Goal: Task Accomplishment & Management: Complete application form

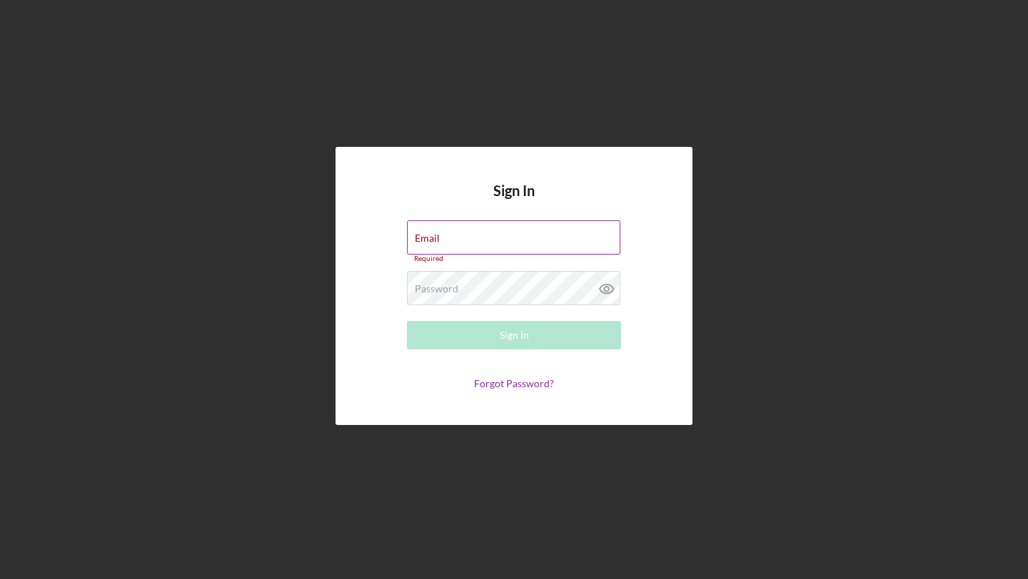
type input "[EMAIL_ADDRESS][DOMAIN_NAME]"
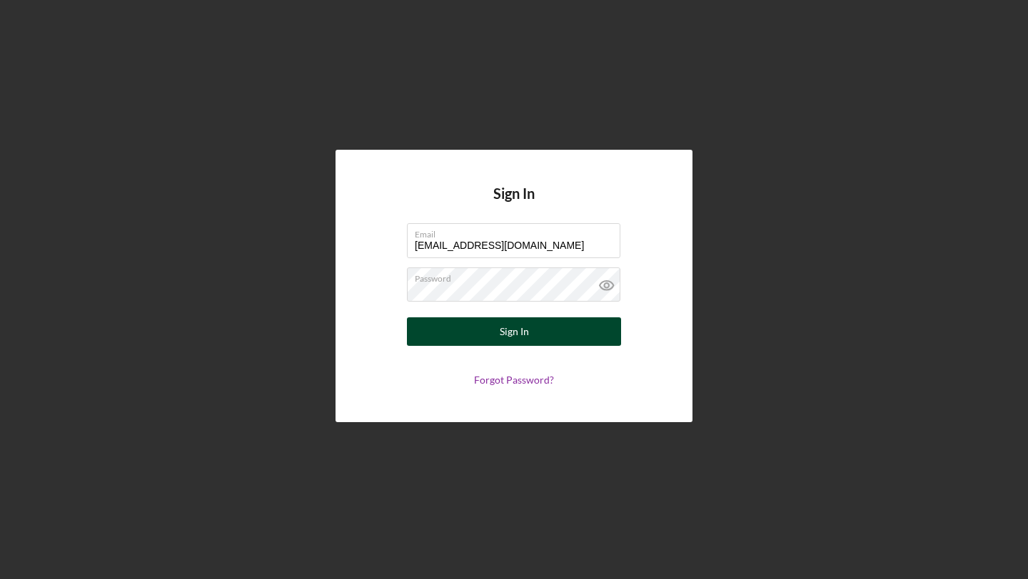
click at [532, 338] on button "Sign In" at bounding box center [514, 332] width 214 height 29
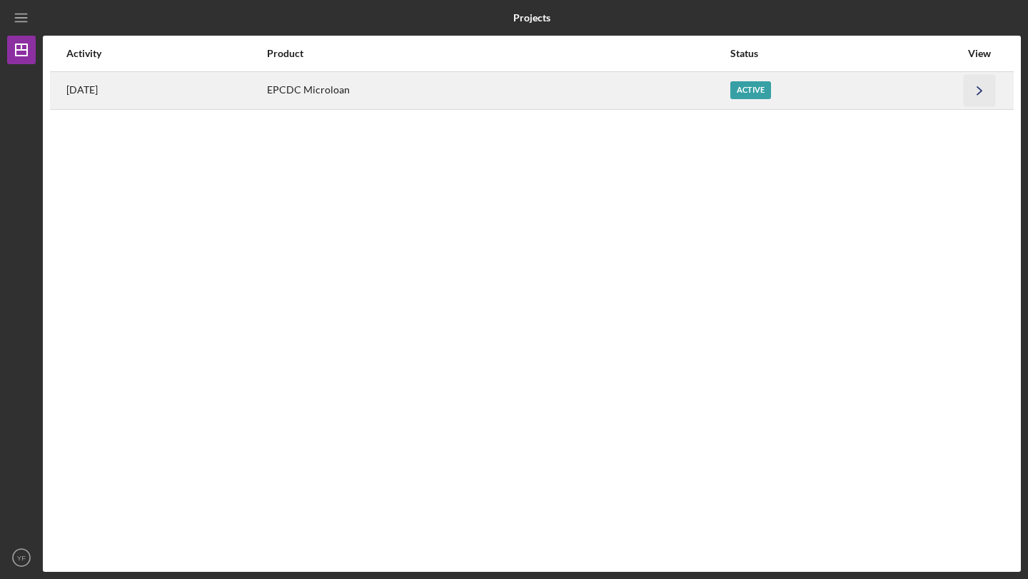
click at [976, 98] on icon "Icon/Navigate" at bounding box center [979, 90] width 32 height 32
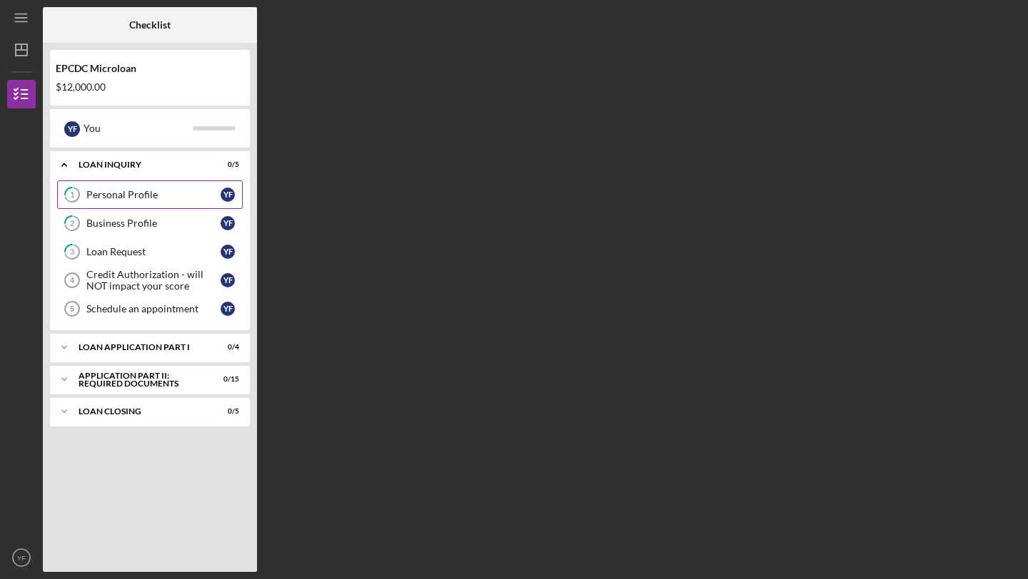
click at [213, 186] on link "1 Personal Profile Y F" at bounding box center [150, 195] width 186 height 29
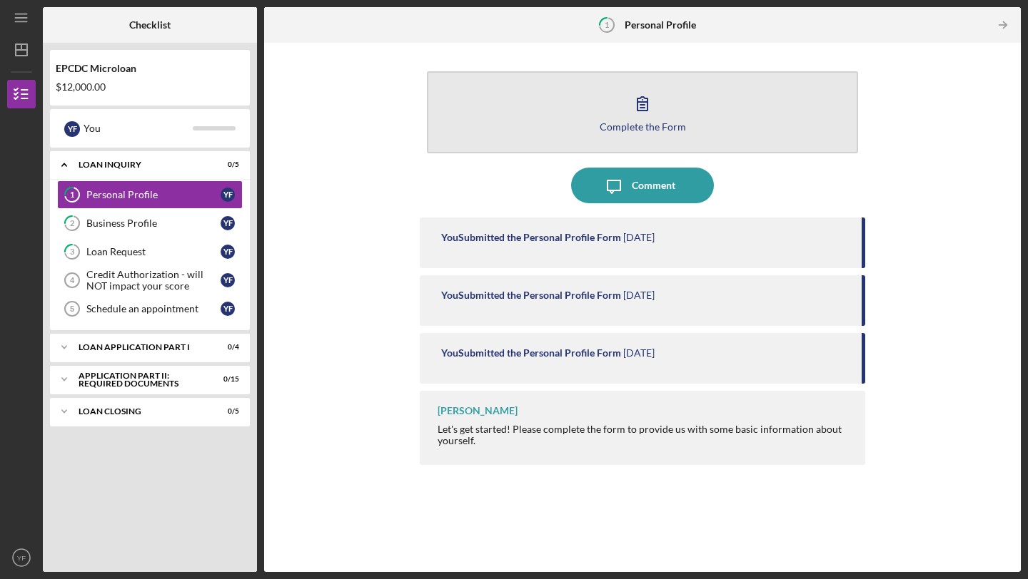
click at [669, 116] on button "Complete the Form Form" at bounding box center [642, 112] width 431 height 82
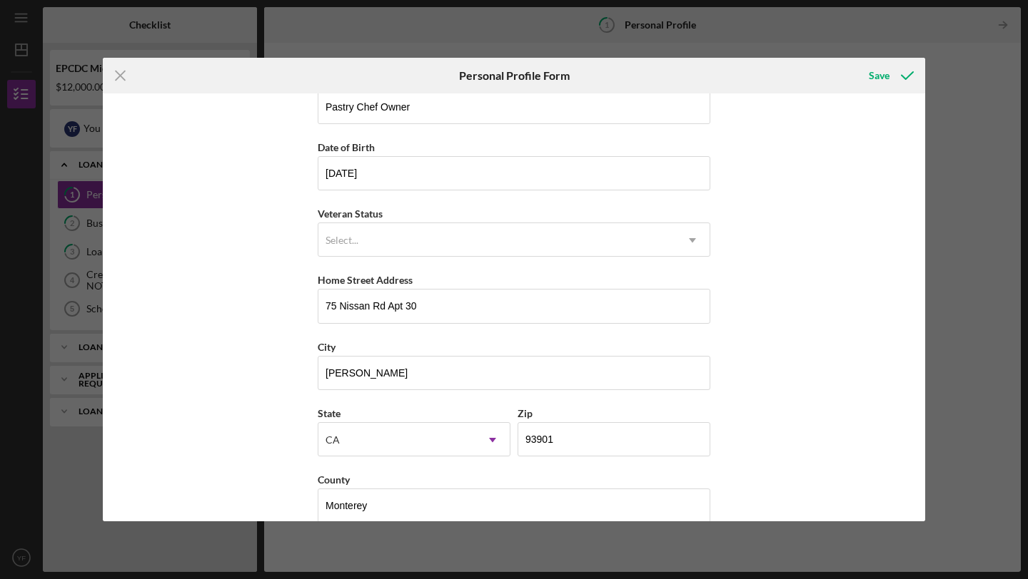
scroll to position [118, 0]
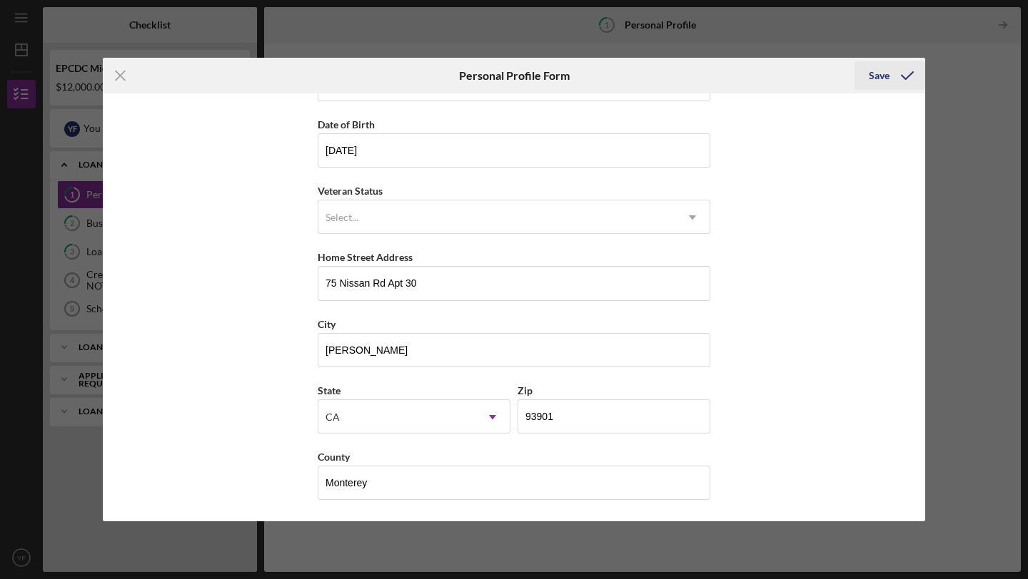
click at [896, 74] on icon "submit" at bounding box center [907, 76] width 36 height 36
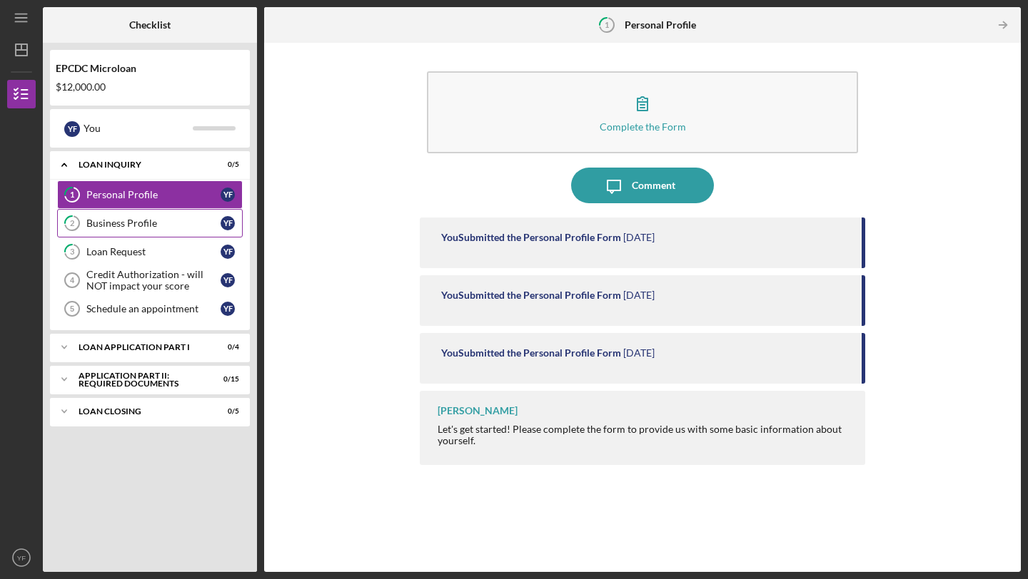
click at [173, 229] on link "2 Business Profile Y F" at bounding box center [150, 223] width 186 height 29
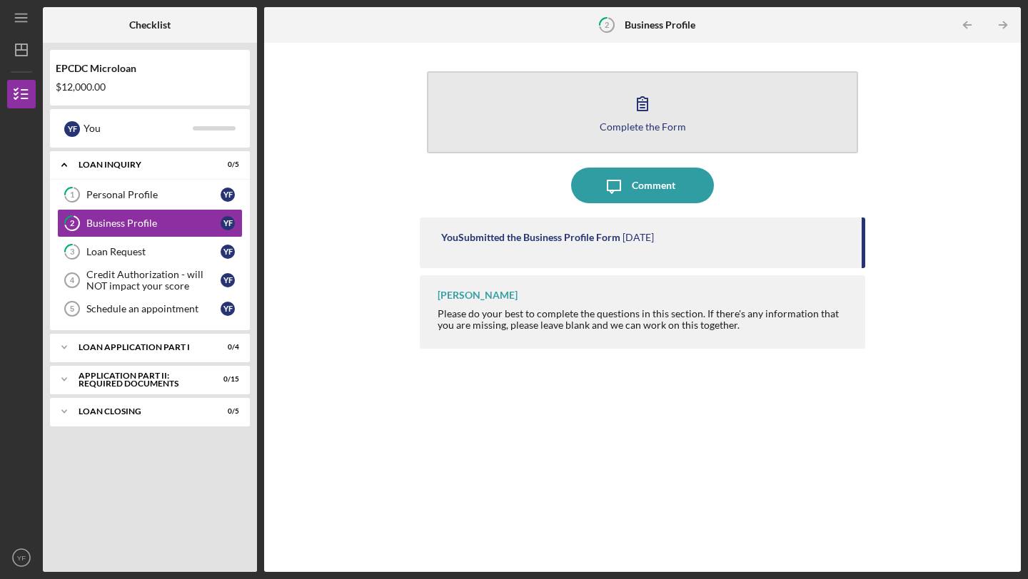
click at [658, 112] on icon "button" at bounding box center [642, 104] width 36 height 36
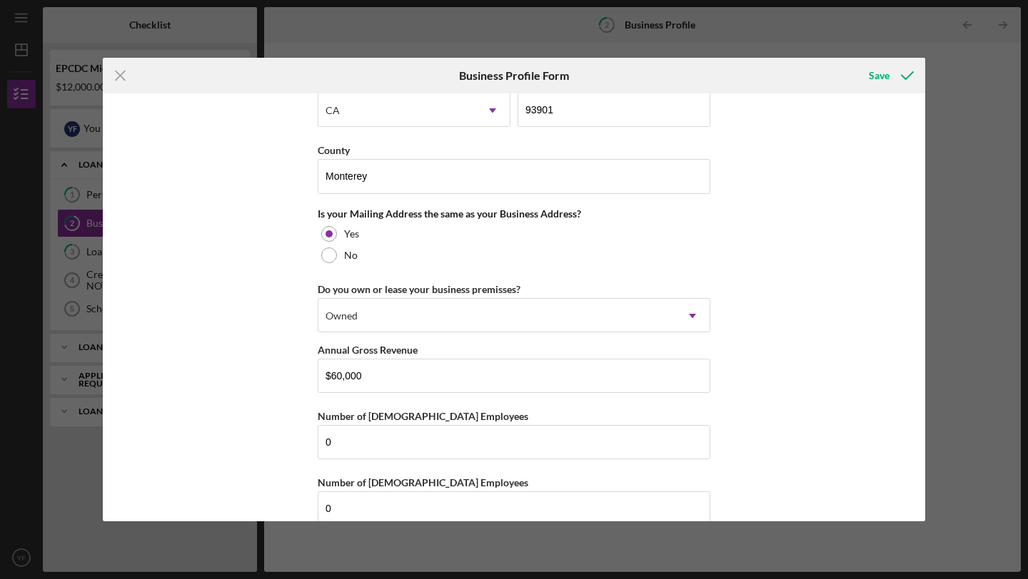
scroll to position [1031, 0]
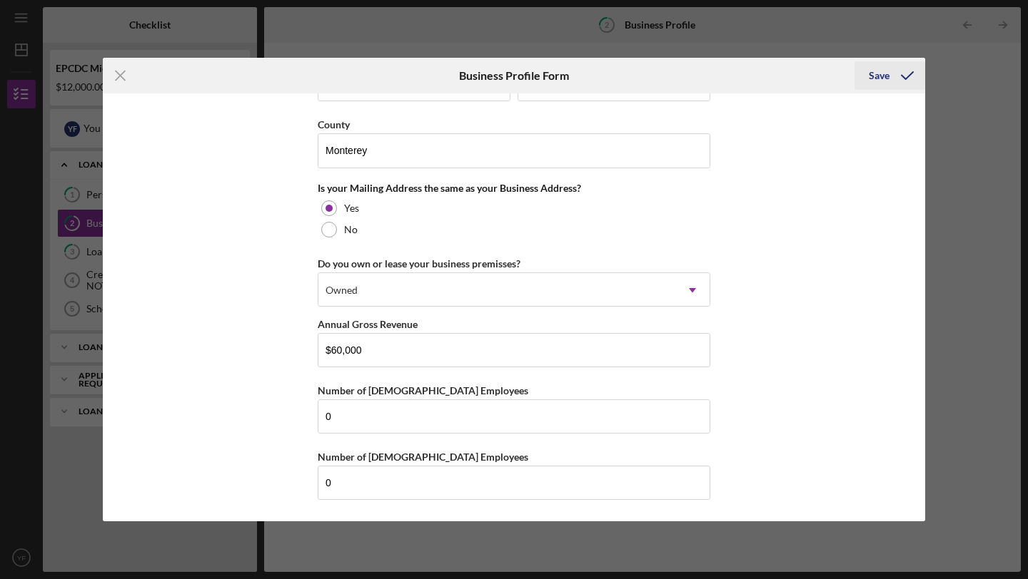
click at [907, 79] on icon "submit" at bounding box center [907, 76] width 36 height 36
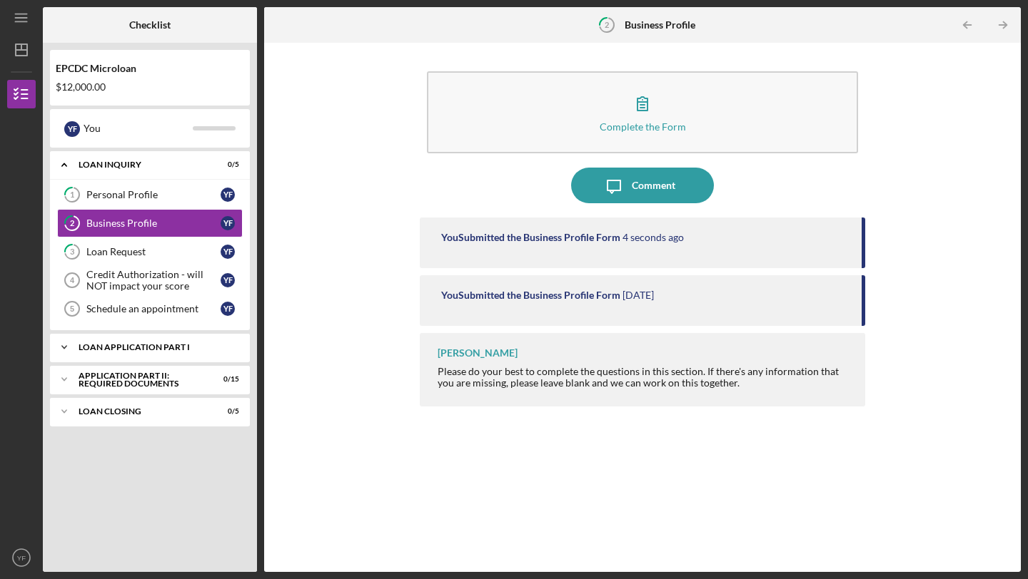
click at [164, 343] on div "Loan Application Part I" at bounding box center [155, 347] width 153 height 9
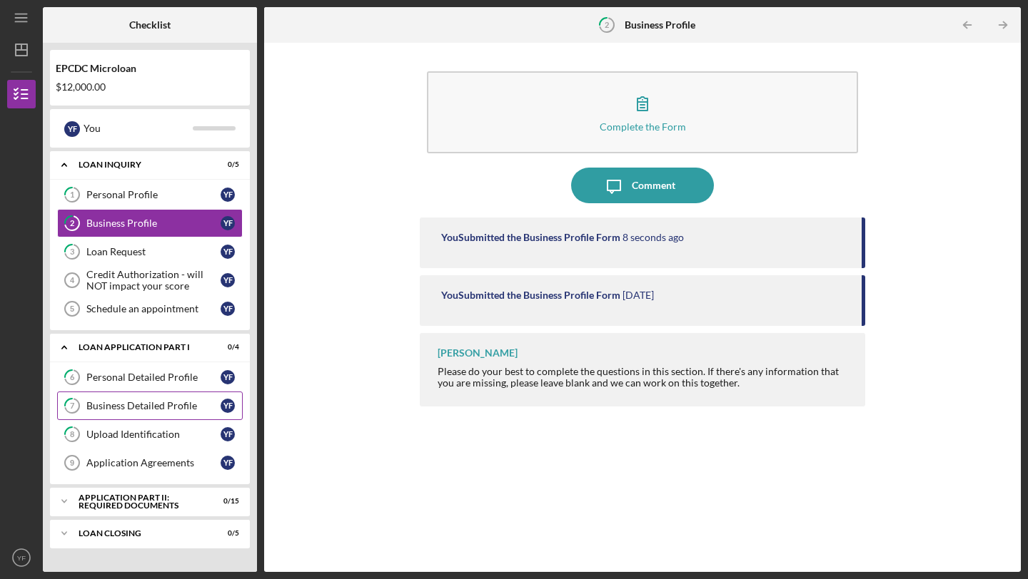
click at [166, 400] on div "Business Detailed Profile" at bounding box center [153, 405] width 134 height 11
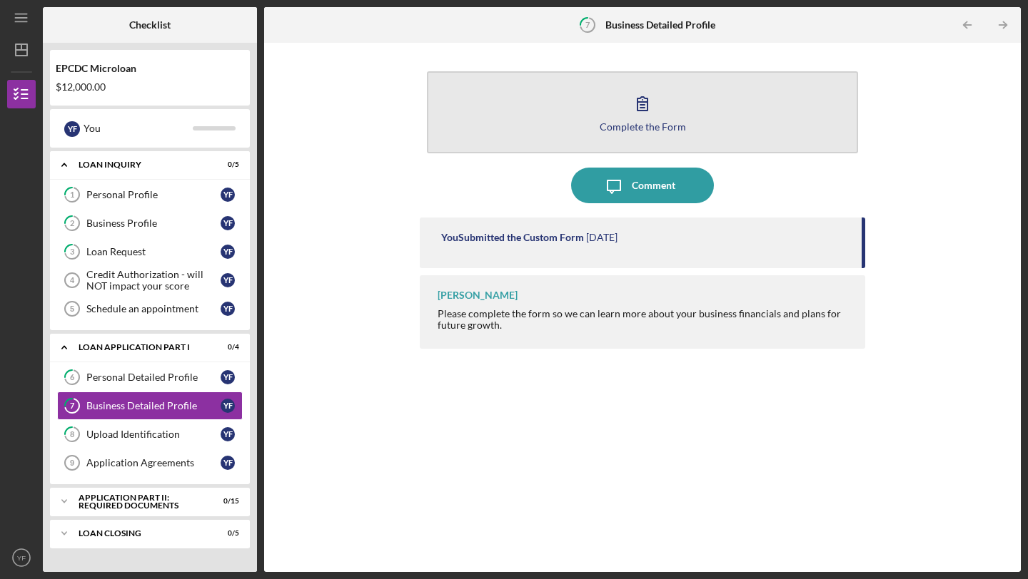
click at [649, 126] on div "Complete the Form" at bounding box center [642, 126] width 86 height 11
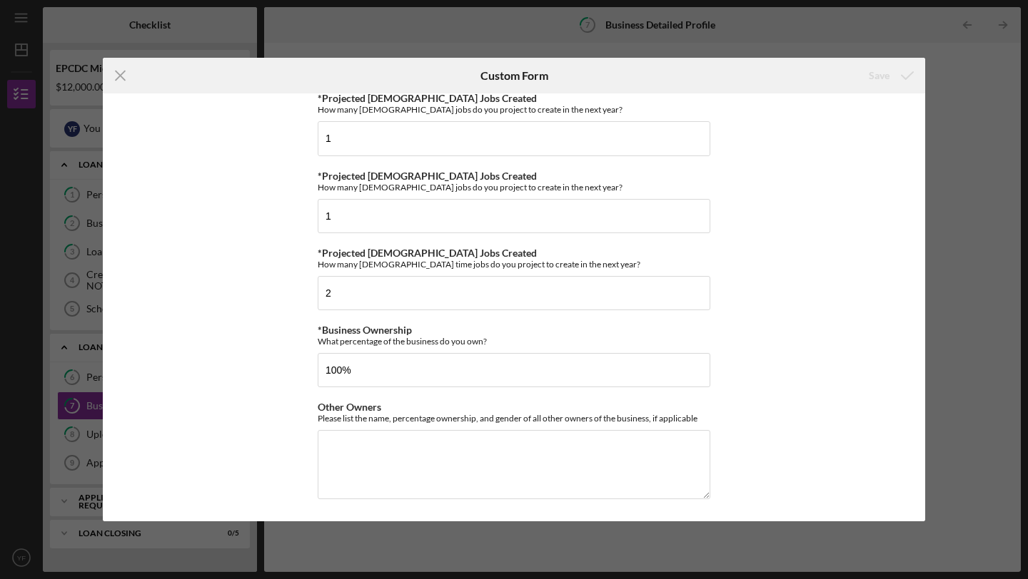
scroll to position [630, 0]
click at [472, 360] on input "100%" at bounding box center [514, 370] width 393 height 34
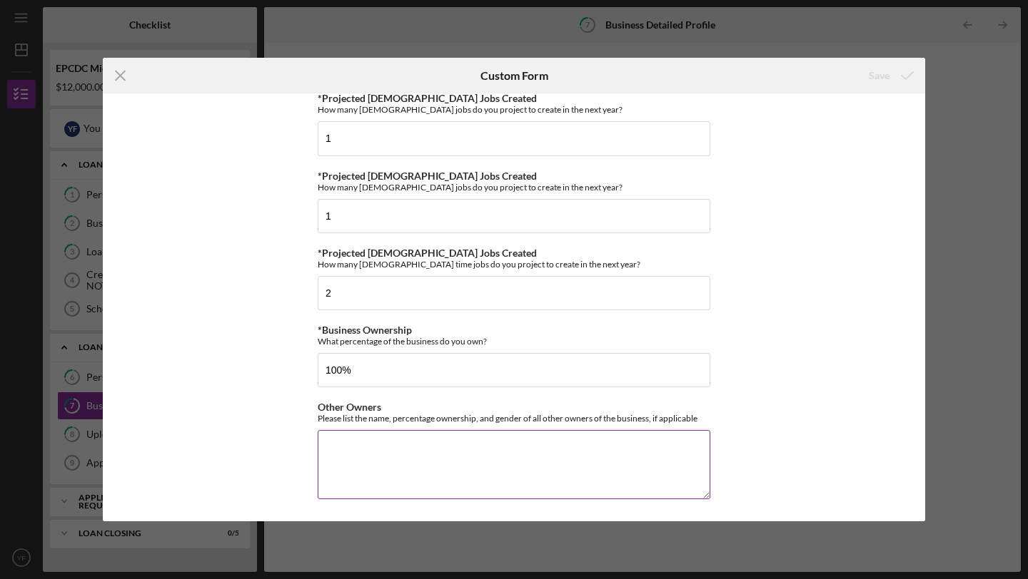
click at [375, 453] on textarea "Other Owners" at bounding box center [514, 464] width 393 height 69
type textarea "N/A"
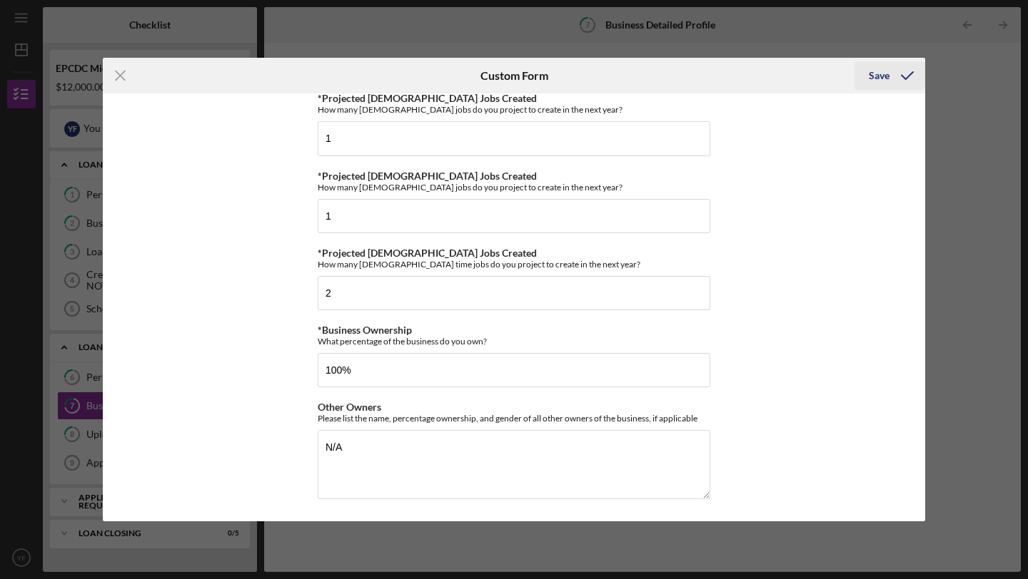
click at [889, 83] on icon "submit" at bounding box center [907, 76] width 36 height 36
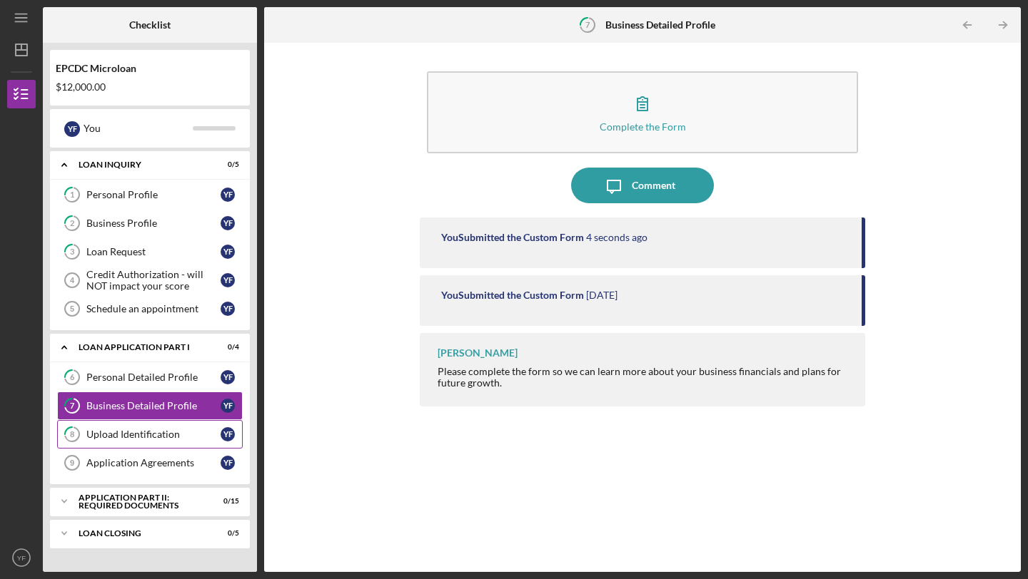
click at [143, 434] on div "Upload Identification" at bounding box center [153, 434] width 134 height 11
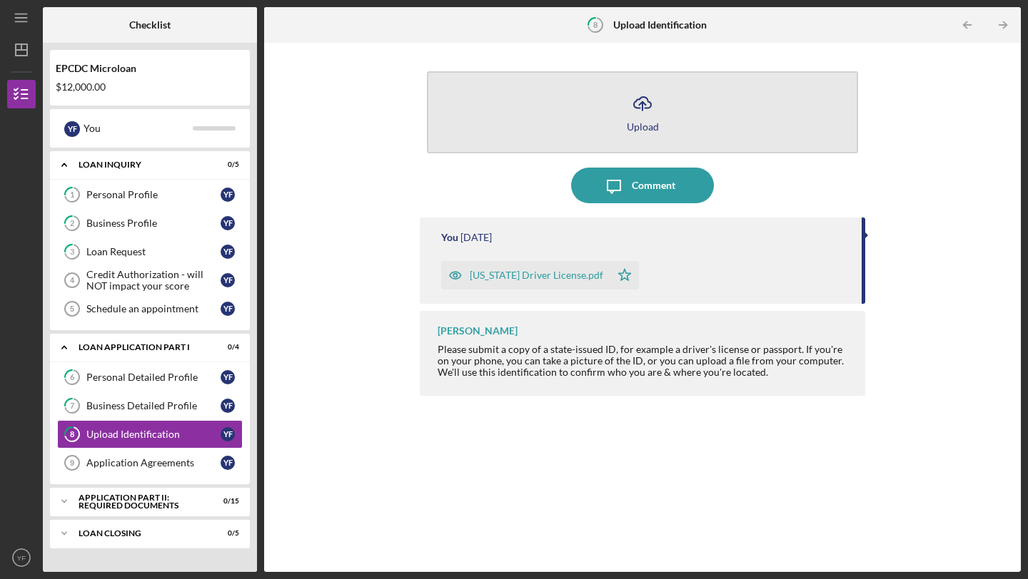
click at [649, 120] on button "Icon/Upload Upload" at bounding box center [642, 112] width 431 height 82
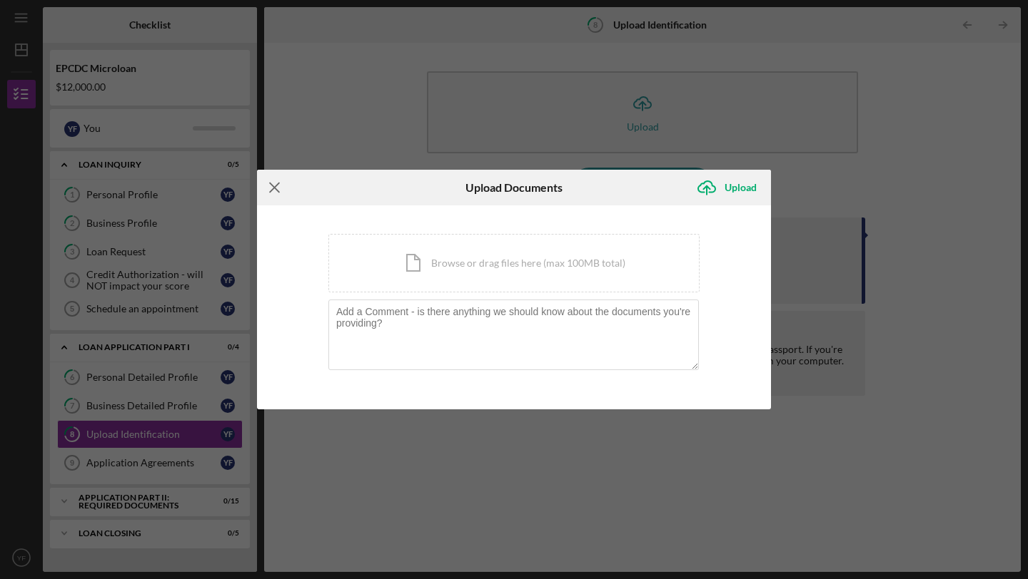
click at [277, 191] on line at bounding box center [274, 187] width 9 height 9
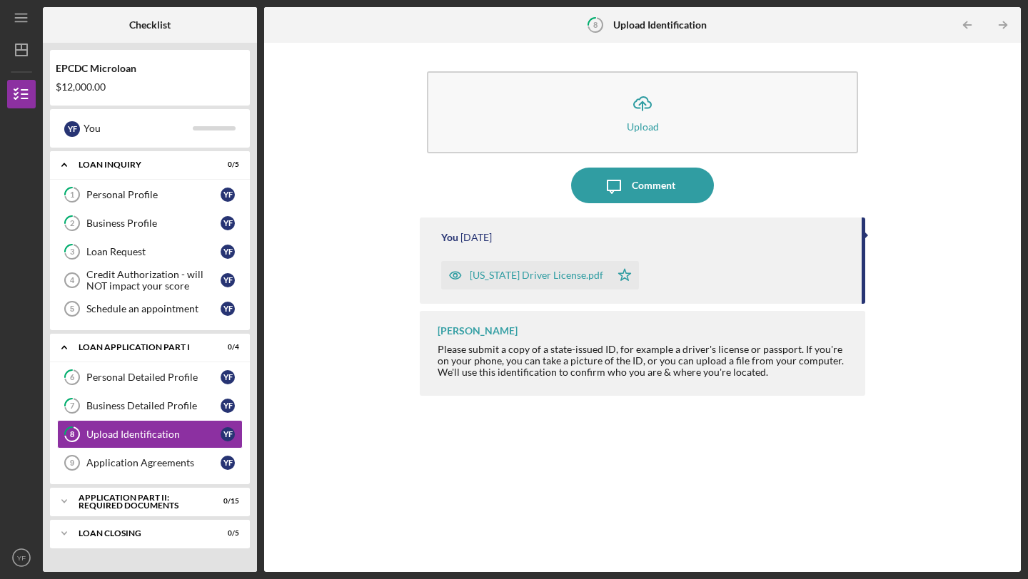
click at [522, 278] on div "[US_STATE] Driver License.pdf" at bounding box center [536, 275] width 133 height 11
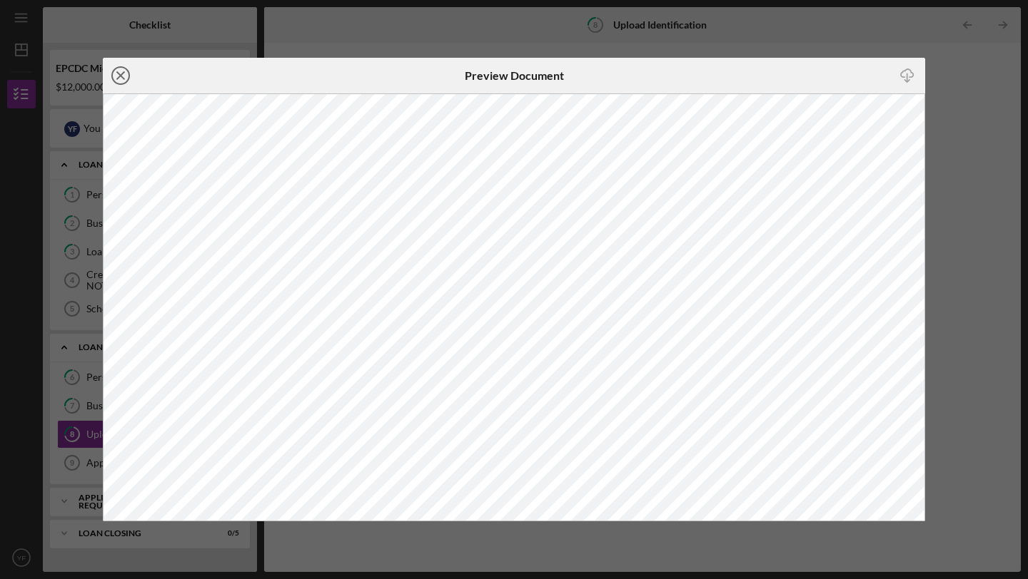
click at [121, 74] on line at bounding box center [120, 75] width 7 height 7
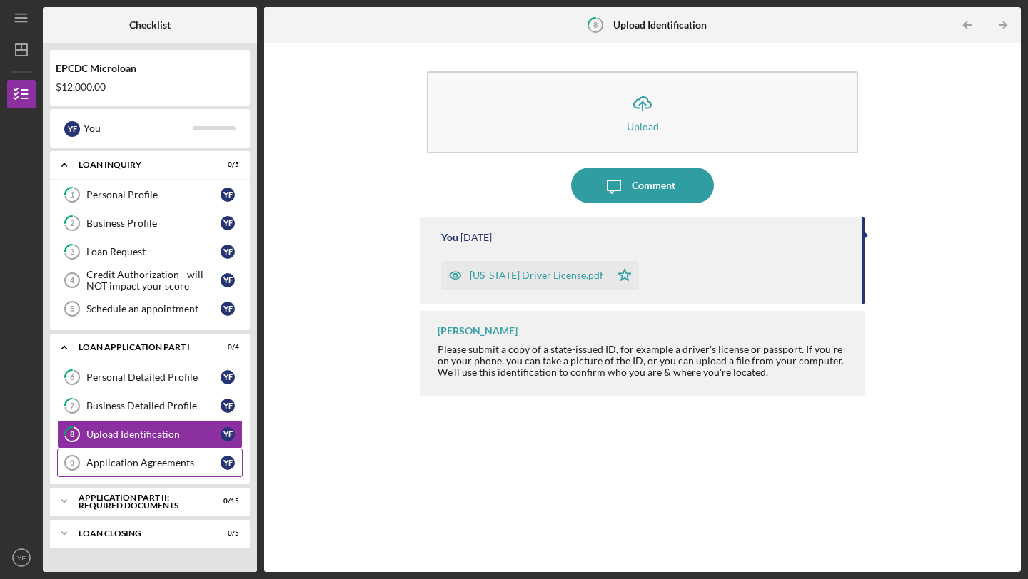
click at [157, 459] on div "Application Agreements" at bounding box center [153, 462] width 134 height 11
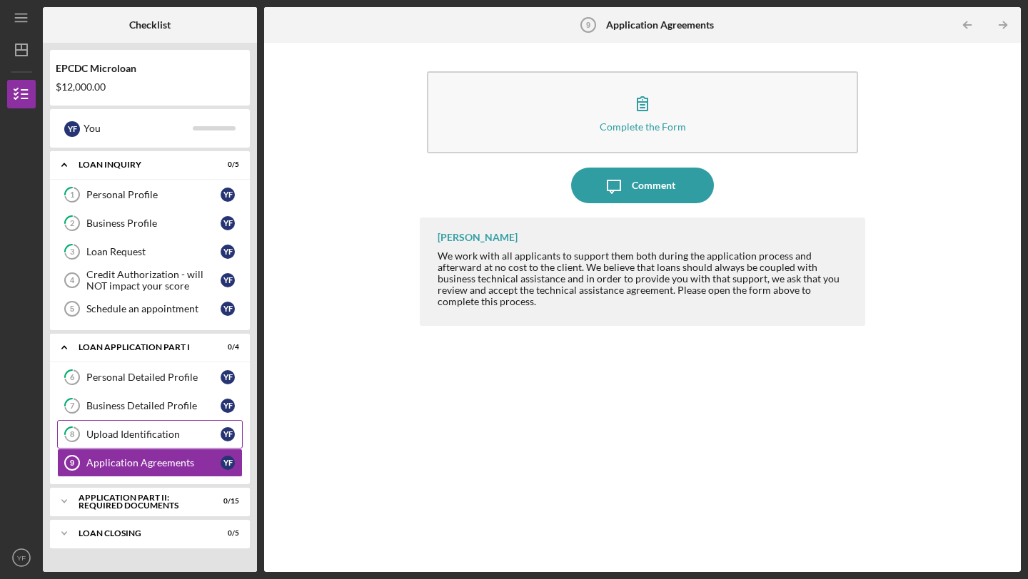
click at [167, 436] on div "Upload Identification" at bounding box center [153, 434] width 134 height 11
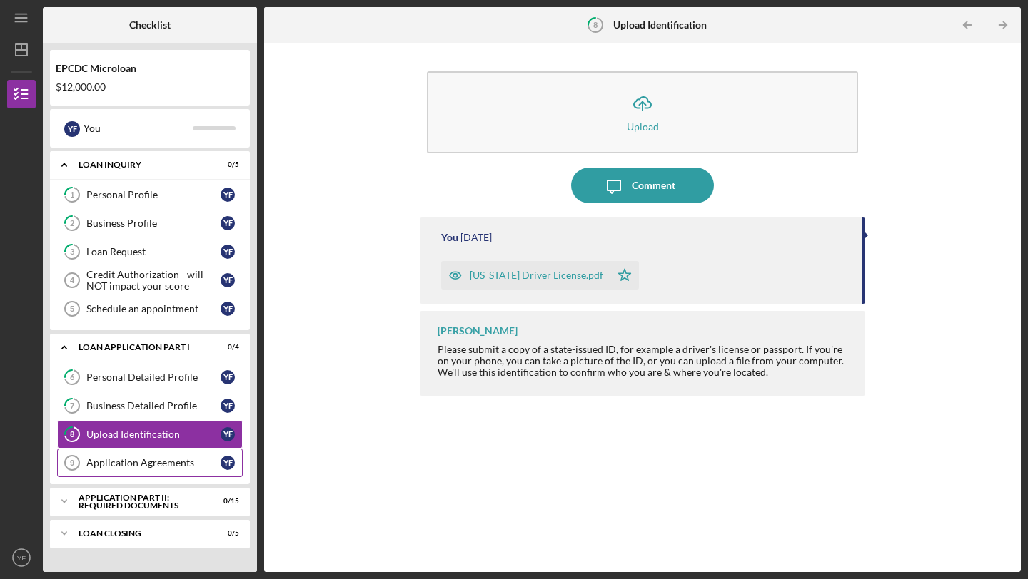
click at [166, 459] on div "Application Agreements" at bounding box center [153, 462] width 134 height 11
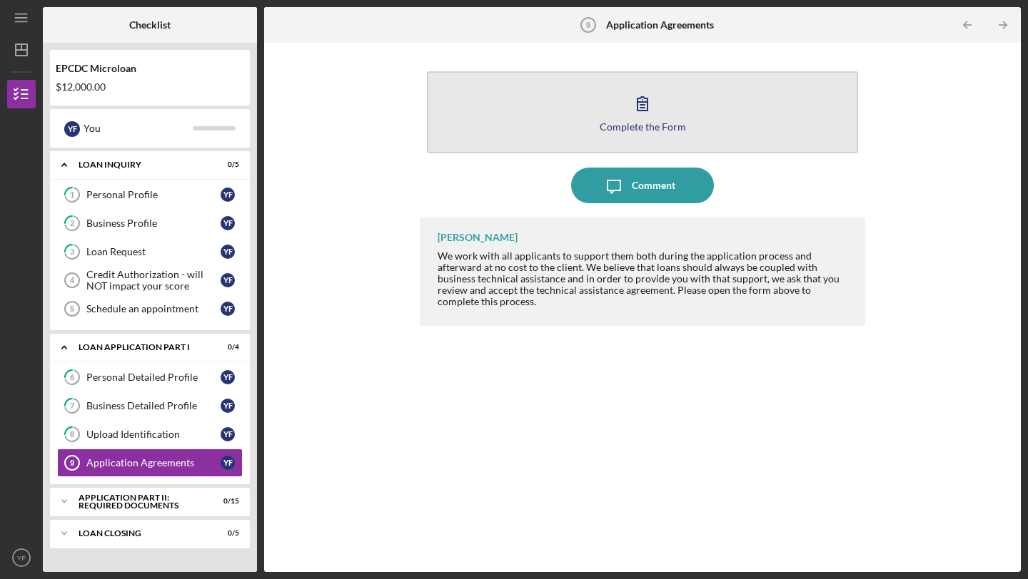
click at [647, 118] on icon "button" at bounding box center [642, 104] width 36 height 36
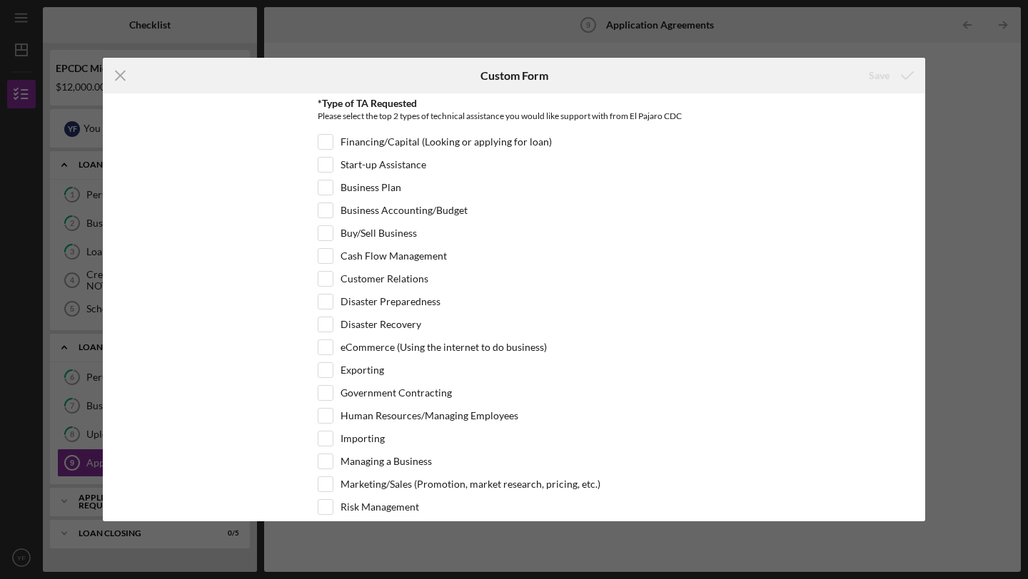
scroll to position [111, 0]
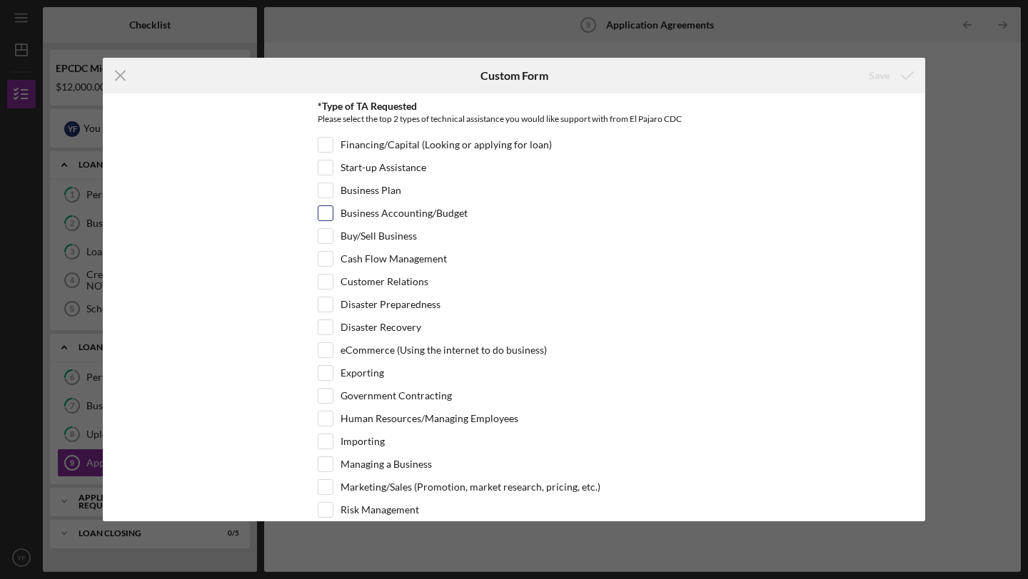
click at [328, 221] on div at bounding box center [326, 214] width 16 height 16
click at [324, 216] on input "Business Accounting/Budget" at bounding box center [325, 213] width 14 height 14
checkbox input "true"
click at [325, 191] on input "Business Plan" at bounding box center [325, 190] width 14 height 14
checkbox input "true"
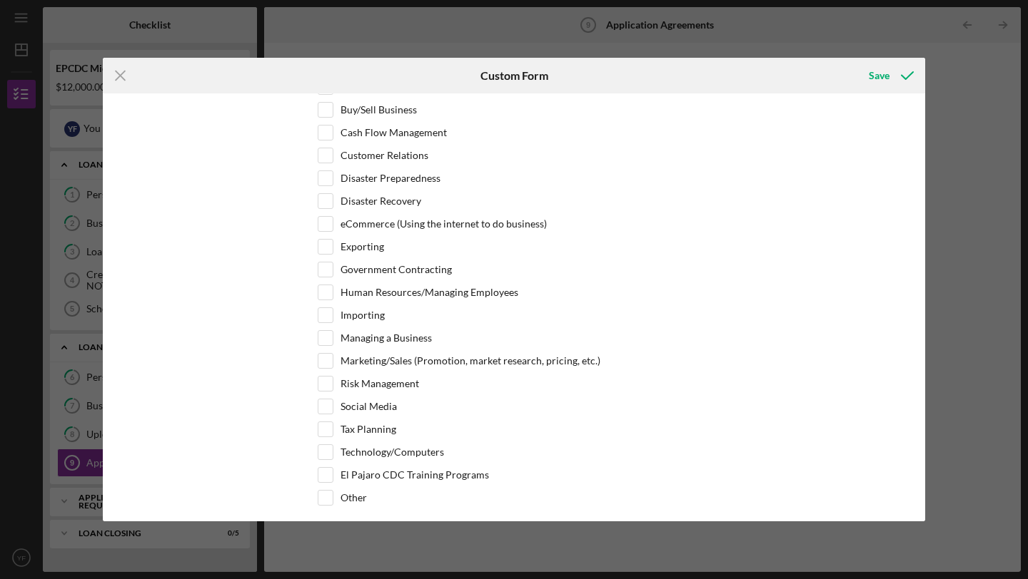
scroll to position [380, 0]
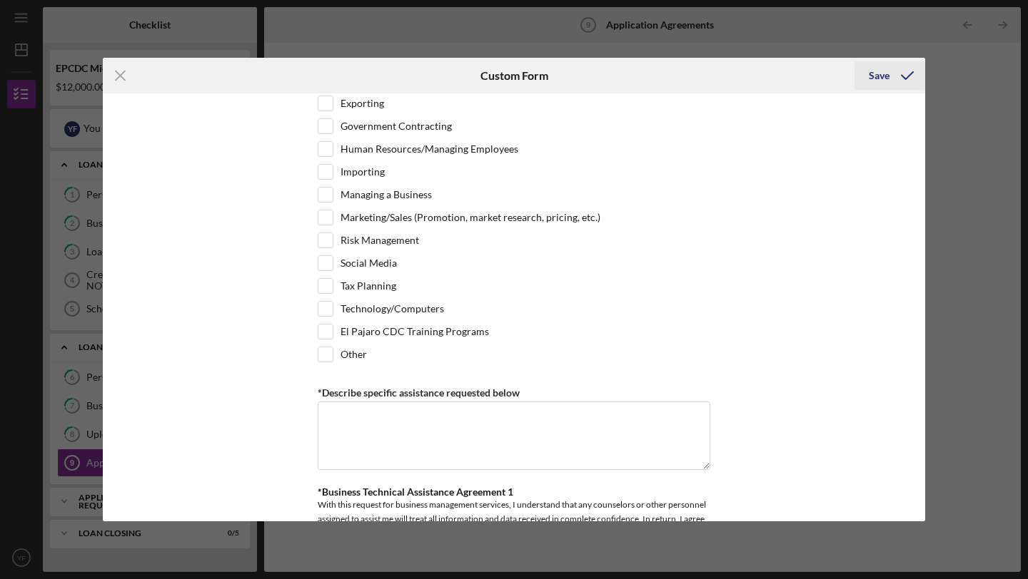
click at [882, 71] on div "Save" at bounding box center [879, 75] width 21 height 29
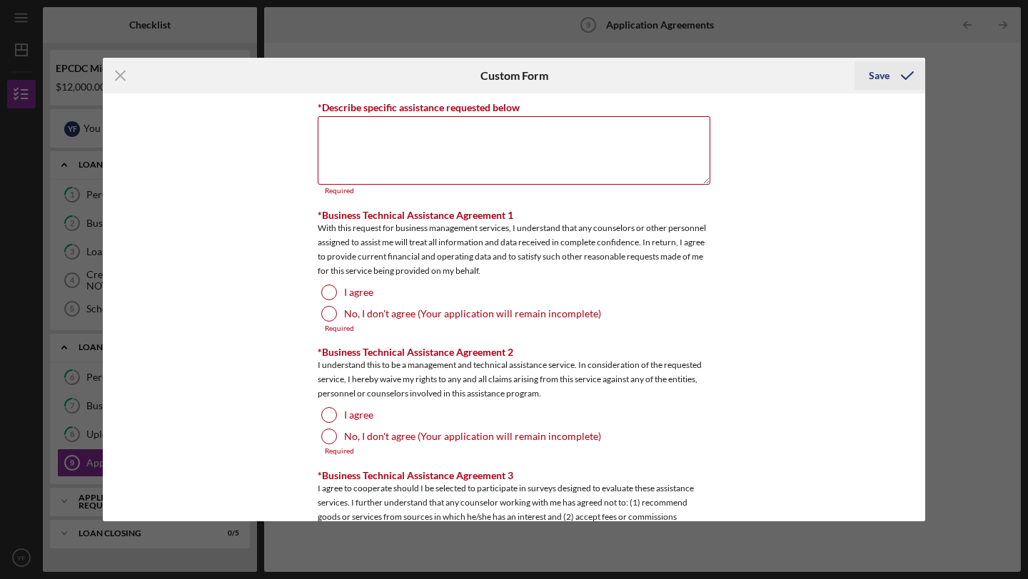
scroll to position [670, 0]
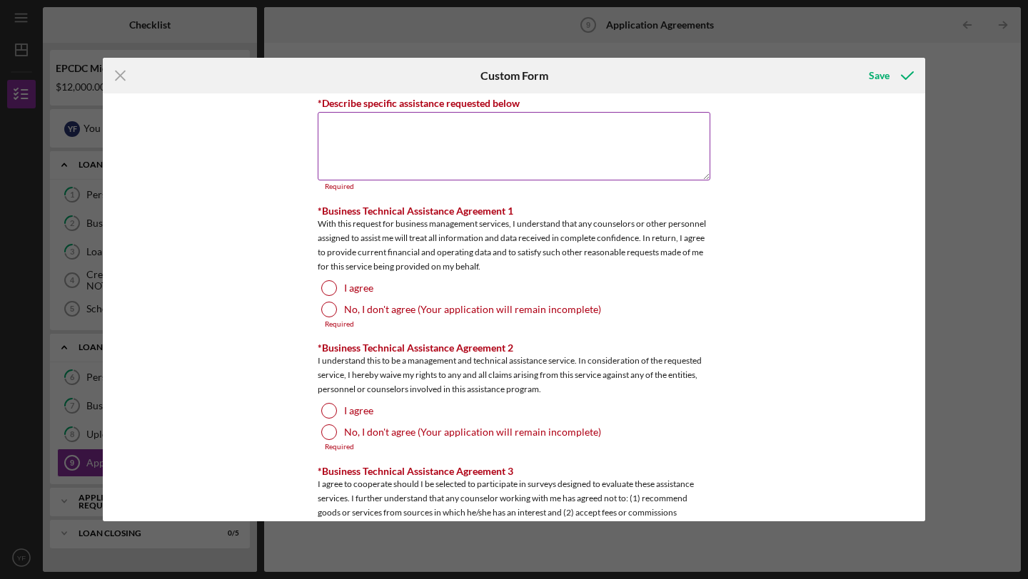
click at [405, 137] on textarea "*Describe specific assistance requested below" at bounding box center [514, 146] width 393 height 69
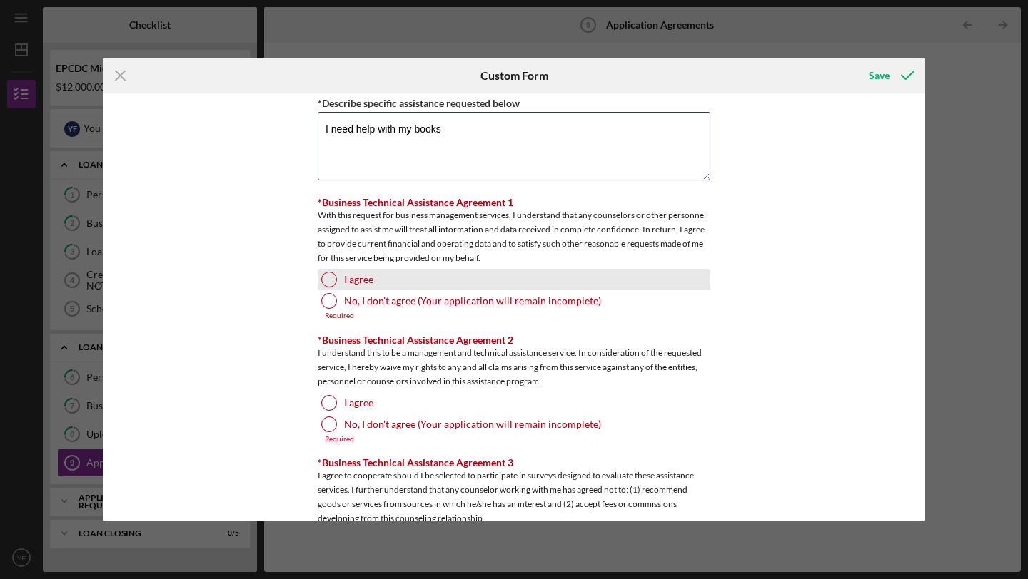
type textarea "I need help with my books"
click at [331, 275] on div at bounding box center [329, 280] width 16 height 16
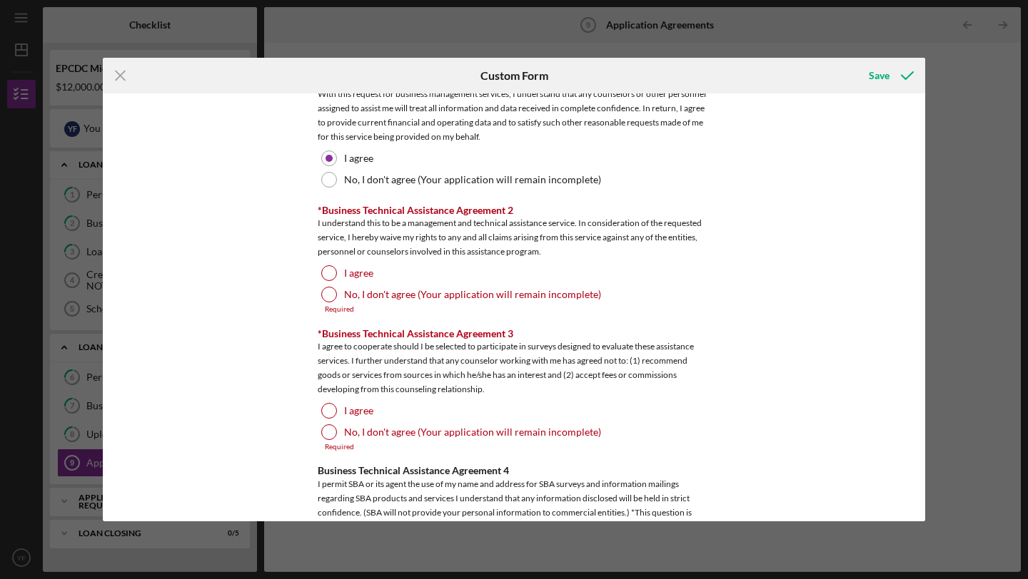
scroll to position [796, 0]
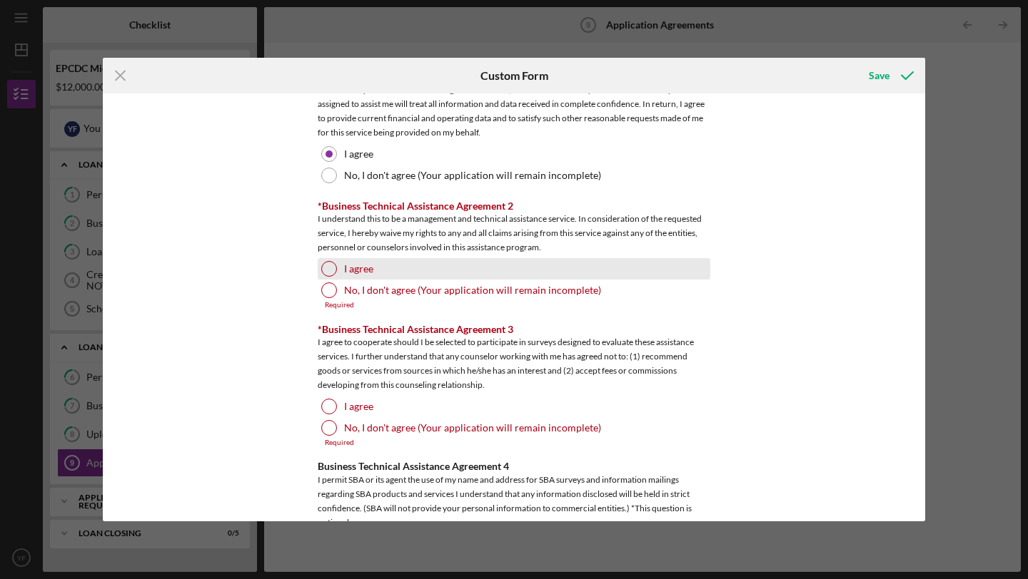
click at [325, 270] on div at bounding box center [329, 269] width 16 height 16
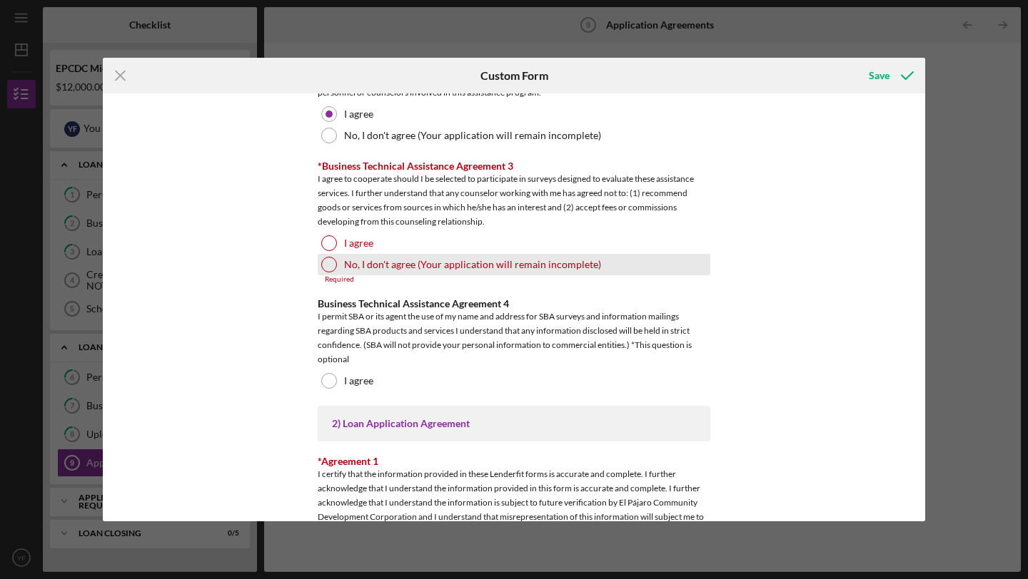
scroll to position [955, 0]
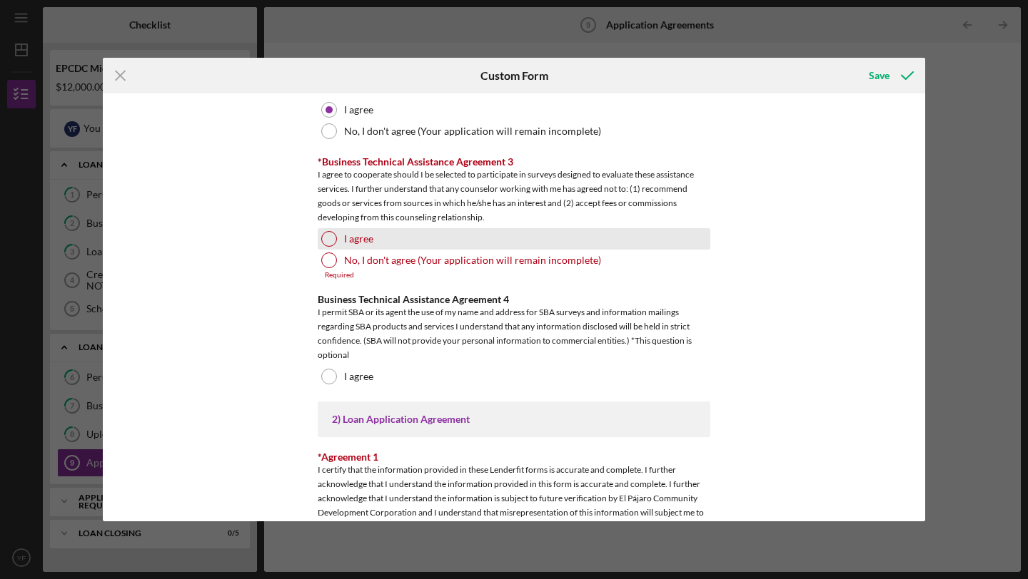
click at [324, 235] on div at bounding box center [329, 239] width 16 height 16
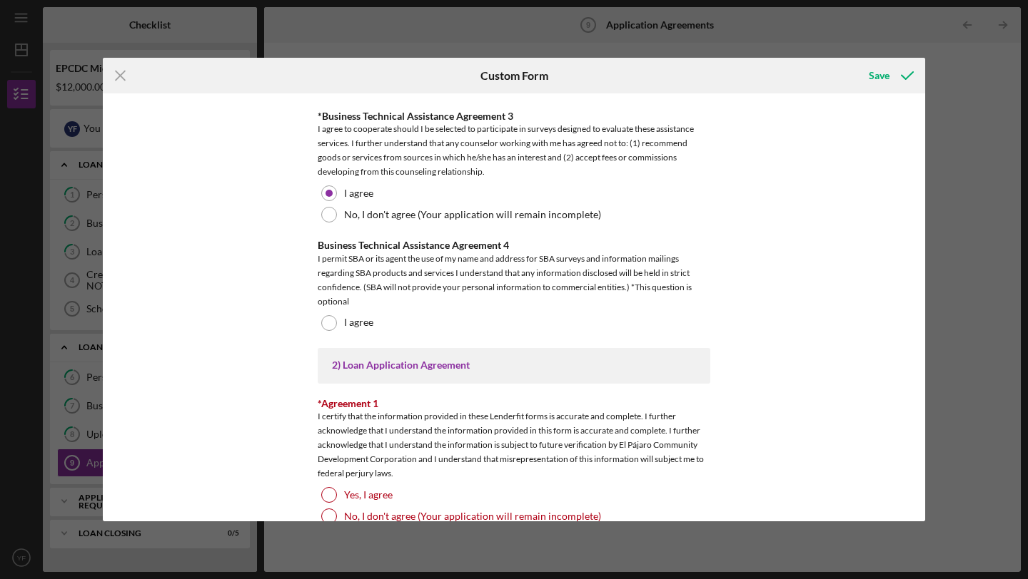
scroll to position [1033, 0]
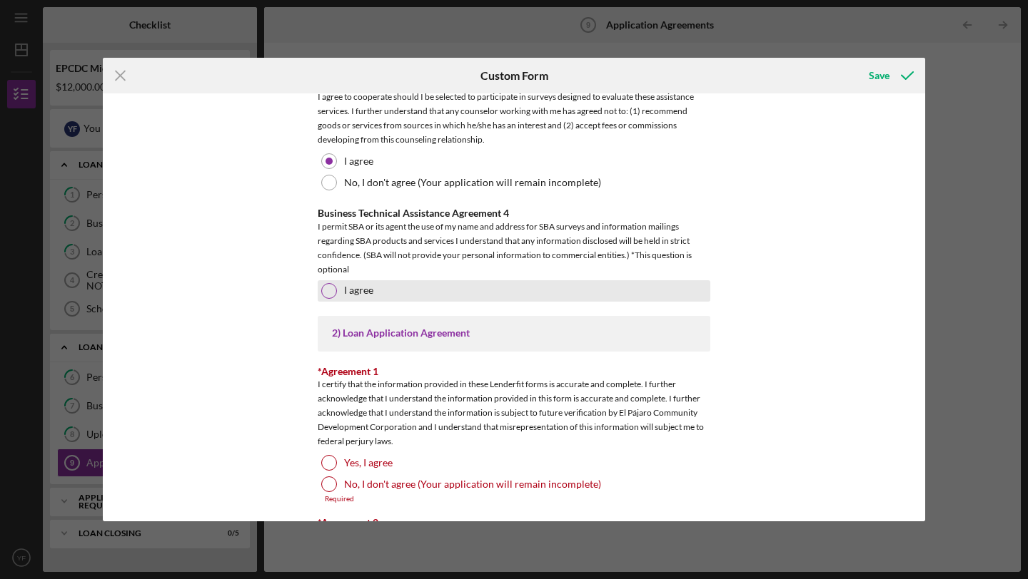
click at [326, 293] on div at bounding box center [329, 291] width 16 height 16
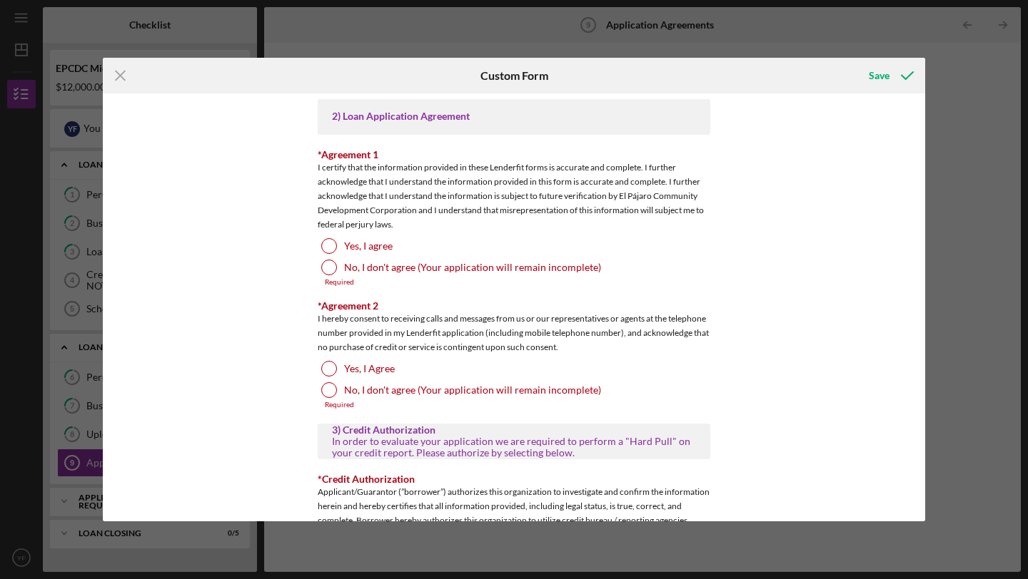
scroll to position [1270, 0]
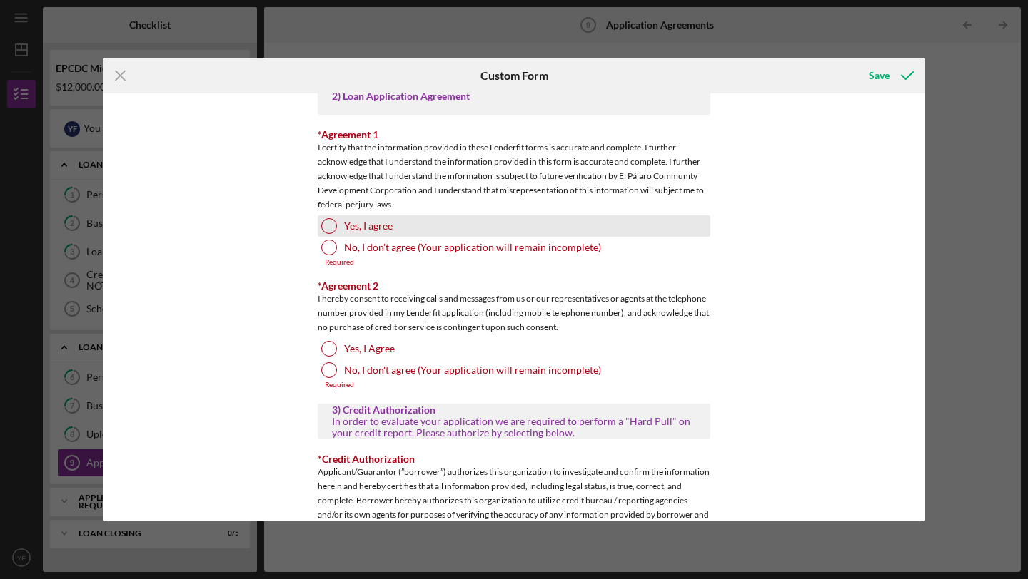
click at [325, 218] on div at bounding box center [329, 226] width 16 height 16
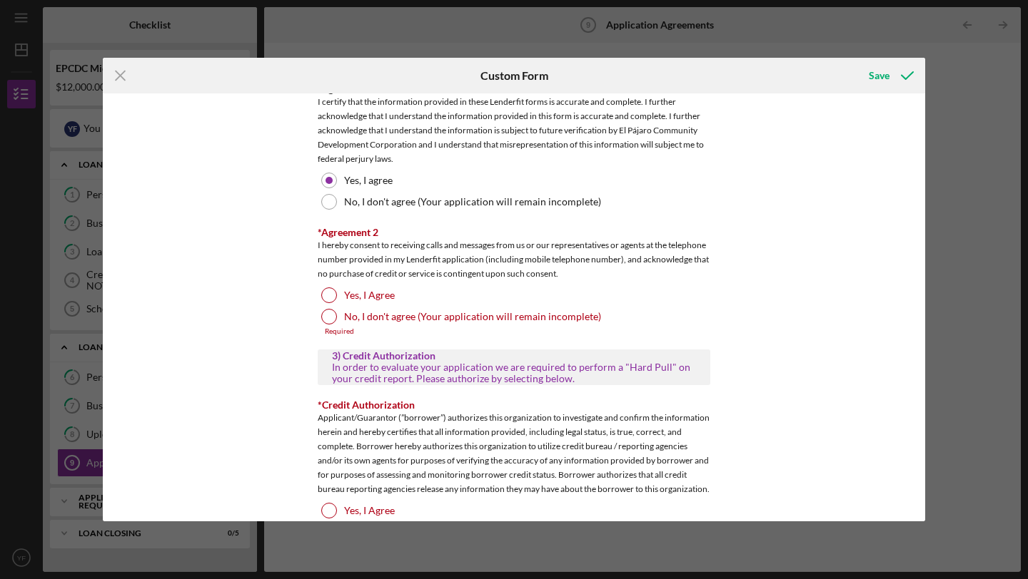
scroll to position [1363, 0]
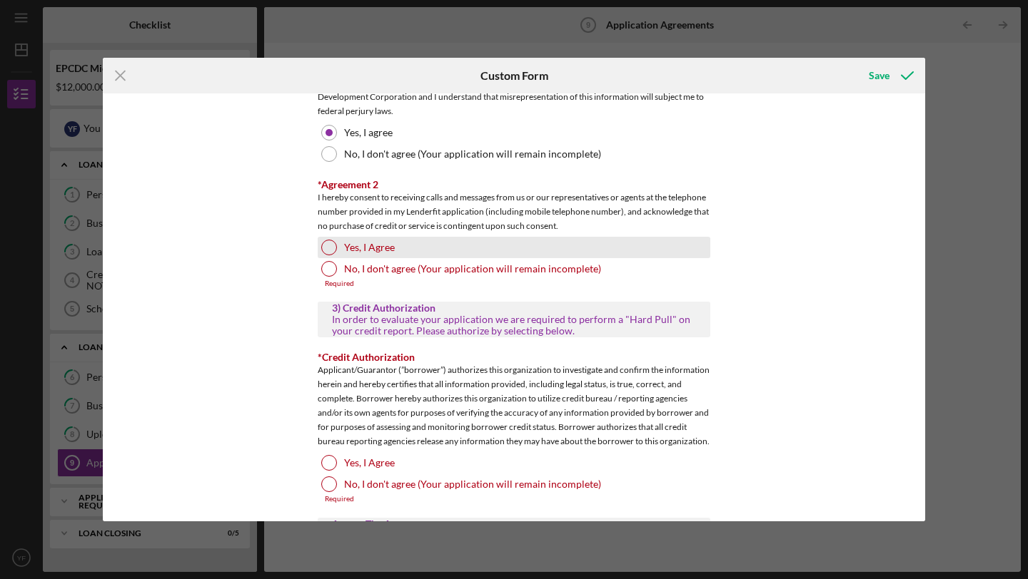
click at [332, 248] on div at bounding box center [329, 248] width 16 height 16
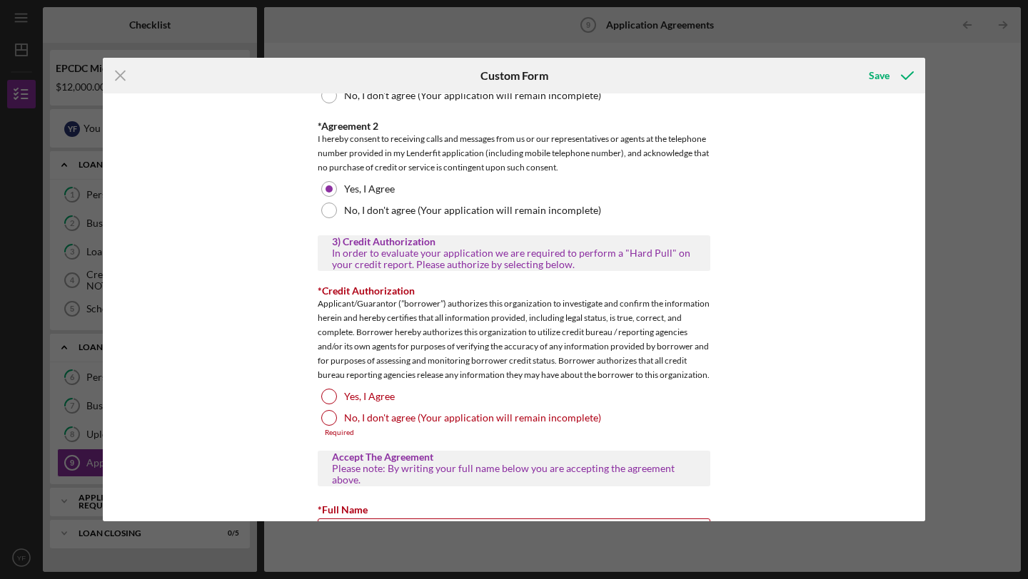
scroll to position [1497, 0]
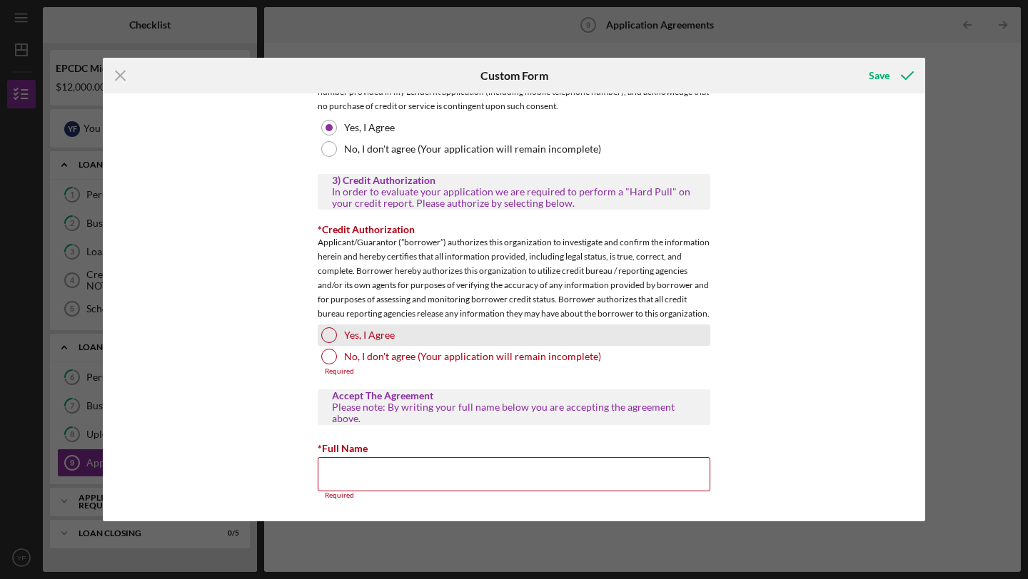
click at [318, 336] on div "Yes, I Agree" at bounding box center [514, 335] width 393 height 21
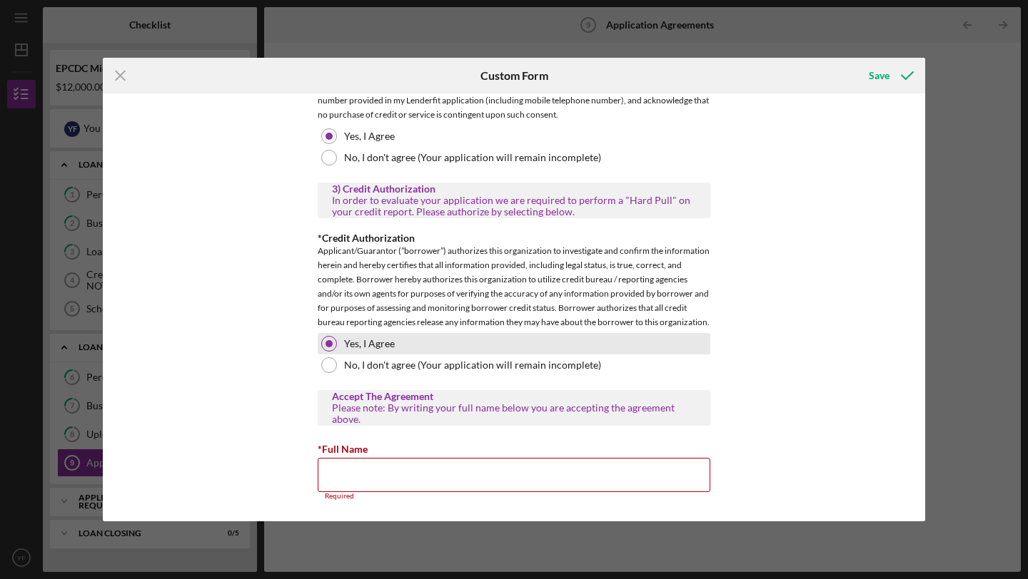
scroll to position [1489, 0]
click at [411, 473] on input "*Full Name" at bounding box center [514, 475] width 393 height 34
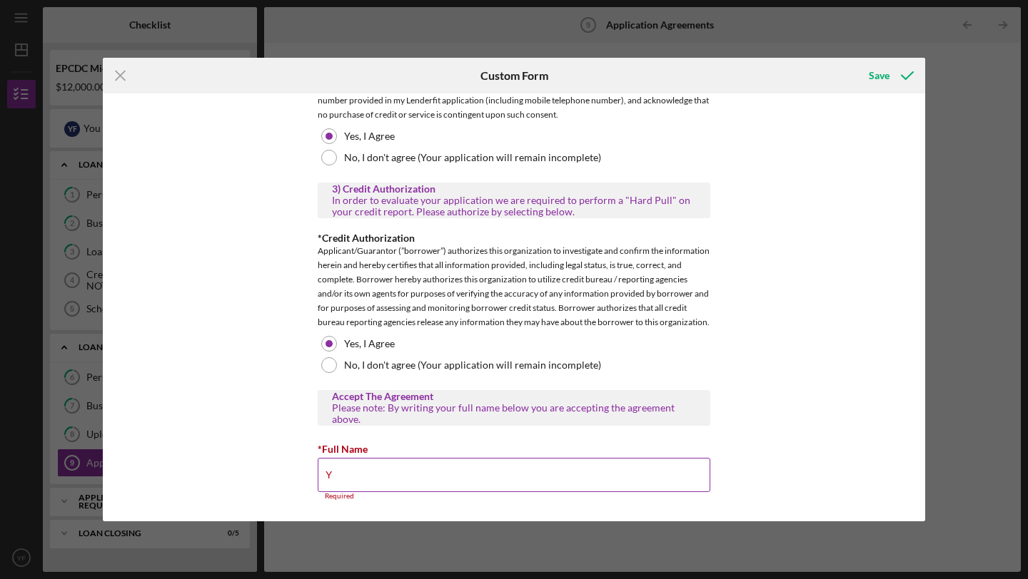
scroll to position [1480, 0]
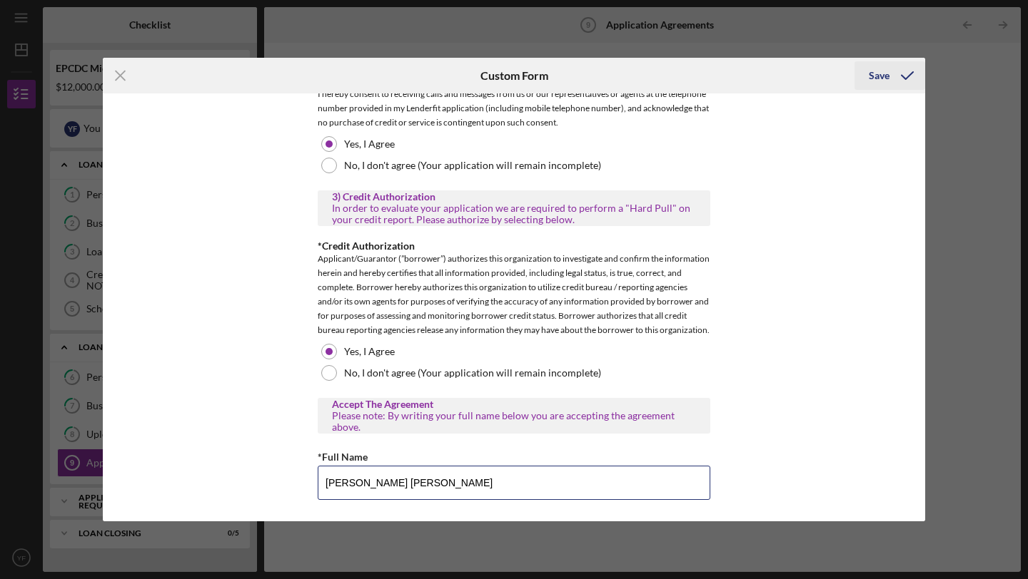
type input "[PERSON_NAME] [PERSON_NAME]"
click at [885, 74] on div "Save" at bounding box center [879, 75] width 21 height 29
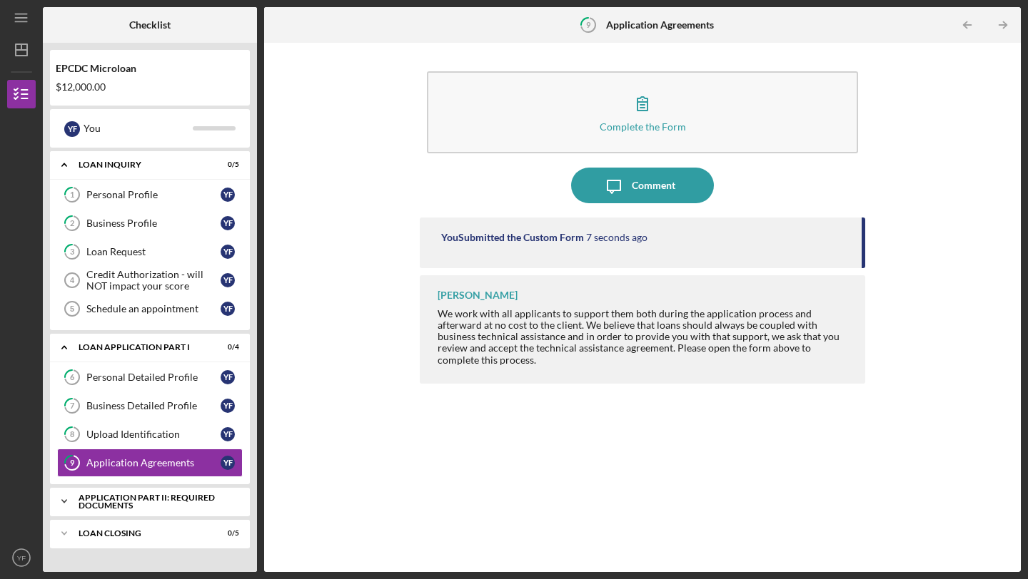
click at [143, 500] on div "Application Part II: Required Documents" at bounding box center [155, 502] width 153 height 16
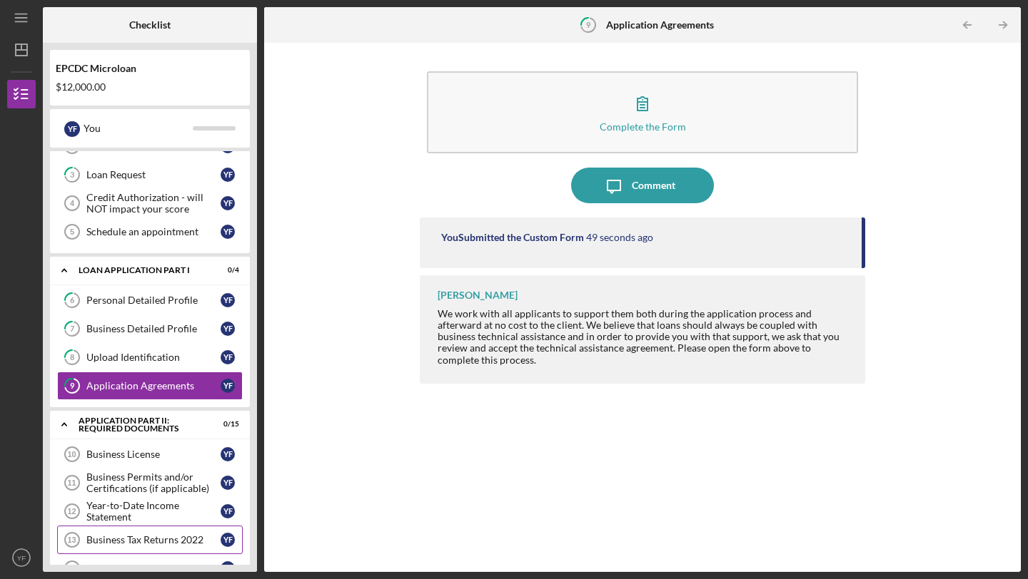
scroll to position [102, 0]
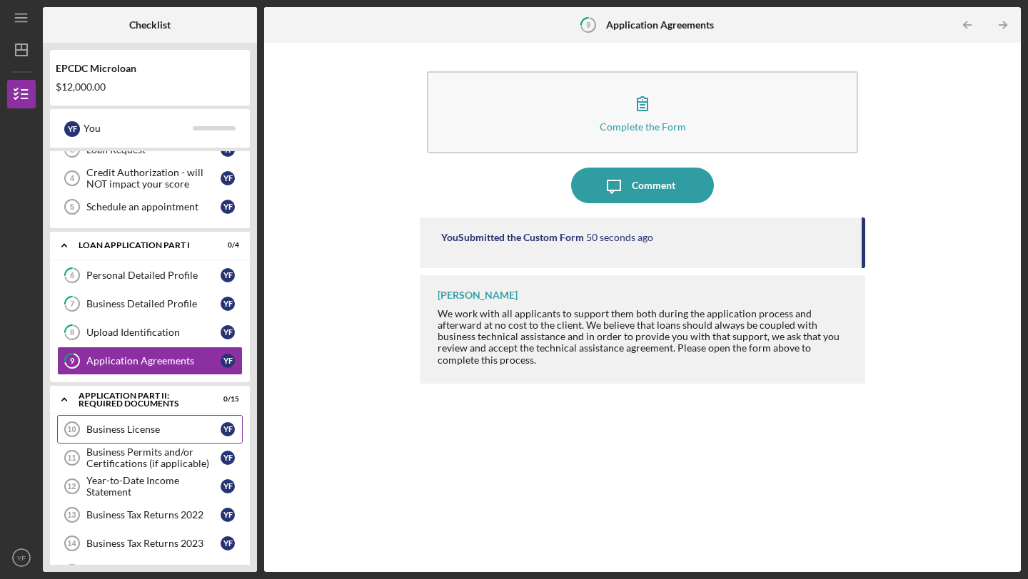
click at [120, 422] on link "Business License 10 Business License Y F" at bounding box center [150, 429] width 186 height 29
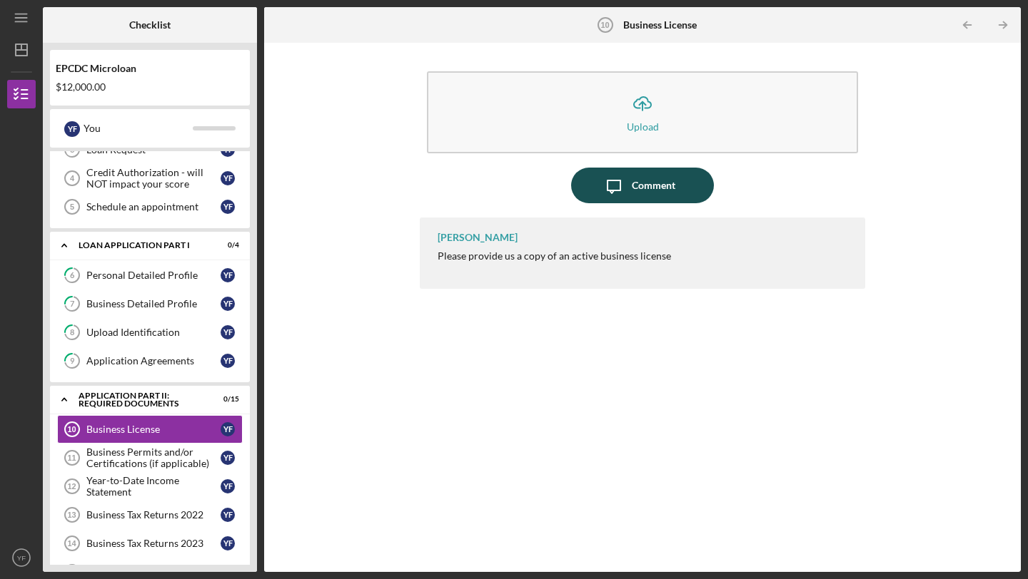
click at [633, 186] on div "Comment" at bounding box center [654, 186] width 44 height 36
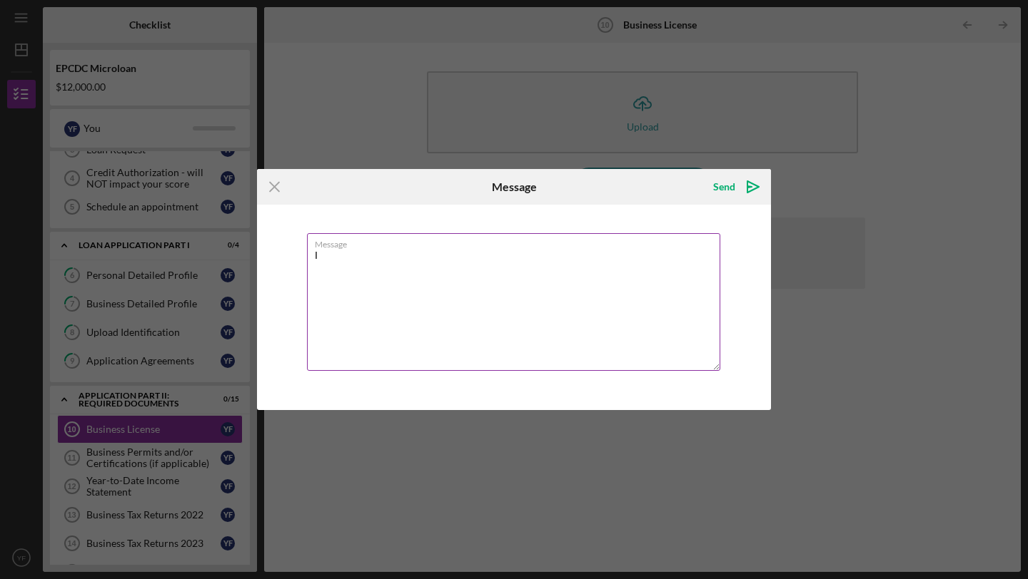
type textarea "I"
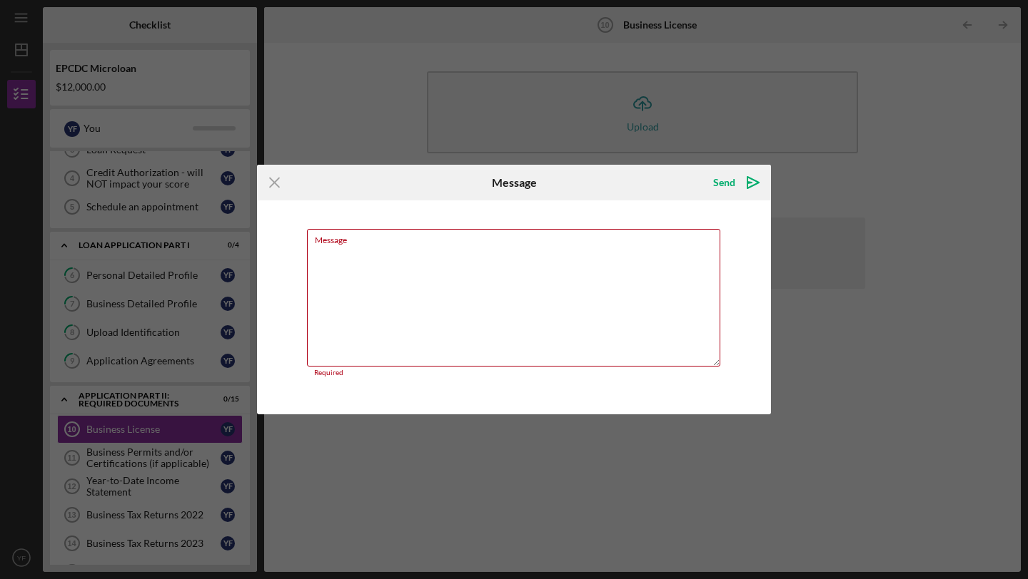
paste textarea "I took my documents to the [GEOGRAPHIC_DATA] office in July, but they haven't g…"
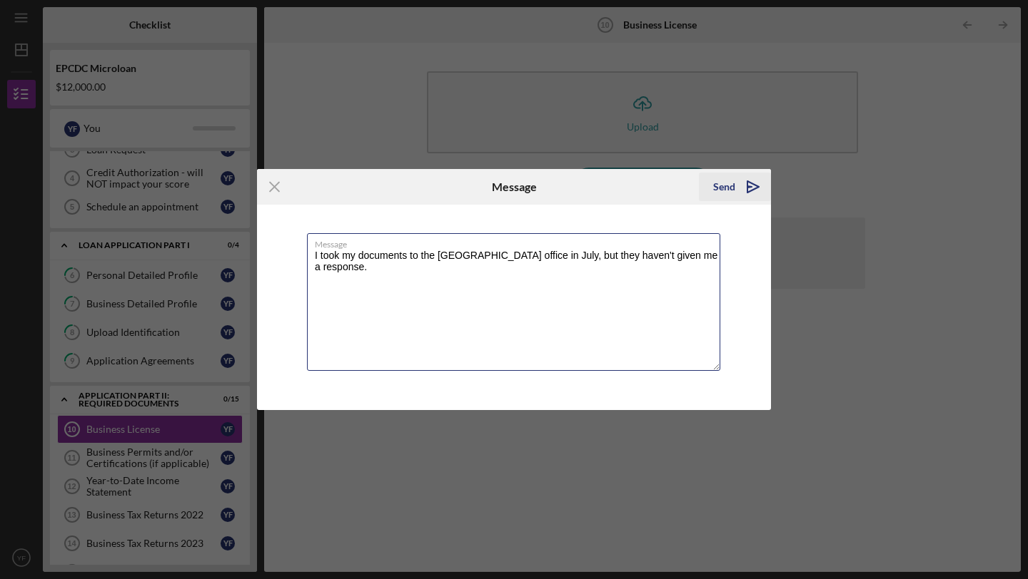
type textarea "I took my documents to the [GEOGRAPHIC_DATA] office in July, but they haven't g…"
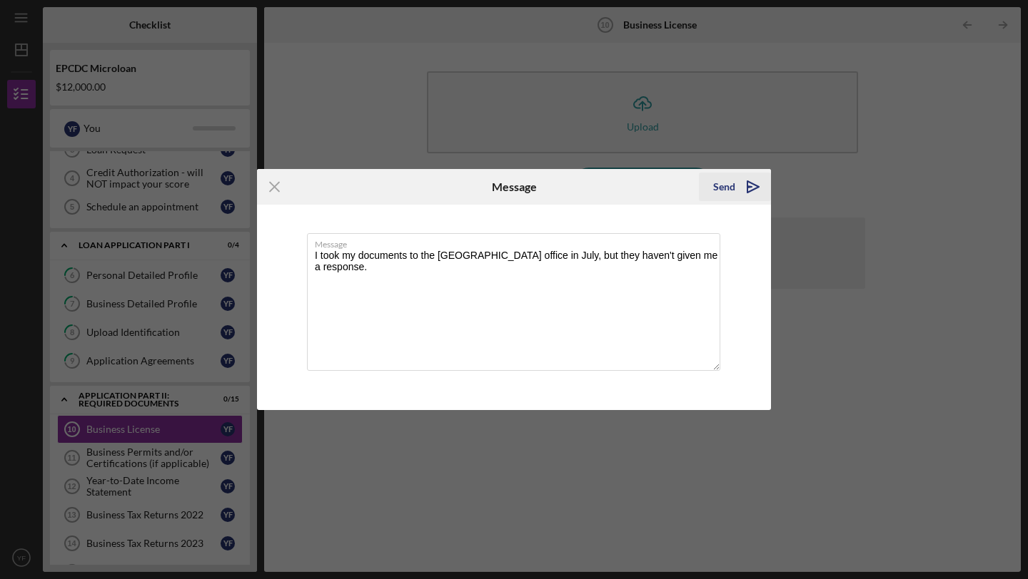
click at [741, 191] on icon "Icon/icon-invite-send" at bounding box center [753, 187] width 36 height 36
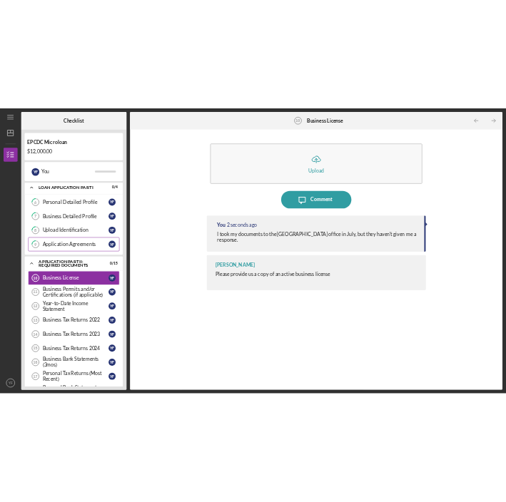
scroll to position [198, 0]
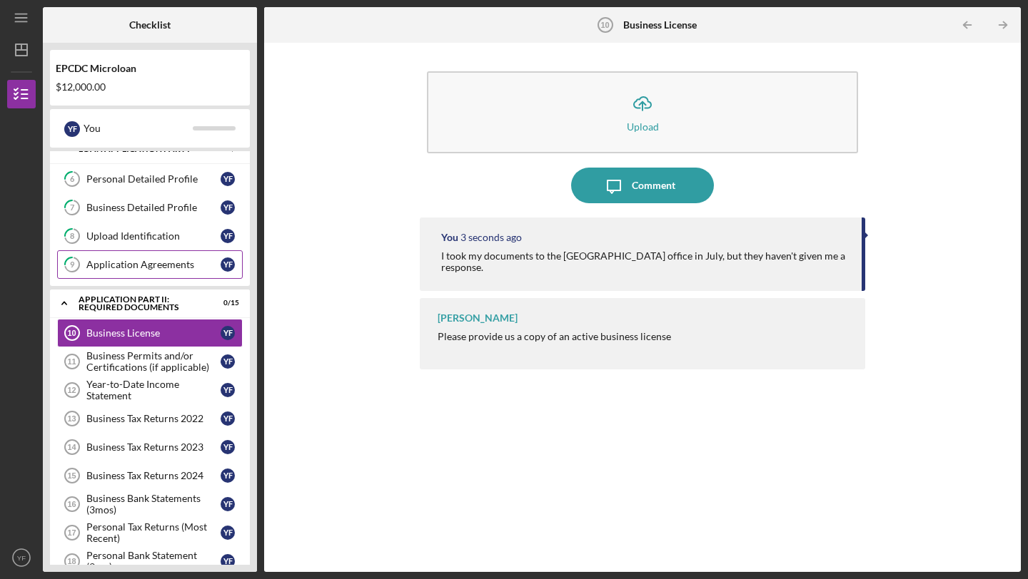
click at [134, 360] on div "Business Permits and/or Certifications (if applicable)" at bounding box center [153, 361] width 134 height 23
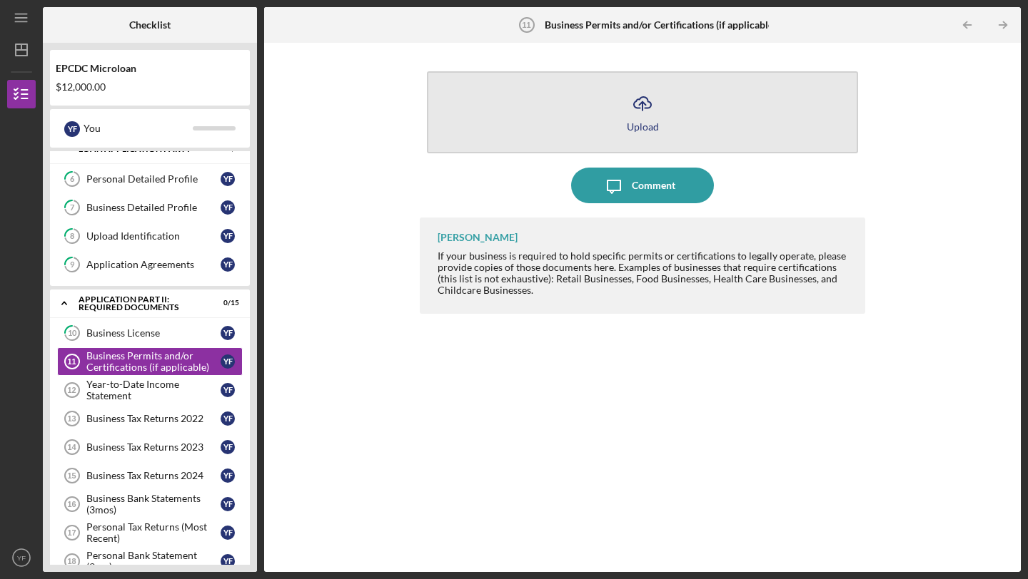
click at [647, 129] on div "Upload" at bounding box center [643, 126] width 32 height 11
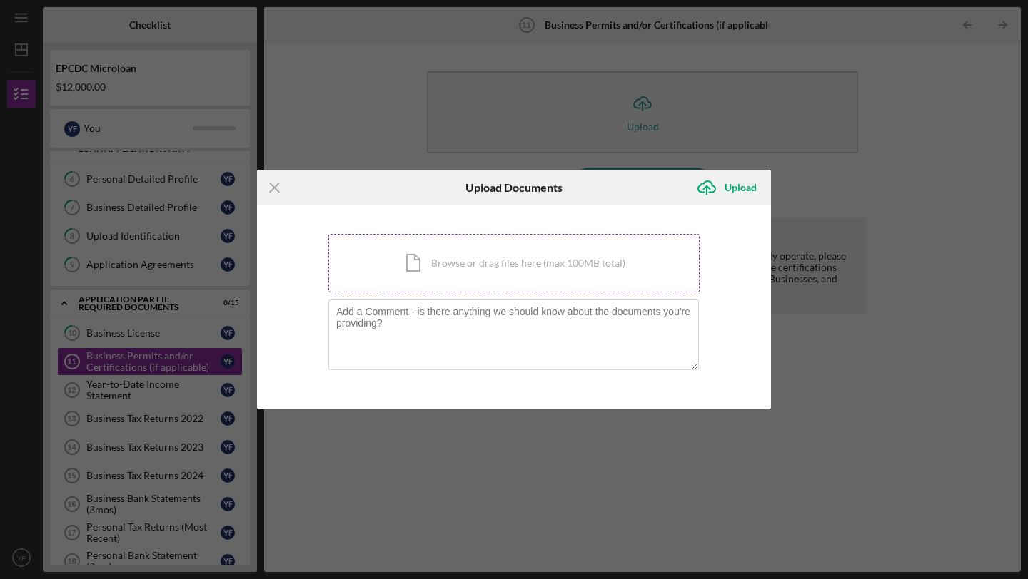
click at [473, 275] on div "Icon/Document Browse or drag files here (max 100MB total) Tap to choose files o…" at bounding box center [513, 263] width 371 height 59
click at [276, 185] on line at bounding box center [274, 187] width 9 height 9
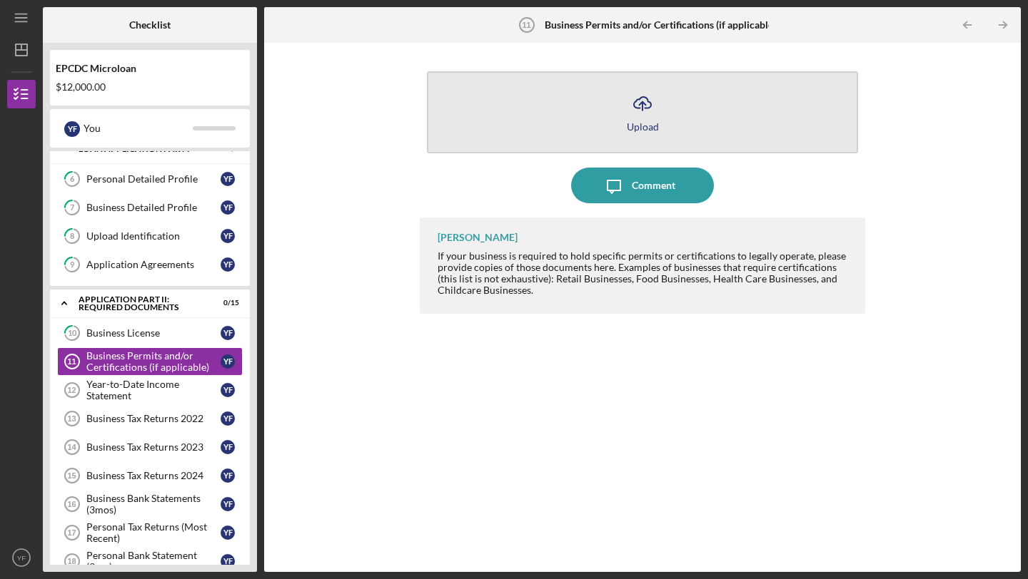
click at [642, 123] on div "Upload" at bounding box center [643, 126] width 32 height 11
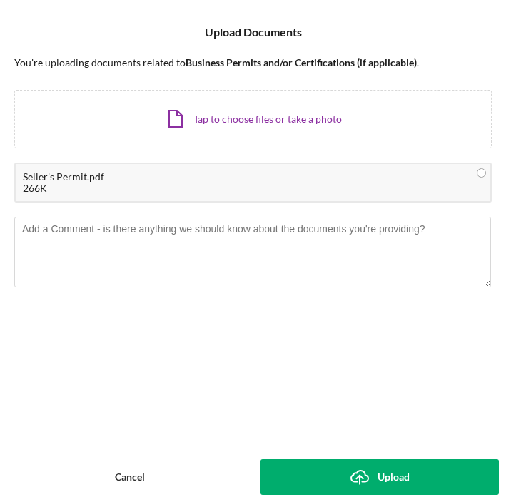
click at [380, 480] on div "Upload" at bounding box center [394, 478] width 32 height 36
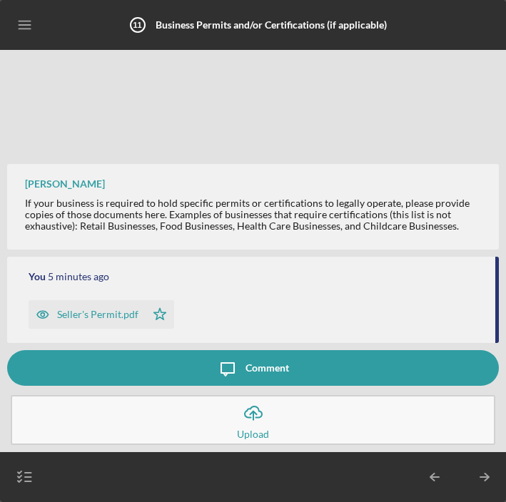
click at [252, 418] on icon "Icon/Upload" at bounding box center [254, 413] width 36 height 36
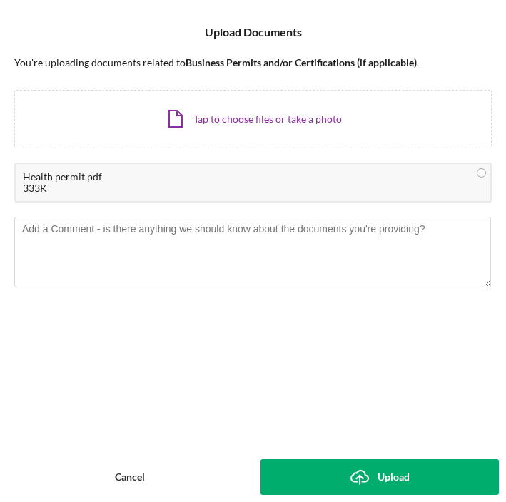
click at [355, 477] on icon "Icon/Upload" at bounding box center [360, 478] width 36 height 36
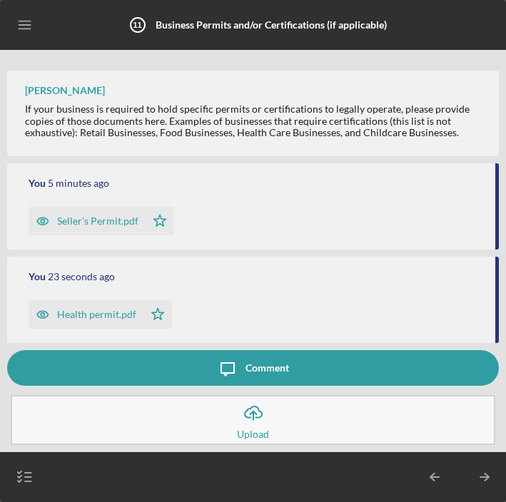
click at [256, 416] on icon "Icon/Upload" at bounding box center [254, 413] width 36 height 36
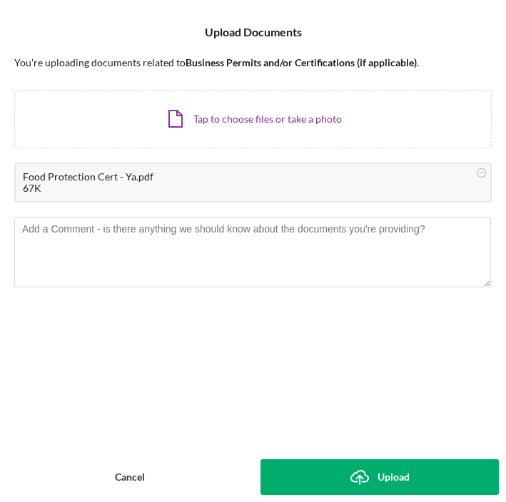
click at [338, 467] on button "Icon/Upload Upload" at bounding box center [379, 478] width 239 height 36
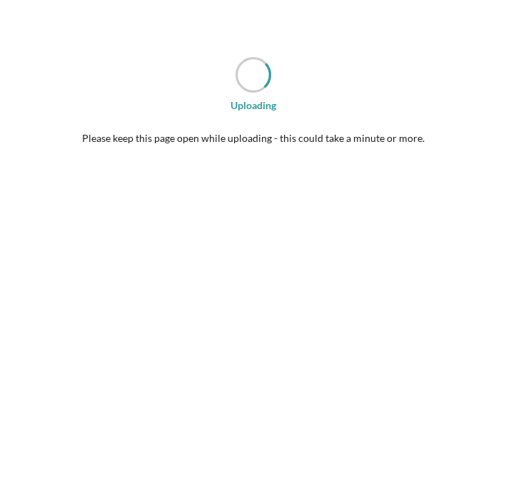
scroll to position [79, 0]
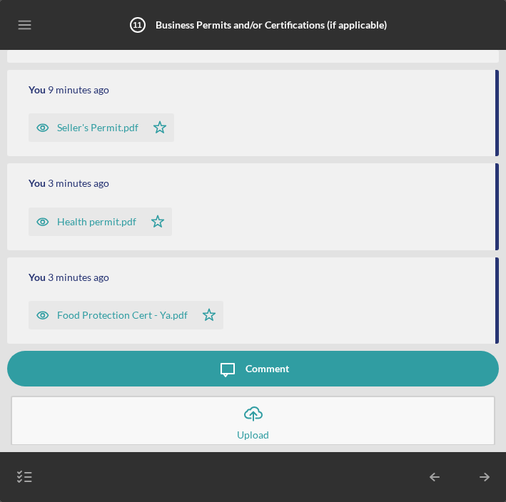
click at [260, 432] on div "Upload" at bounding box center [253, 435] width 32 height 7
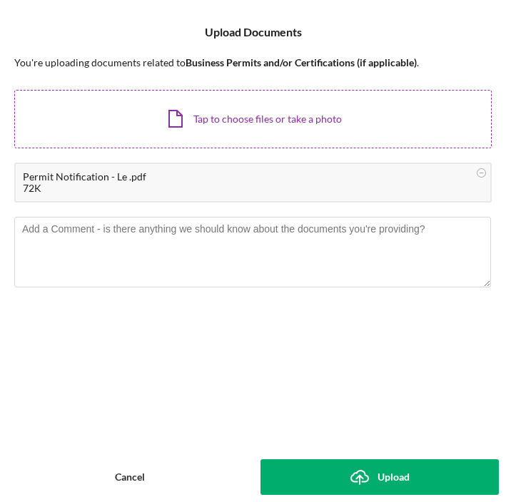
click at [258, 127] on div "Icon/Document Browse or drag files here (max 100MB total) Tap to choose files o…" at bounding box center [252, 119] width 477 height 59
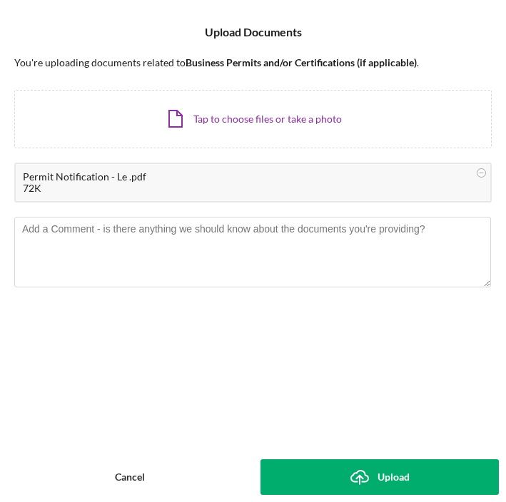
click at [329, 477] on button "Icon/Upload Upload" at bounding box center [379, 478] width 239 height 36
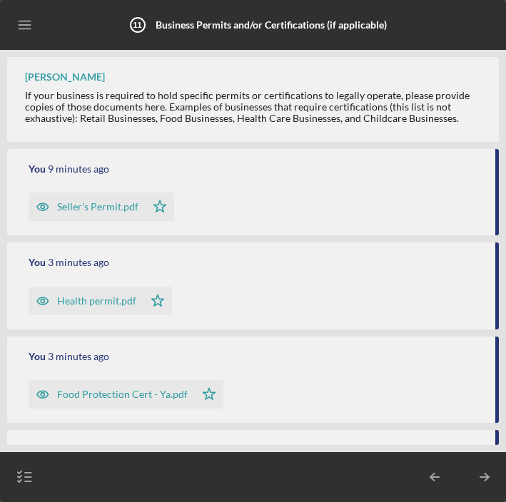
click at [490, 476] on icon "Icon/Table Pagination Arrow" at bounding box center [485, 478] width 36 height 36
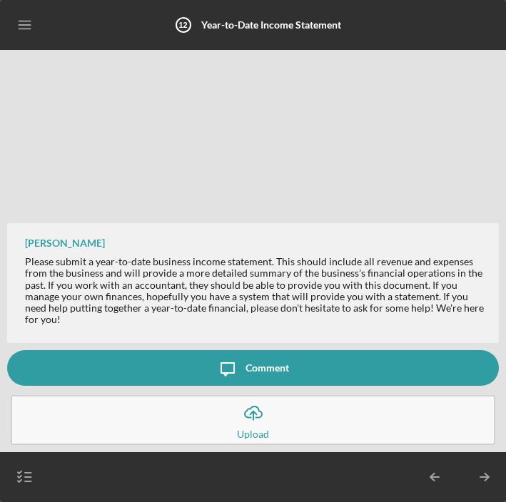
click at [238, 371] on icon "Icon/Message" at bounding box center [228, 368] width 36 height 36
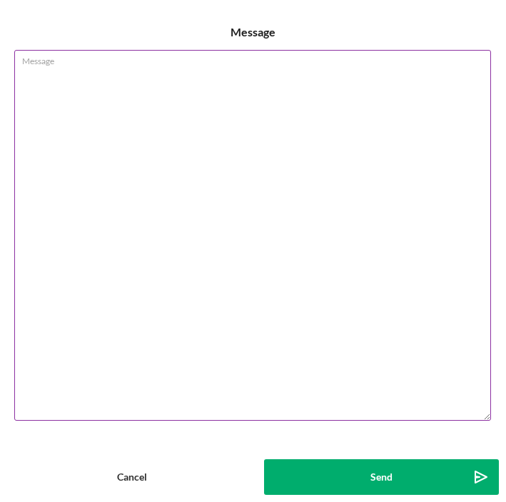
click at [243, 163] on textarea "Message" at bounding box center [252, 235] width 477 height 371
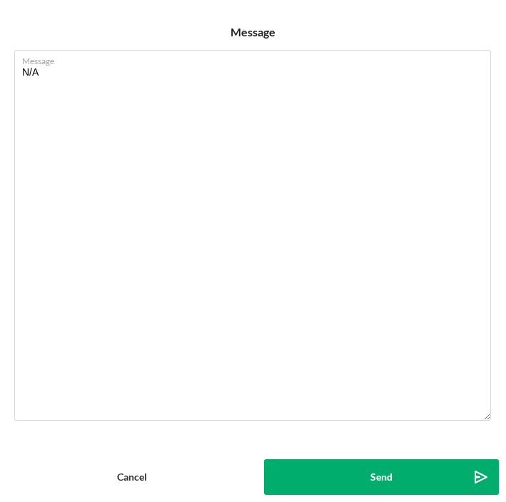
type textarea "N/A"
click at [391, 483] on div "Send" at bounding box center [381, 478] width 22 height 36
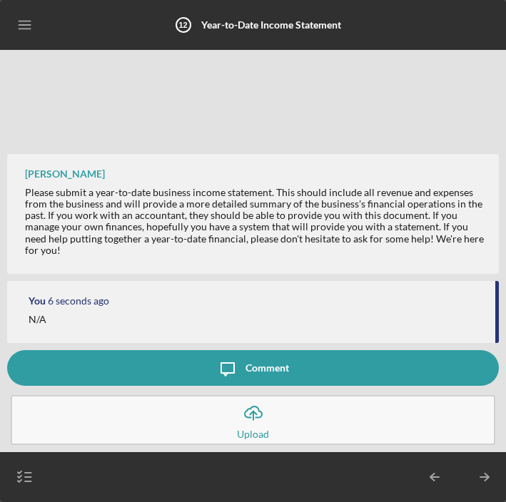
click at [487, 476] on polyline "button" at bounding box center [487, 477] width 4 height 7
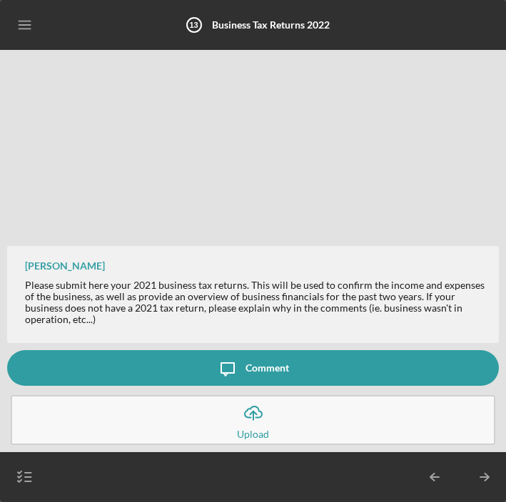
click at [262, 375] on div "Comment" at bounding box center [267, 368] width 44 height 36
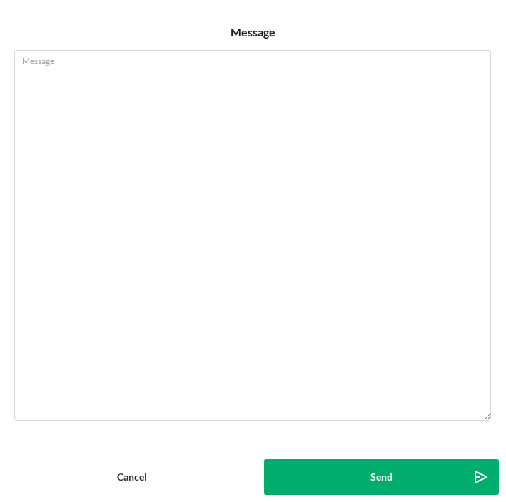
click at [118, 480] on div "Cancel" at bounding box center [132, 478] width 30 height 36
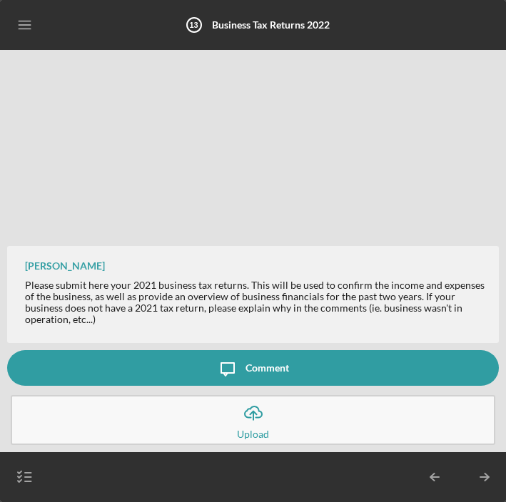
click at [174, 366] on button "Icon/Message Comment" at bounding box center [253, 368] width 492 height 36
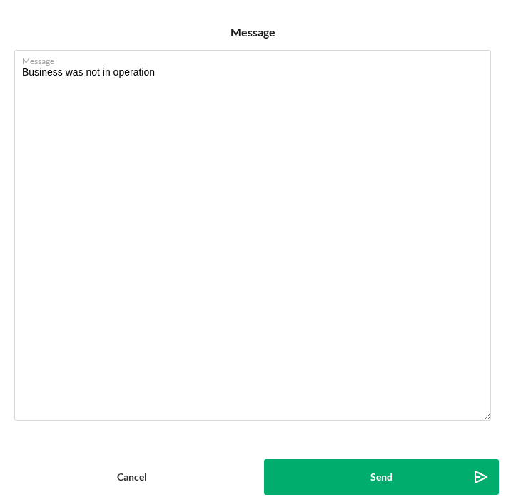
type textarea "Business was not in operation"
click at [362, 479] on button "Send Icon/icon-invite-send" at bounding box center [382, 478] width 236 height 36
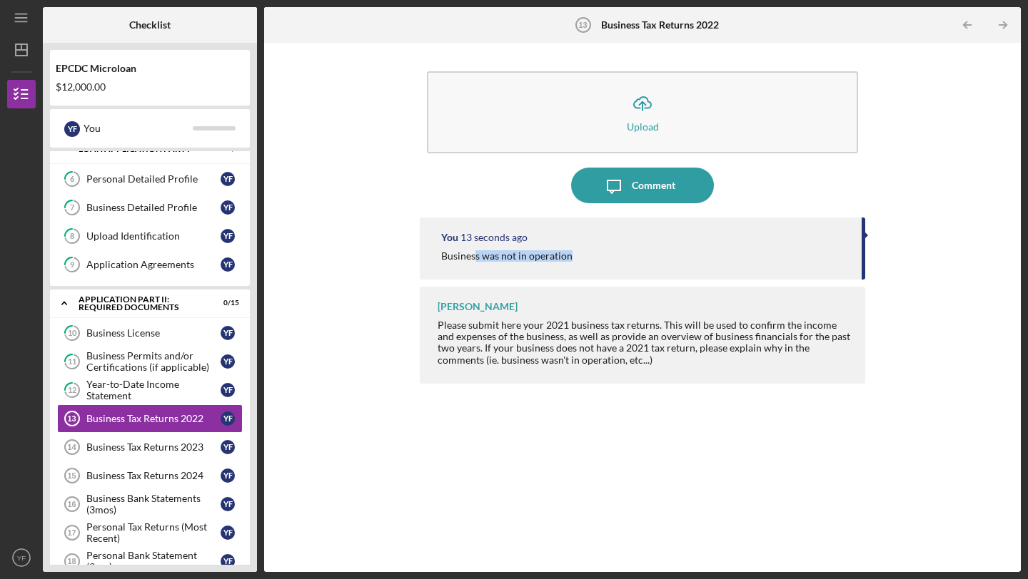
drag, startPoint x: 577, startPoint y: 257, endPoint x: 477, endPoint y: 255, distance: 100.6
click at [477, 255] on div "Business was not in operation" at bounding box center [644, 255] width 406 height 11
drag, startPoint x: 438, startPoint y: 254, endPoint x: 585, endPoint y: 257, distance: 147.0
click at [585, 257] on div "You 15 seconds ago Business was not in operation" at bounding box center [642, 249] width 445 height 62
copy div "Business was not in operation"
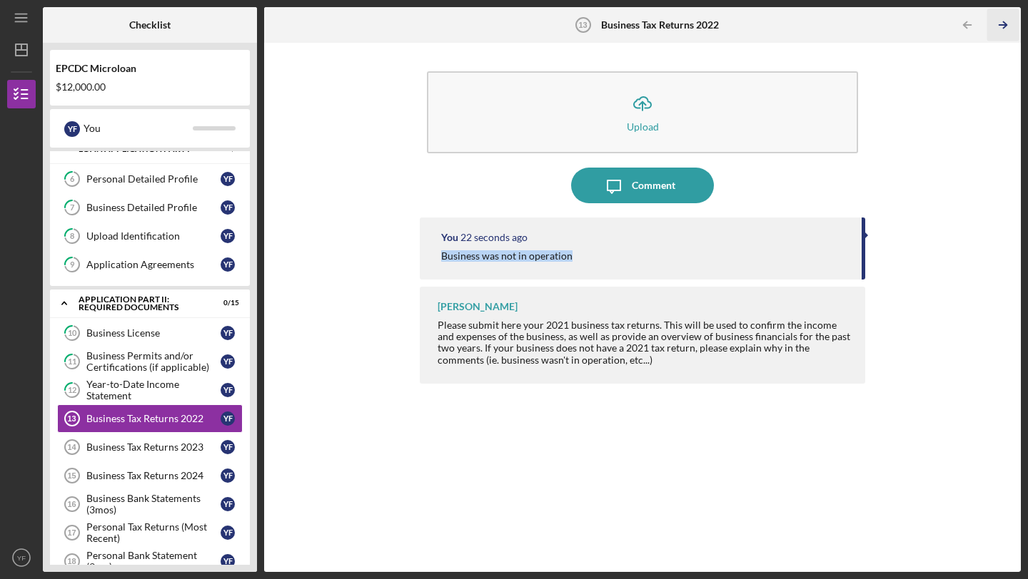
click at [1004, 25] on line "button" at bounding box center [1002, 25] width 7 height 0
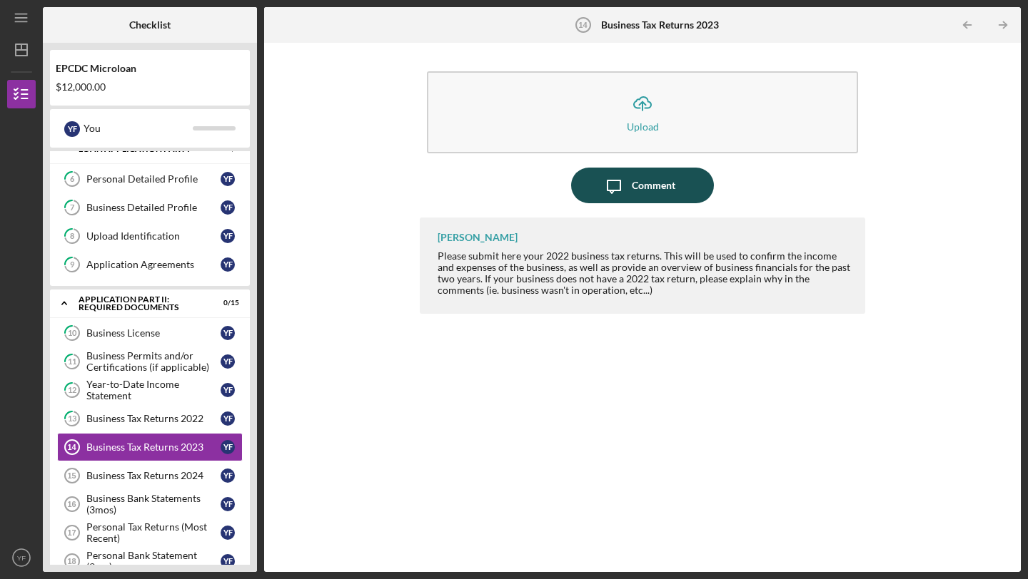
click at [654, 192] on div "Comment" at bounding box center [654, 186] width 44 height 36
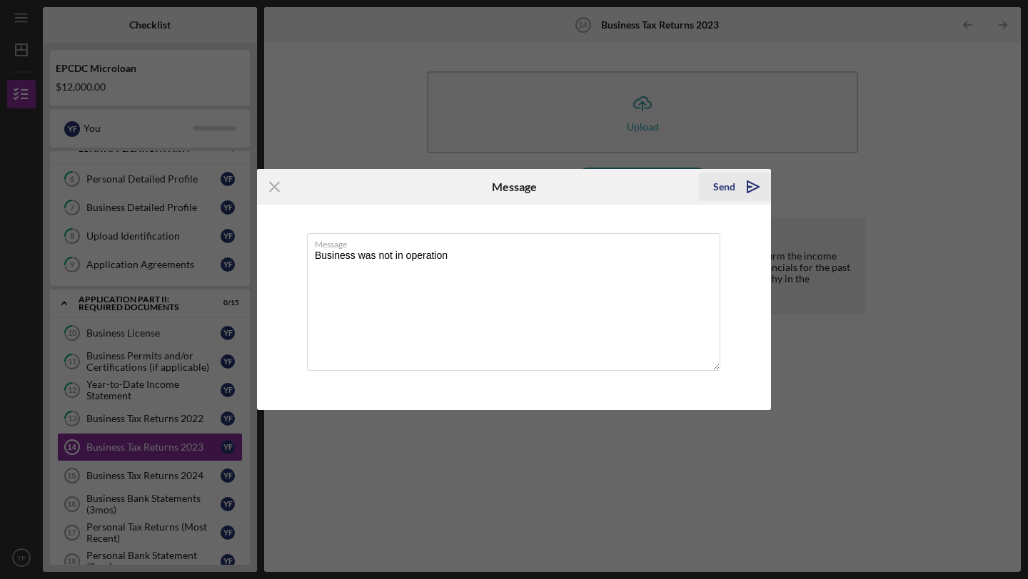
type textarea "Business was not in operation"
click at [752, 188] on icon "Icon/icon-invite-send" at bounding box center [753, 187] width 36 height 36
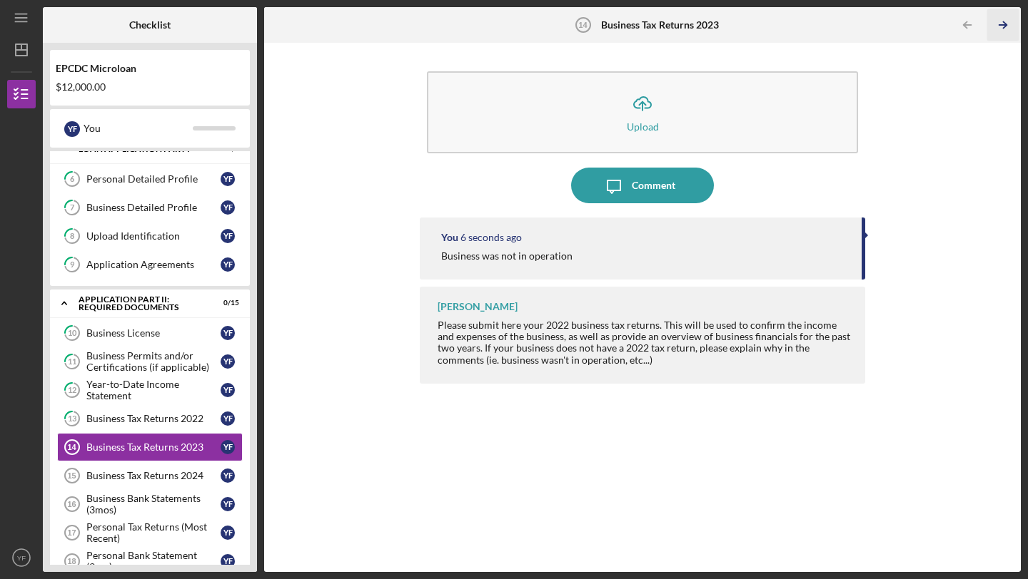
click at [1003, 25] on line "button" at bounding box center [1002, 25] width 7 height 0
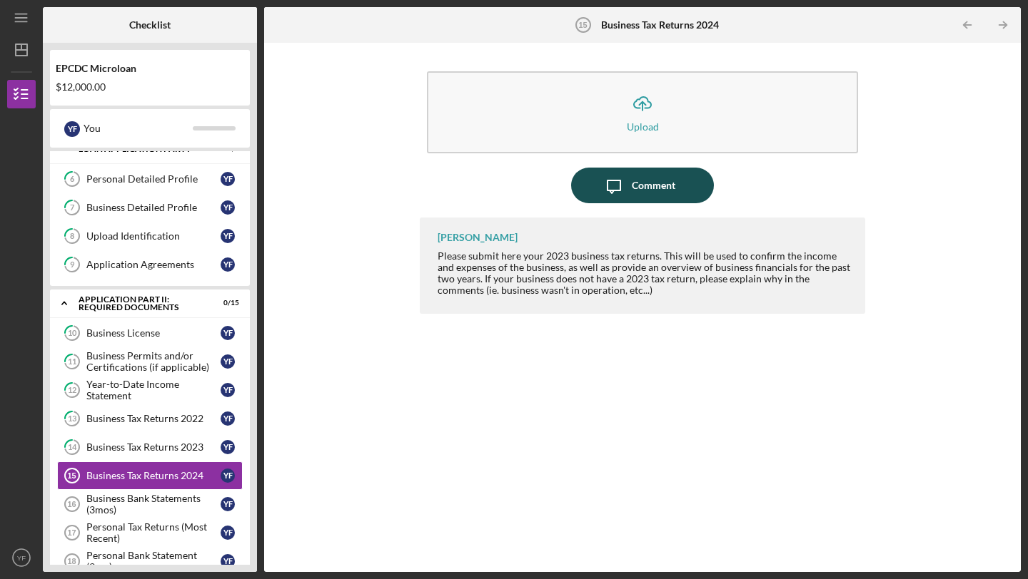
click at [663, 179] on div "Comment" at bounding box center [654, 186] width 44 height 36
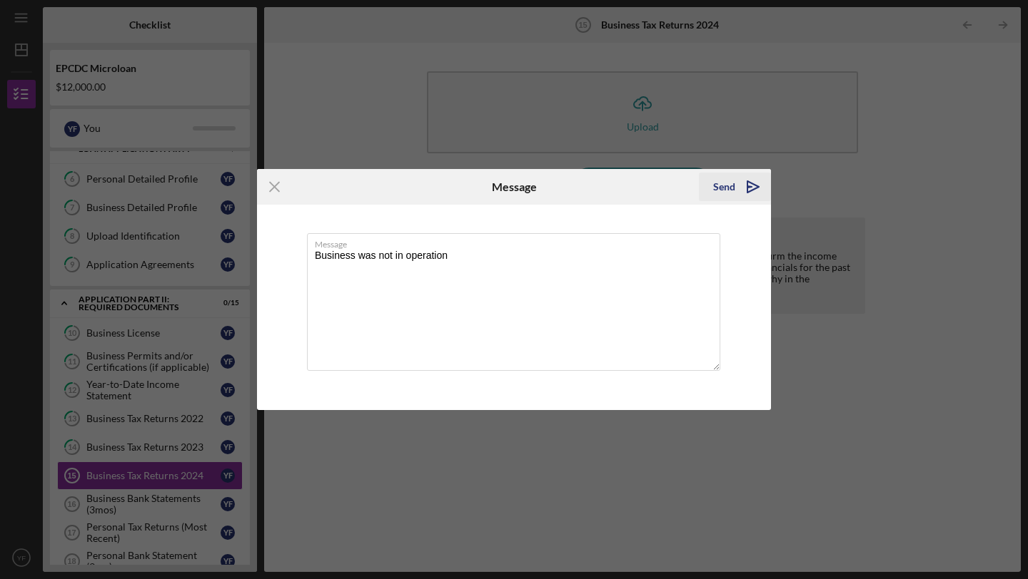
type textarea "Business was not in operation"
click at [755, 192] on icon "Icon/icon-invite-send" at bounding box center [753, 187] width 36 height 36
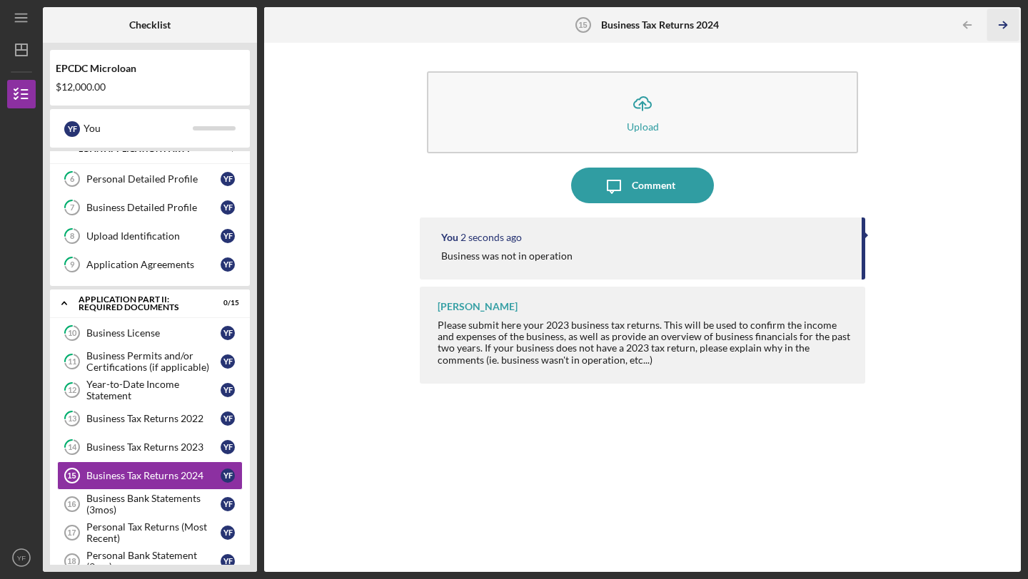
click at [1011, 24] on icon "Icon/Table Pagination Arrow" at bounding box center [1002, 25] width 32 height 32
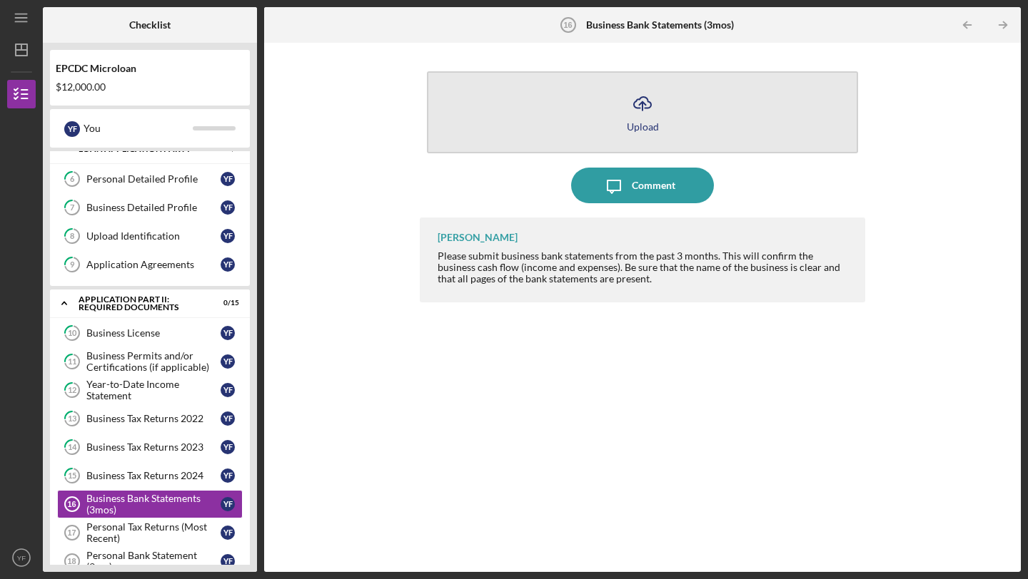
click at [679, 133] on button "Icon/Upload Upload" at bounding box center [642, 112] width 431 height 82
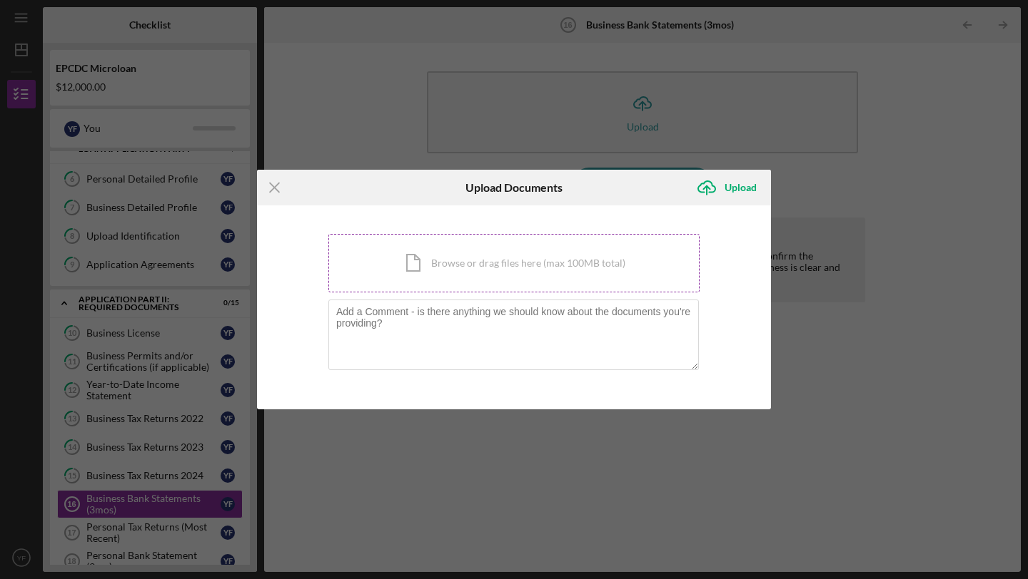
click at [444, 265] on div "Icon/Document Browse or drag files here (max 100MB total) Tap to choose files o…" at bounding box center [513, 263] width 371 height 59
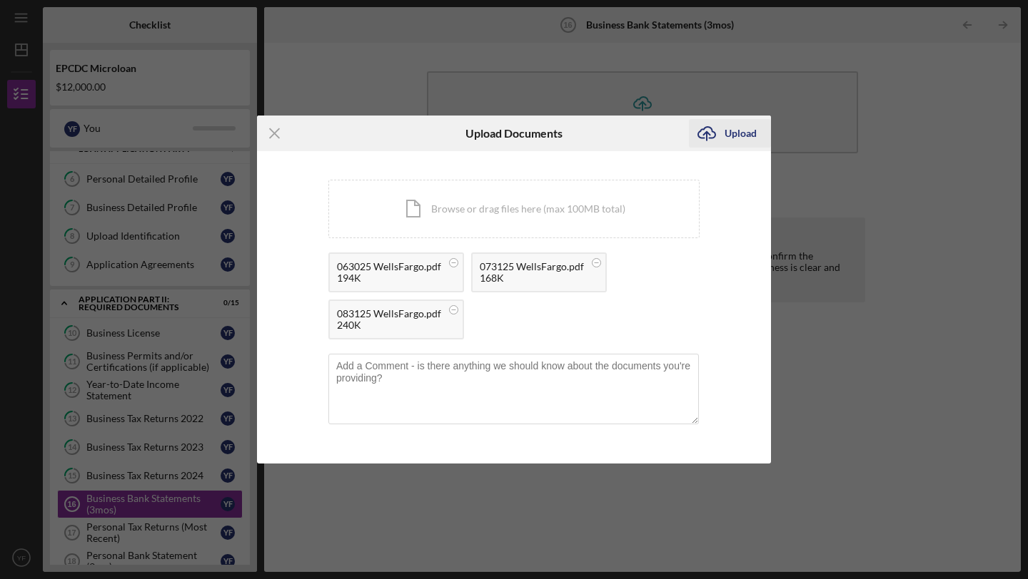
click at [728, 136] on div "Upload" at bounding box center [740, 133] width 32 height 29
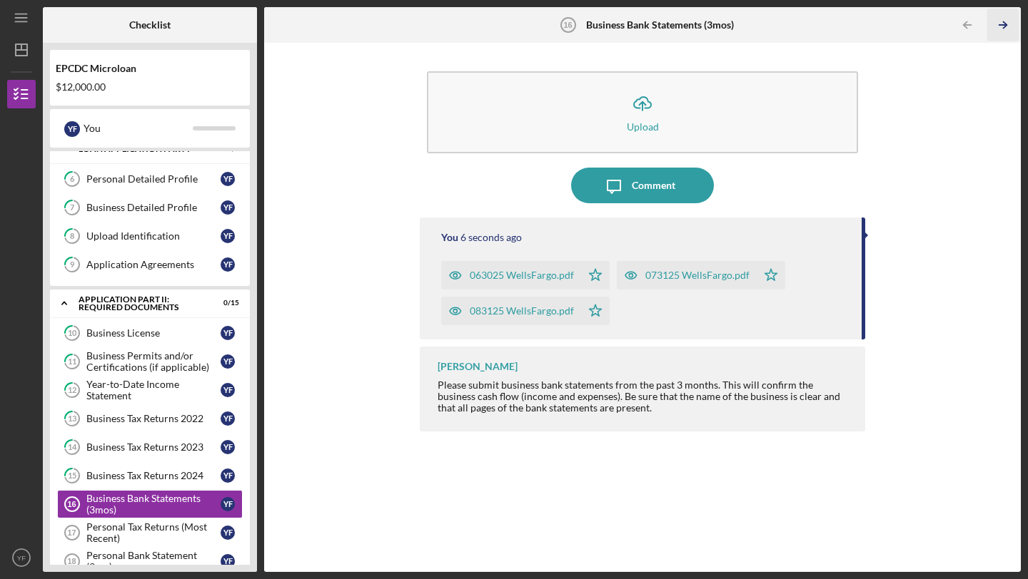
click at [1003, 24] on icon "Icon/Table Pagination Arrow" at bounding box center [1002, 25] width 32 height 32
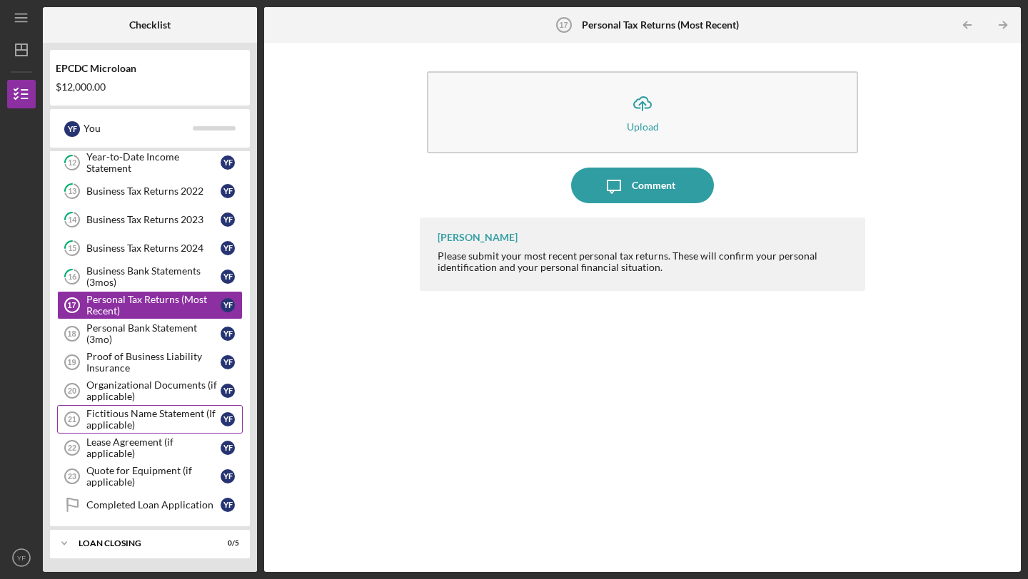
scroll to position [427, 0]
click at [173, 340] on div "Personal Bank Statement (3mo)" at bounding box center [153, 333] width 134 height 23
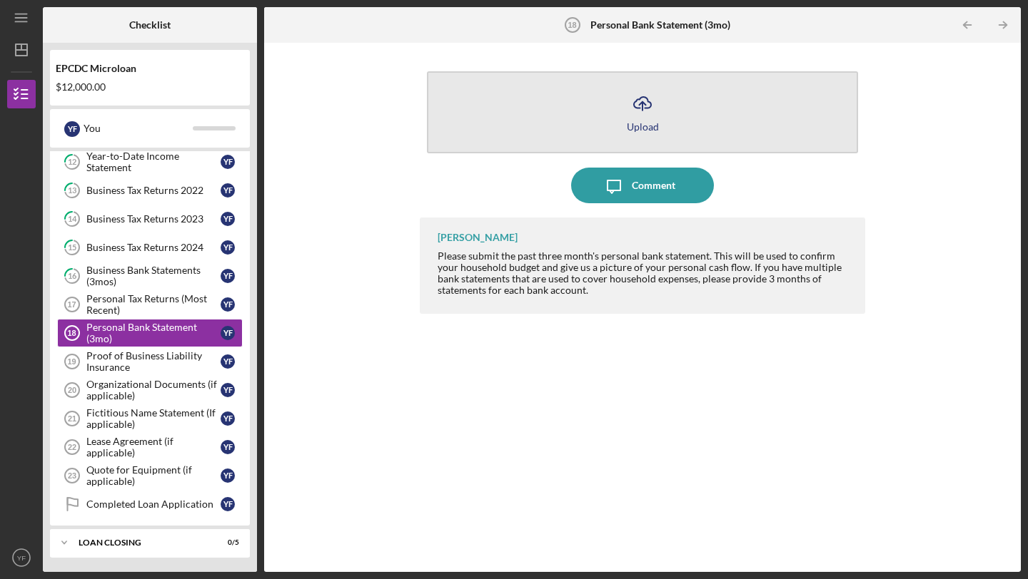
click at [674, 129] on button "Icon/Upload Upload" at bounding box center [642, 112] width 431 height 82
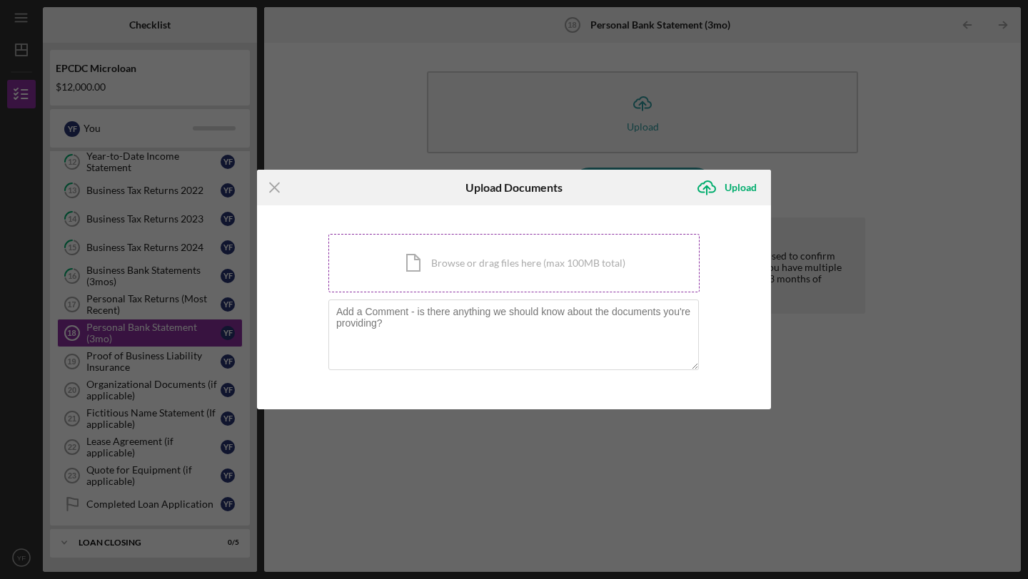
click at [595, 258] on div "Icon/Document Browse or drag files here (max 100MB total) Tap to choose files o…" at bounding box center [513, 263] width 371 height 59
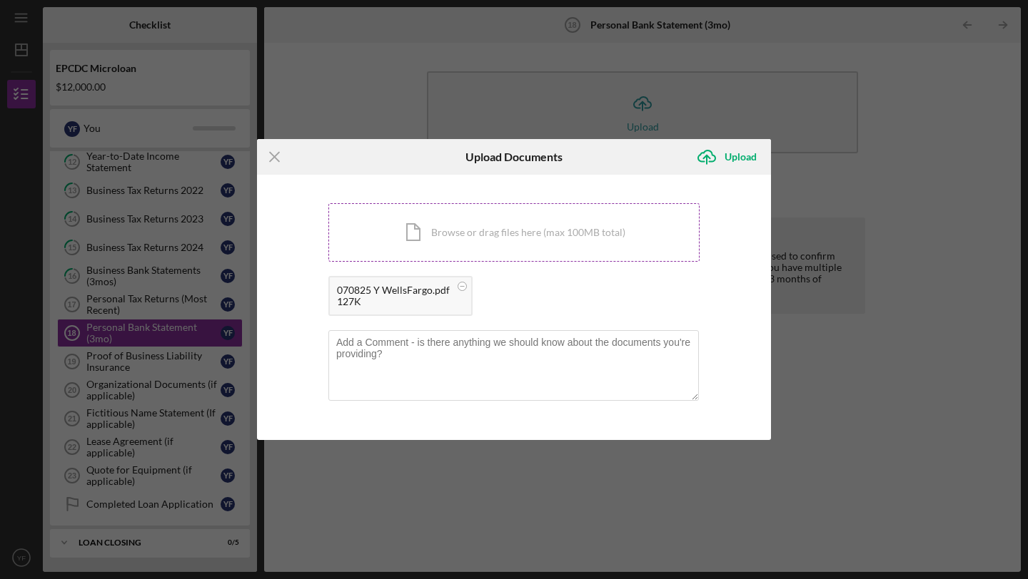
click at [564, 247] on div "Icon/Document Browse or drag files here (max 100MB total) Tap to choose files o…" at bounding box center [513, 232] width 371 height 59
click at [492, 228] on div "Icon/Document Browse or drag files here (max 100MB total) Tap to choose files o…" at bounding box center [513, 232] width 371 height 59
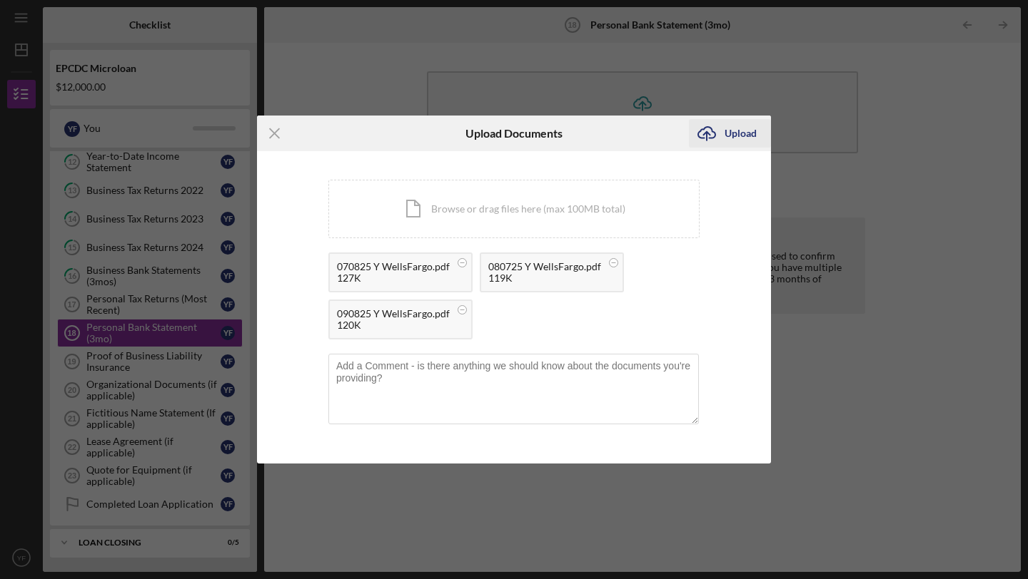
click at [709, 136] on icon "Icon/Upload" at bounding box center [707, 134] width 36 height 36
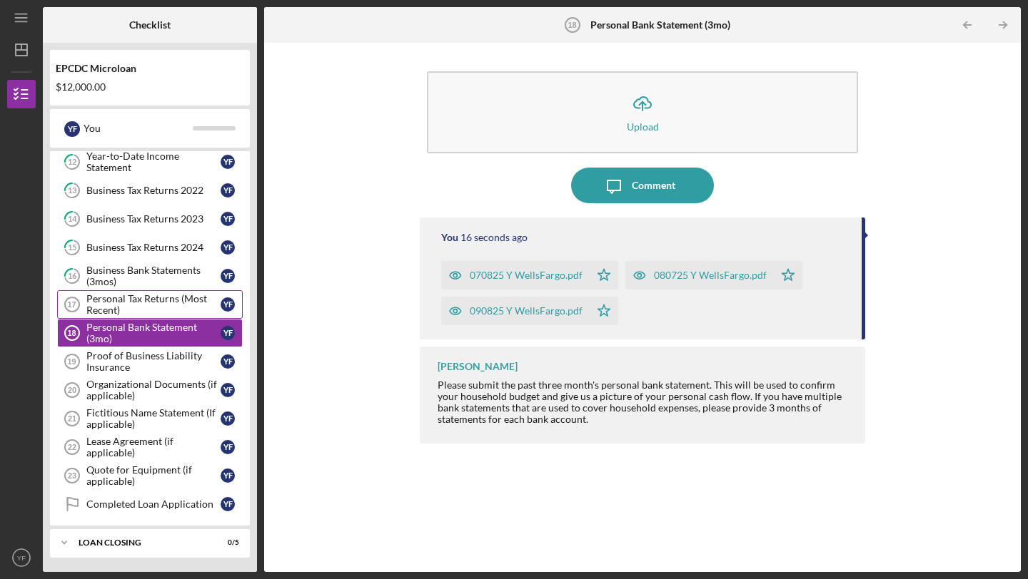
click at [173, 305] on div "Personal Tax Returns (Most Recent)" at bounding box center [153, 304] width 134 height 23
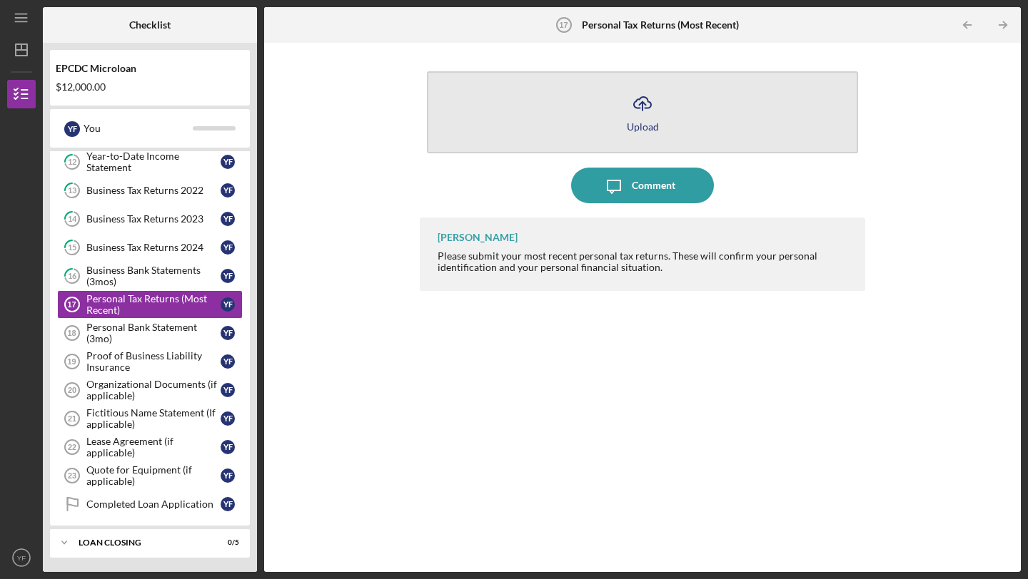
click at [673, 106] on button "Icon/Upload Upload" at bounding box center [642, 112] width 431 height 82
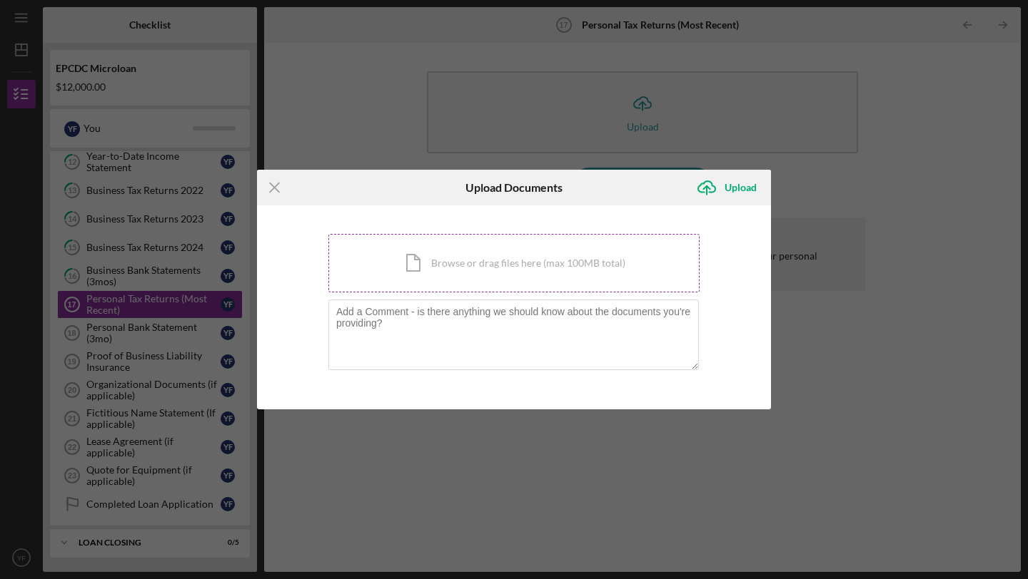
click at [474, 259] on div "Icon/Document Browse or drag files here (max 100MB total) Tap to choose files o…" at bounding box center [513, 263] width 371 height 59
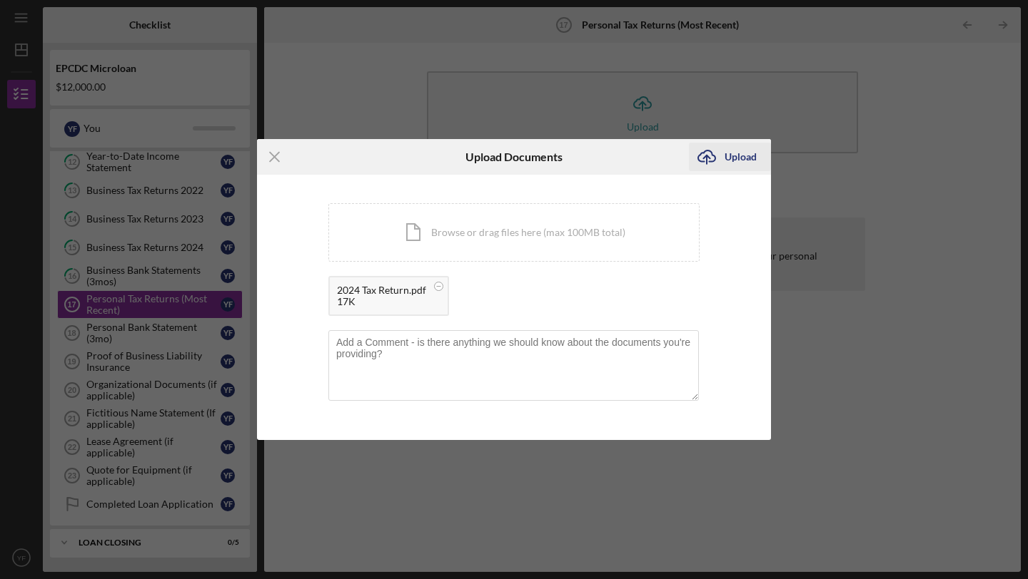
click at [741, 159] on div "Upload" at bounding box center [740, 157] width 32 height 29
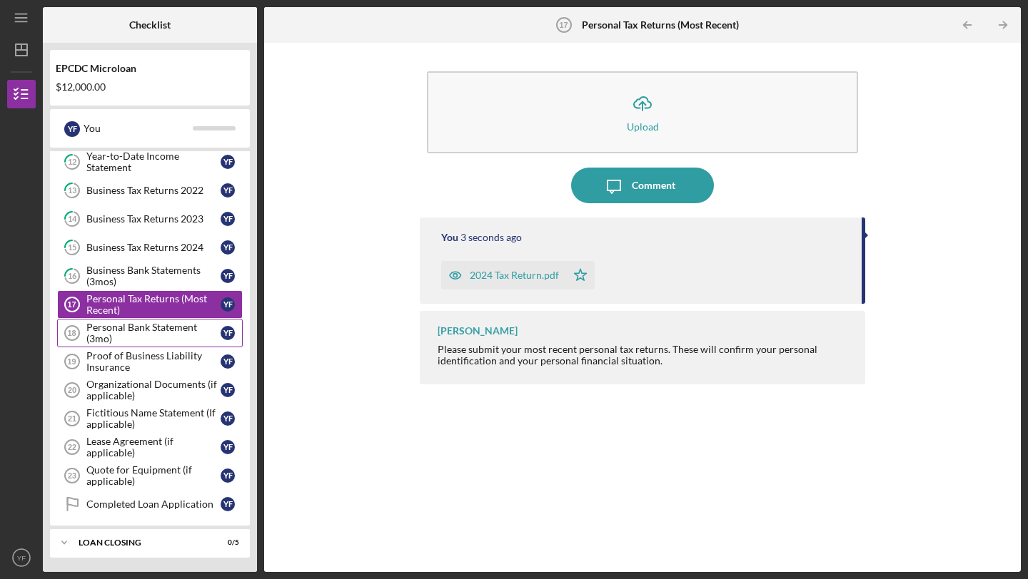
click at [162, 340] on div "Personal Bank Statement (3mo)" at bounding box center [153, 333] width 134 height 23
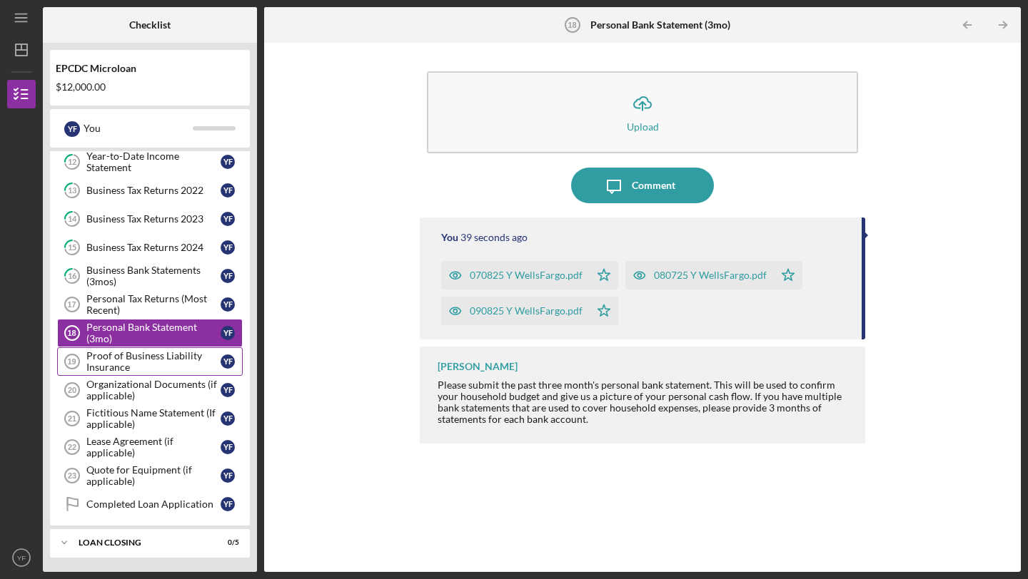
click at [157, 363] on div "Proof of Business Liability Insurance" at bounding box center [153, 361] width 134 height 23
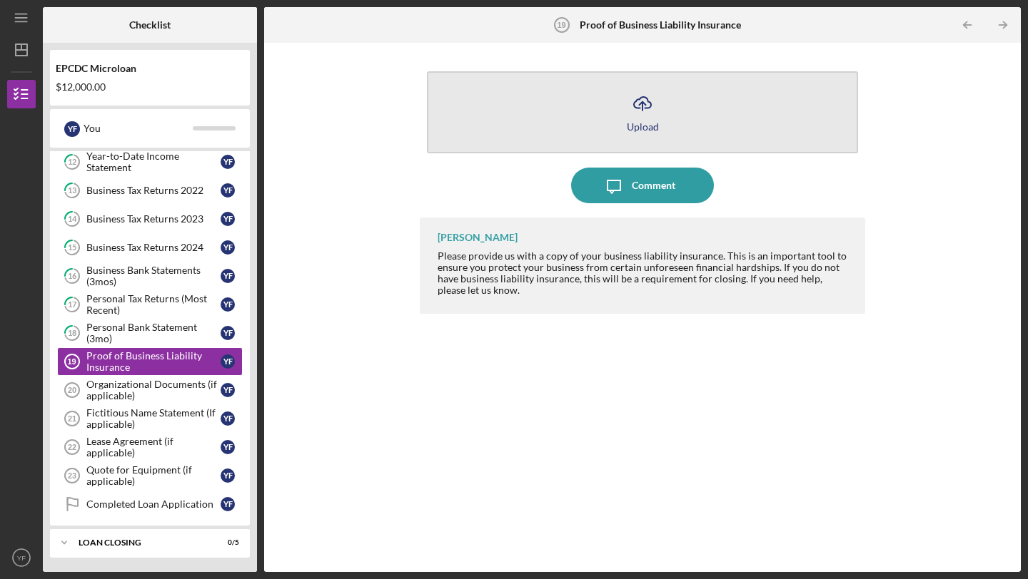
click at [595, 123] on button "Icon/Upload Upload" at bounding box center [642, 112] width 431 height 82
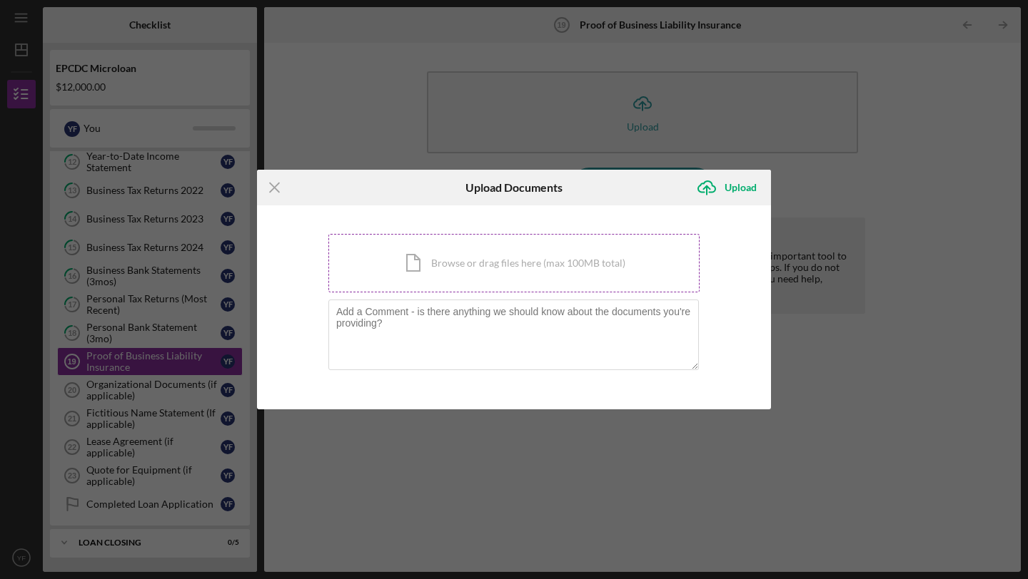
click at [517, 273] on div "Icon/Document Browse or drag files here (max 100MB total) Tap to choose files o…" at bounding box center [513, 263] width 371 height 59
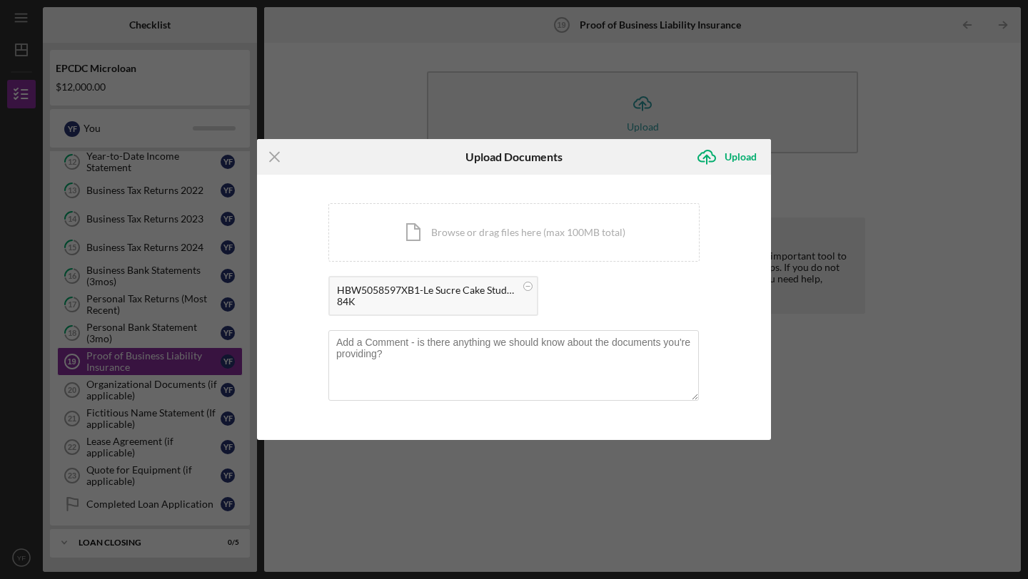
click at [459, 294] on div "HBW5058597XB1-Le Sucre Cake Studio-[GEOGRAPHIC_DATA]-[PERSON_NAME] certificate …" at bounding box center [426, 290] width 178 height 11
click at [390, 292] on div "HBW5058597XB1-Le Sucre Cake Studio-[GEOGRAPHIC_DATA]-[PERSON_NAME] certificate …" at bounding box center [426, 290] width 178 height 11
click at [735, 161] on div "Upload" at bounding box center [740, 157] width 32 height 29
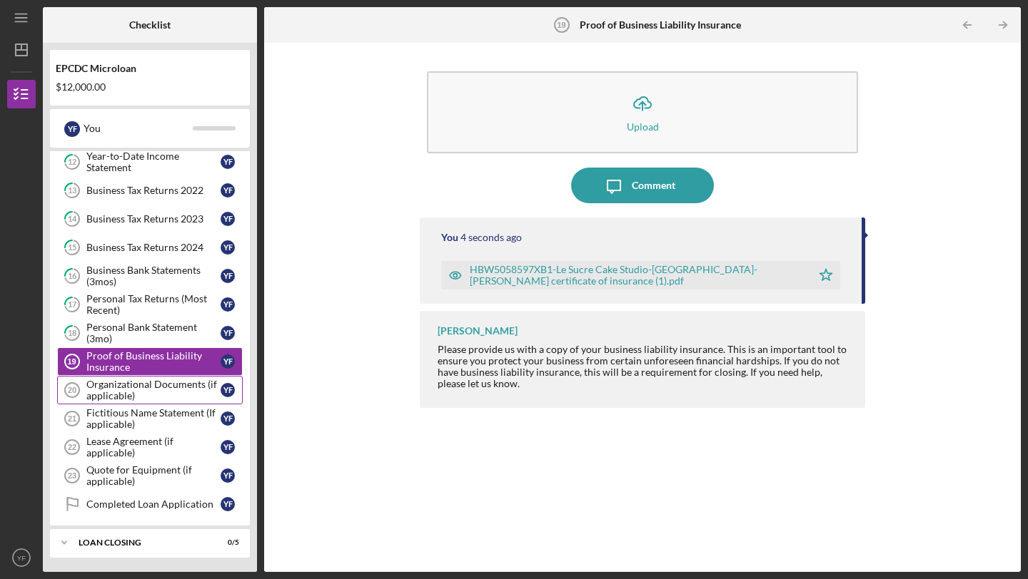
click at [147, 393] on div "Organizational Documents (if applicable)" at bounding box center [153, 390] width 134 height 23
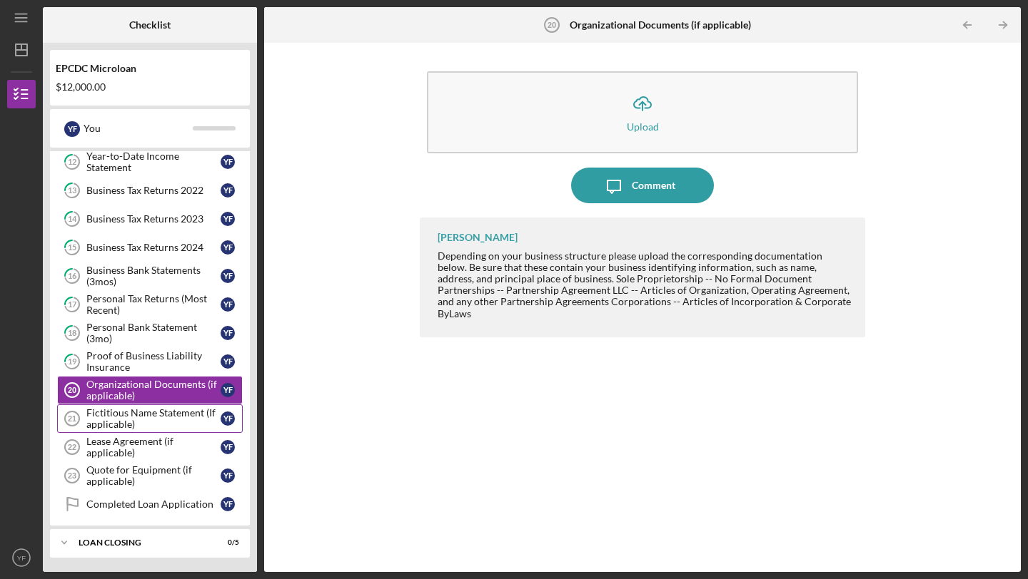
click at [175, 417] on div "Fictitious Name Statement (If applicable)" at bounding box center [153, 418] width 134 height 23
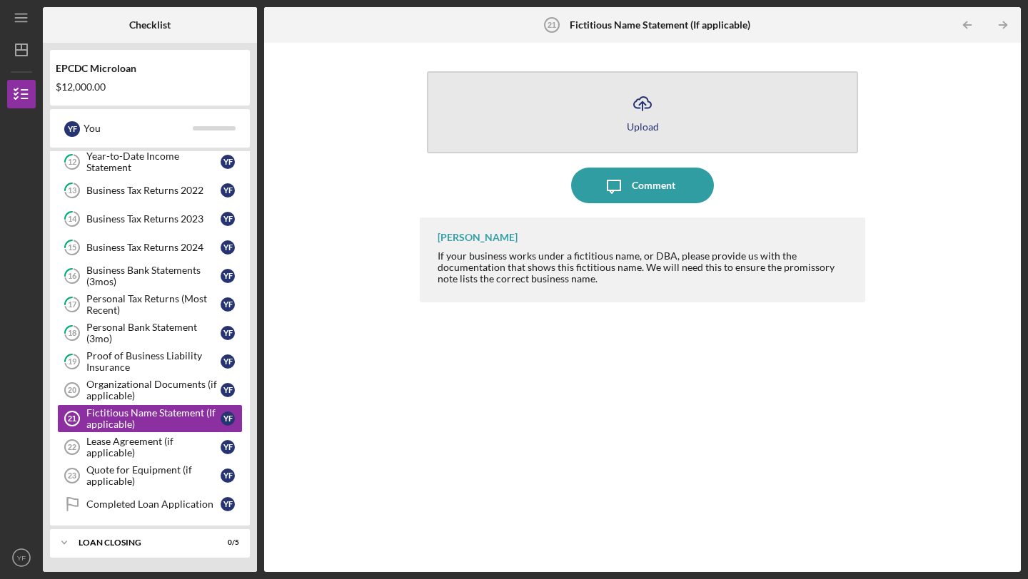
click at [633, 123] on div "Upload" at bounding box center [643, 126] width 32 height 11
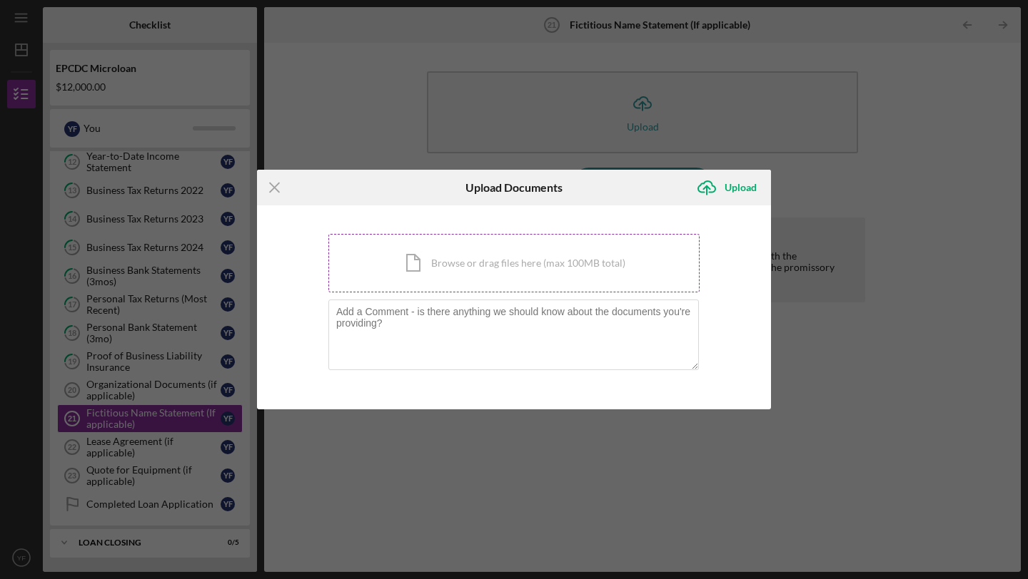
click at [532, 248] on div "Icon/Document Browse or drag files here (max 100MB total) Tap to choose files o…" at bounding box center [513, 263] width 371 height 59
click at [538, 268] on div "Icon/Document Browse or drag files here (max 100MB total) Tap to choose files o…" at bounding box center [513, 263] width 371 height 59
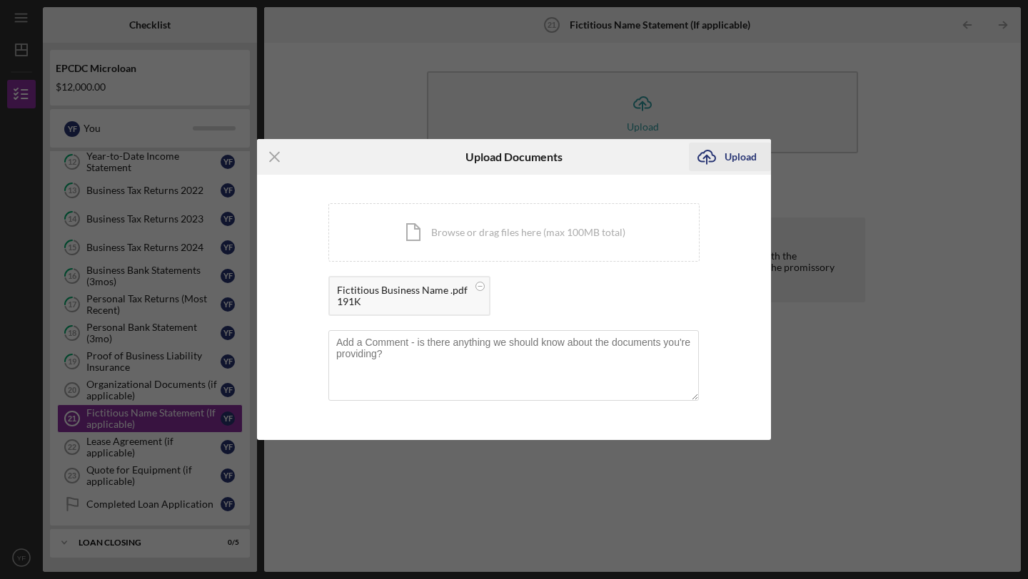
click at [744, 162] on div "Upload" at bounding box center [740, 157] width 32 height 29
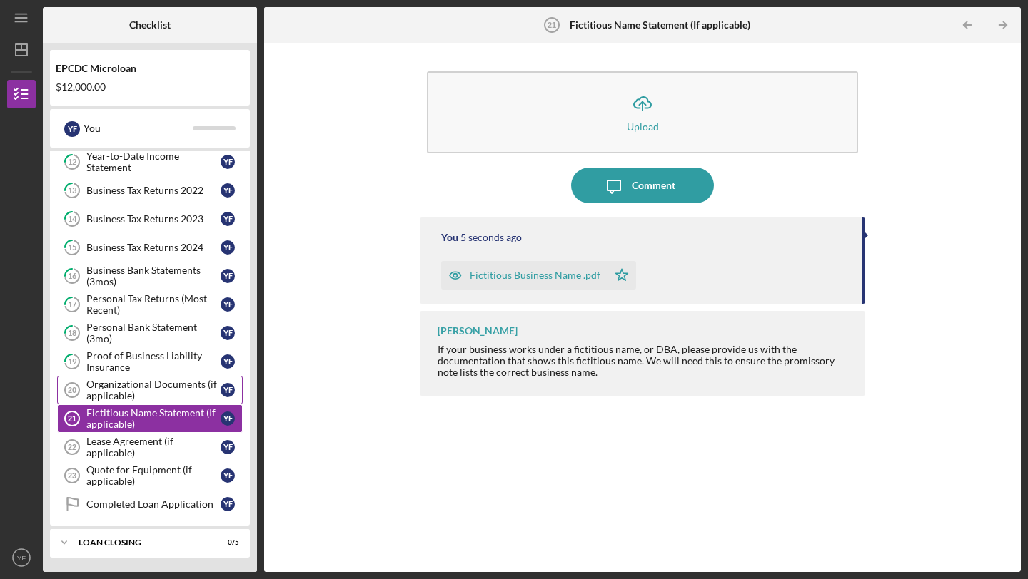
click at [181, 376] on link "Organizational Documents (if applicable) 20 Organizational Documents (if applic…" at bounding box center [150, 390] width 186 height 29
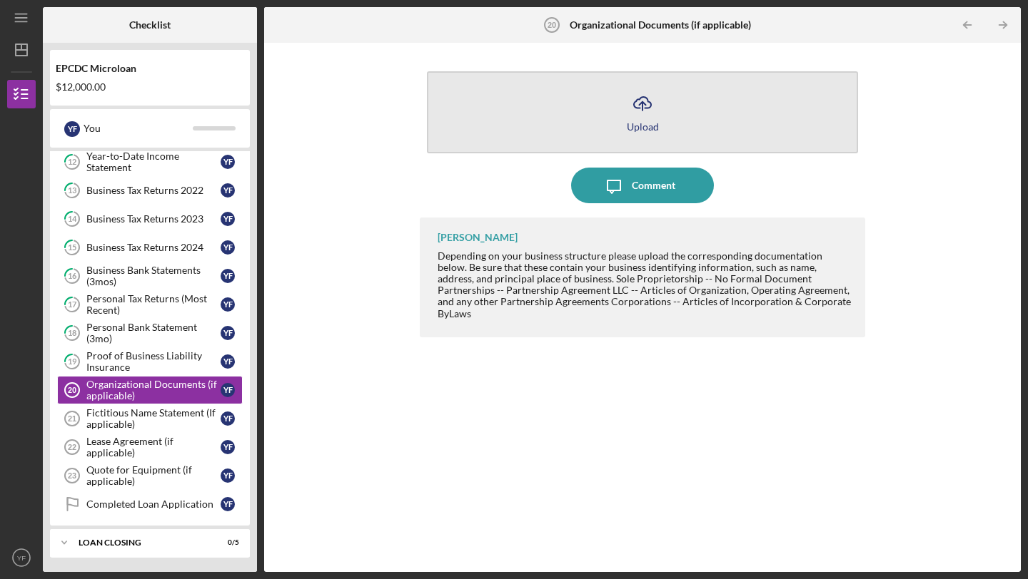
click at [679, 121] on button "Icon/Upload Upload" at bounding box center [642, 112] width 431 height 82
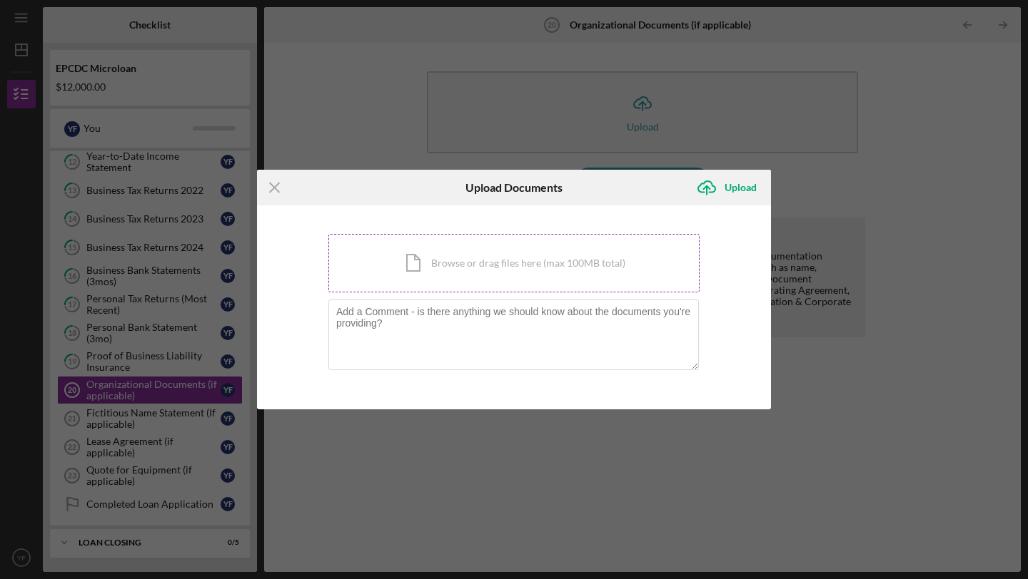
click at [532, 275] on div "Icon/Document Browse or drag files here (max 100MB total) Tap to choose files o…" at bounding box center [513, 263] width 371 height 59
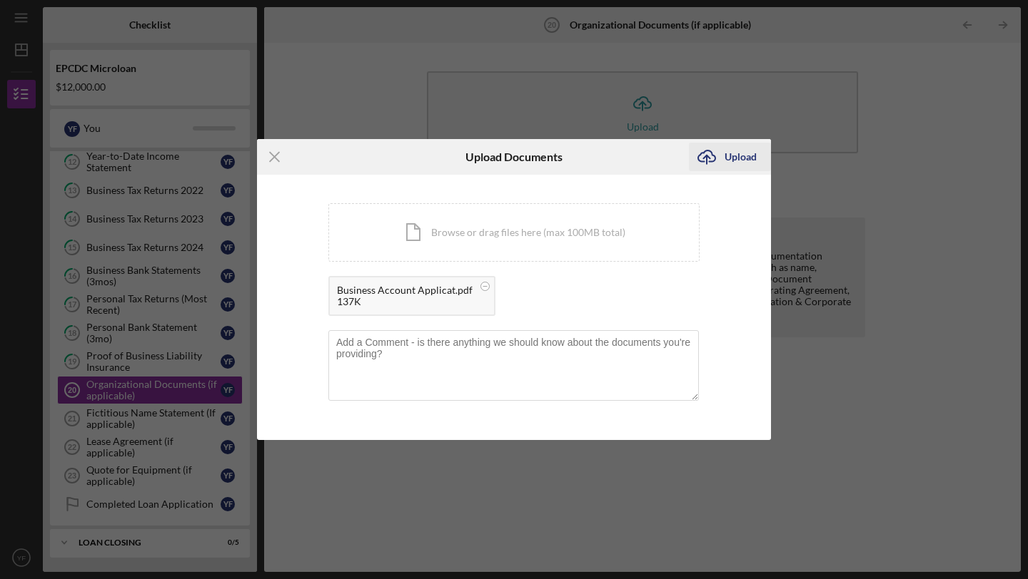
click at [726, 160] on div "Upload" at bounding box center [740, 157] width 32 height 29
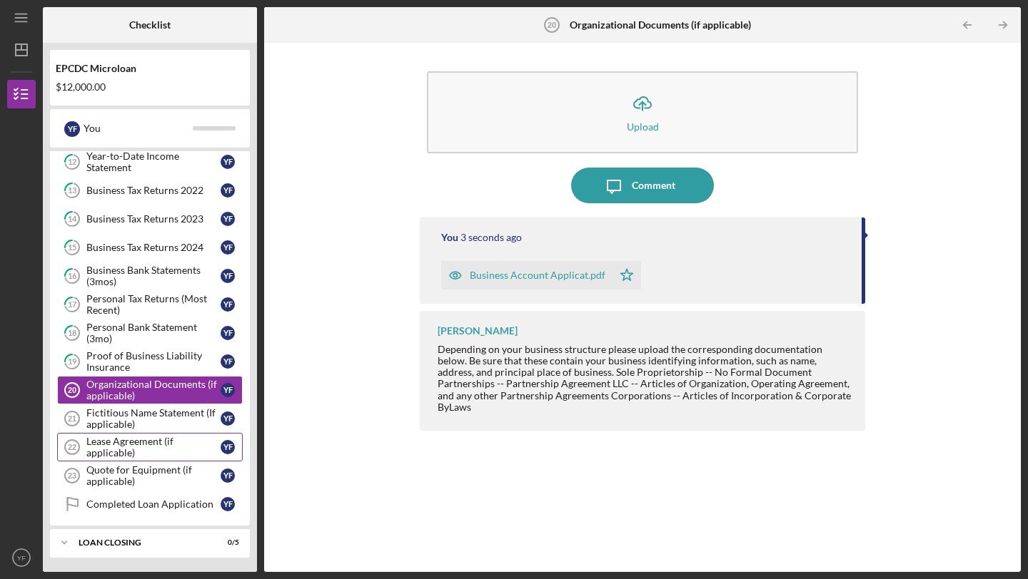
click at [142, 441] on div "Lease Agreement (if applicable)" at bounding box center [153, 447] width 134 height 23
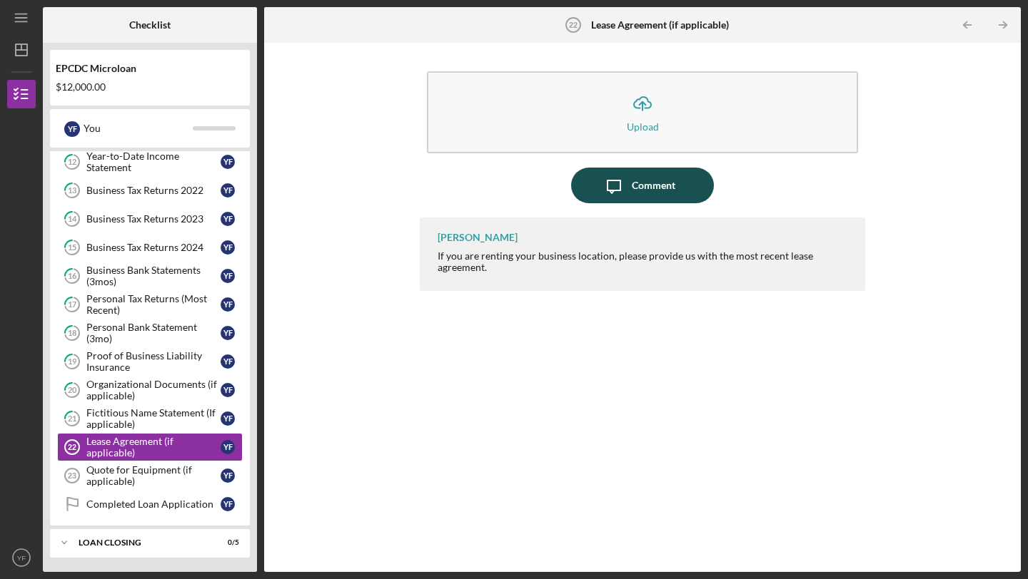
click at [652, 186] on div "Comment" at bounding box center [654, 186] width 44 height 36
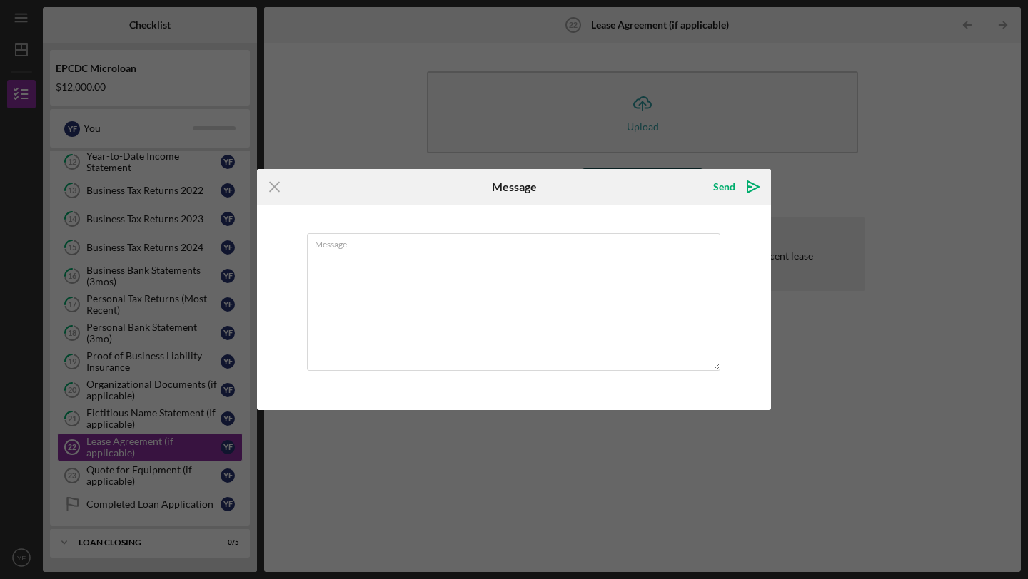
type textarea "N"
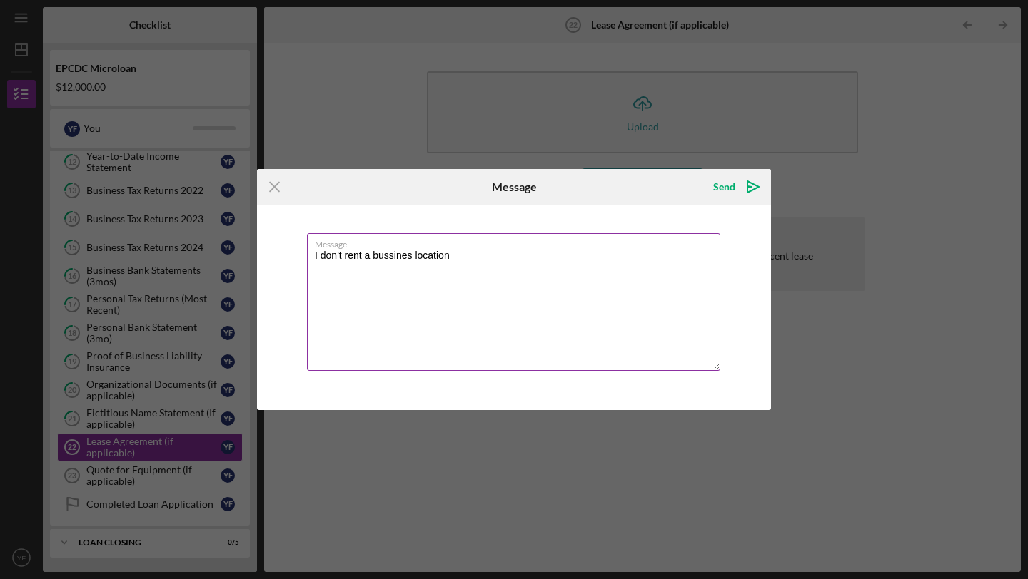
click at [394, 258] on textarea "I don't rent a bussines location" at bounding box center [513, 302] width 413 height 138
click at [388, 256] on textarea "I don't rent a bussines location" at bounding box center [513, 302] width 413 height 138
click at [407, 265] on textarea "I don't rent a bussines location" at bounding box center [513, 302] width 413 height 138
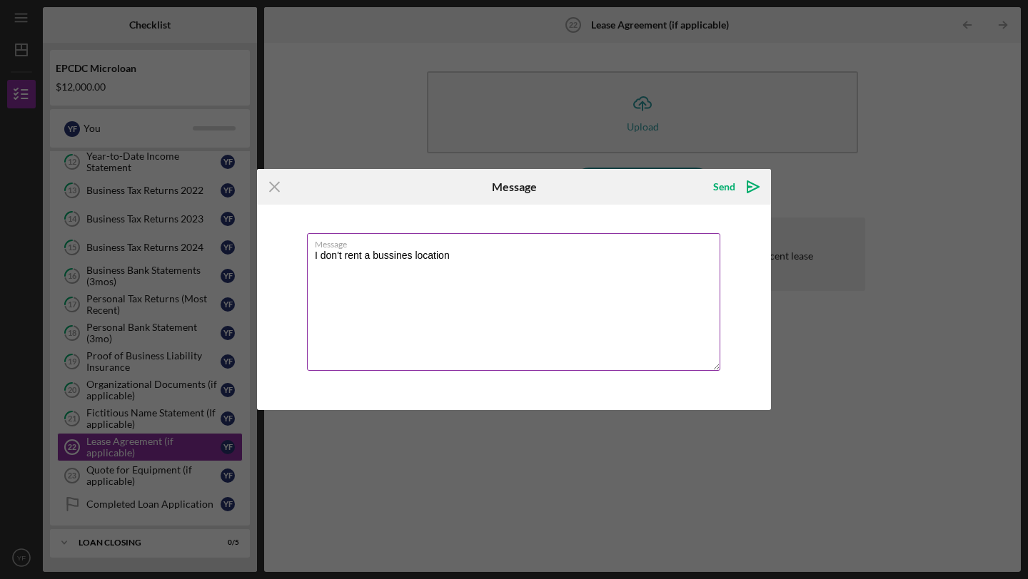
click at [417, 260] on textarea "I don't rent a bussines location" at bounding box center [513, 302] width 413 height 138
click at [449, 288] on textarea "I don't rent a bussiness location" at bounding box center [513, 302] width 413 height 138
click at [390, 258] on textarea "I don't rent a bussiness location" at bounding box center [513, 302] width 413 height 138
click at [445, 312] on textarea "I don't rent a business location" at bounding box center [513, 302] width 413 height 138
type textarea "I don't rent a business location"
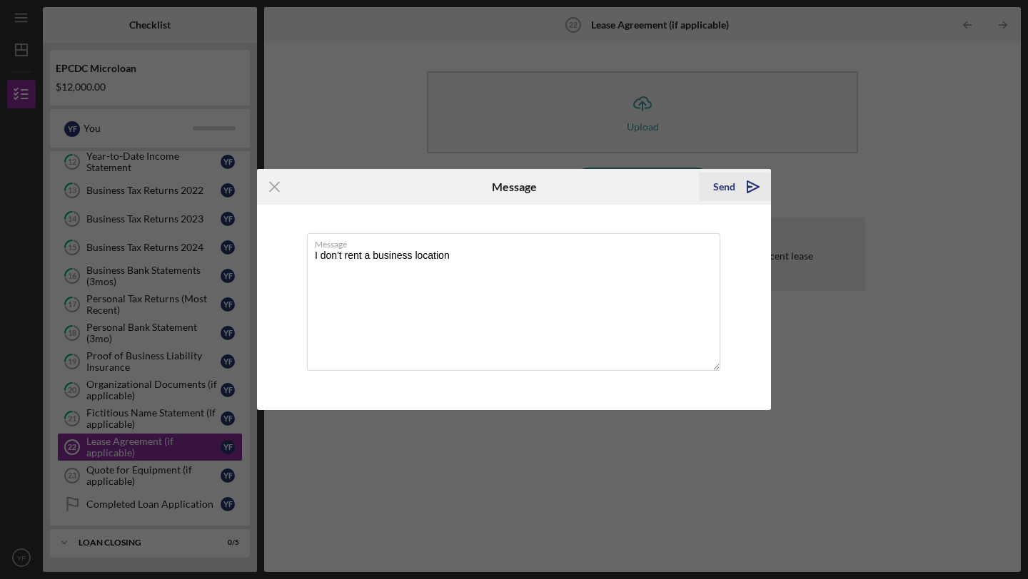
click at [745, 191] on icon "Icon/icon-invite-send" at bounding box center [753, 187] width 36 height 36
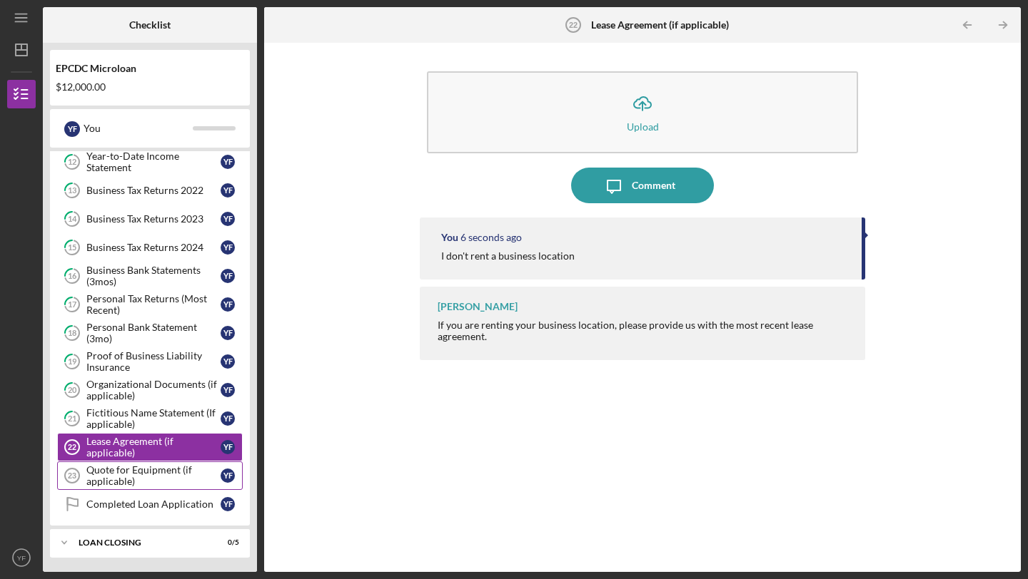
click at [131, 485] on div "Quote for Equipment (if applicable)" at bounding box center [153, 476] width 134 height 23
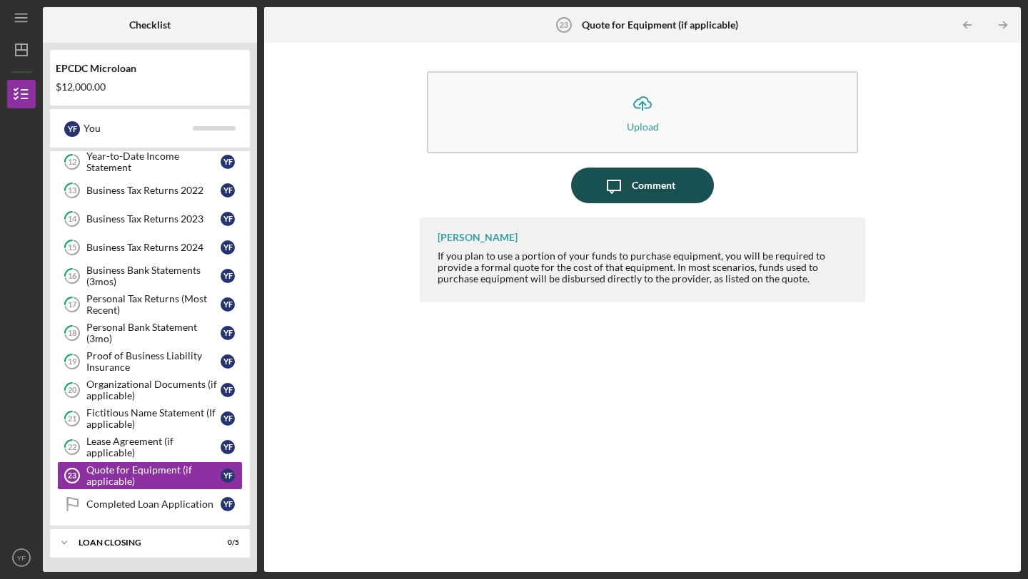
click at [655, 188] on div "Comment" at bounding box center [654, 186] width 44 height 36
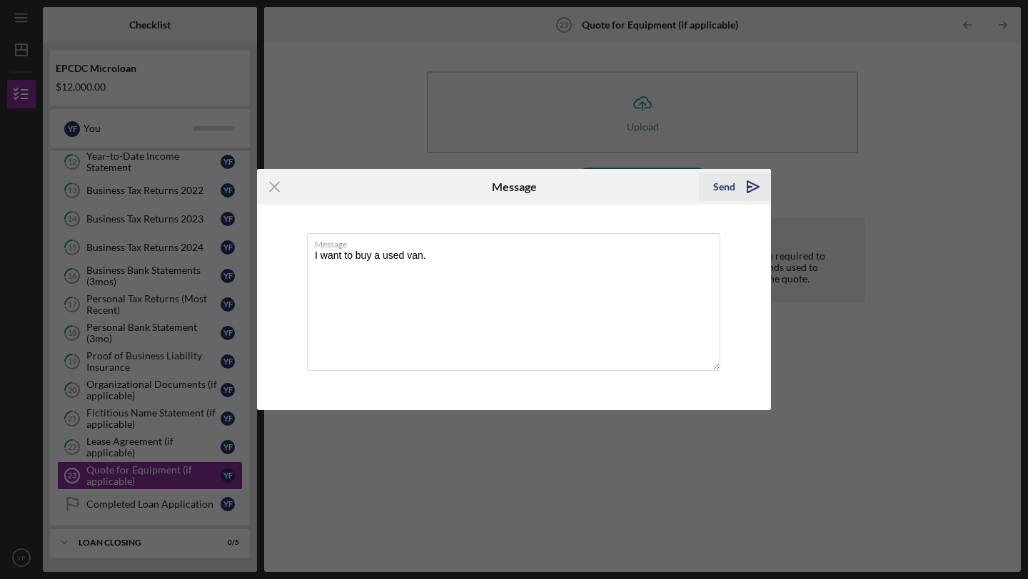
type textarea "I want to buy a used van."
click at [735, 189] on icon "Icon/icon-invite-send" at bounding box center [753, 187] width 36 height 36
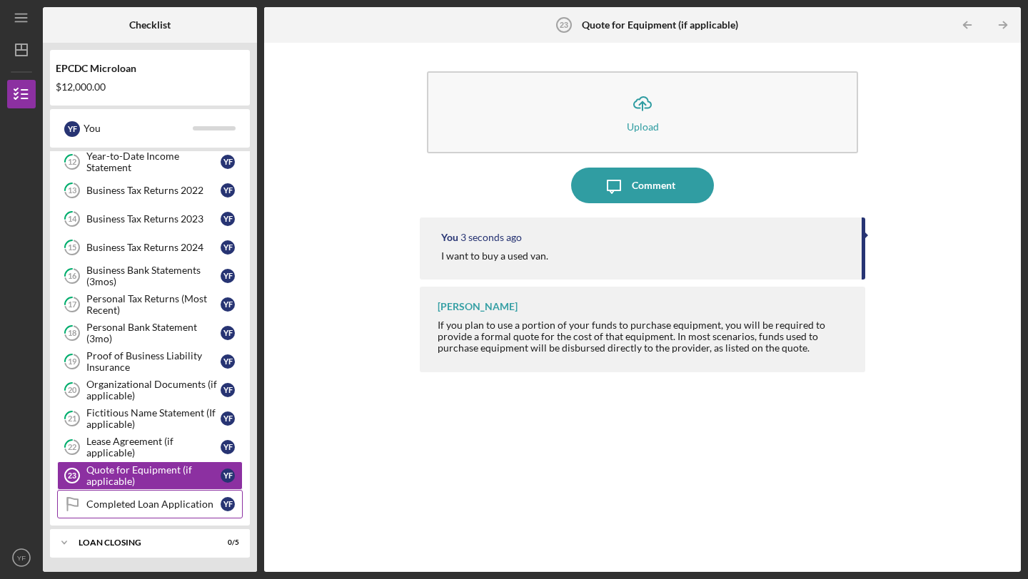
click at [146, 504] on div "Completed Loan Application" at bounding box center [153, 504] width 134 height 11
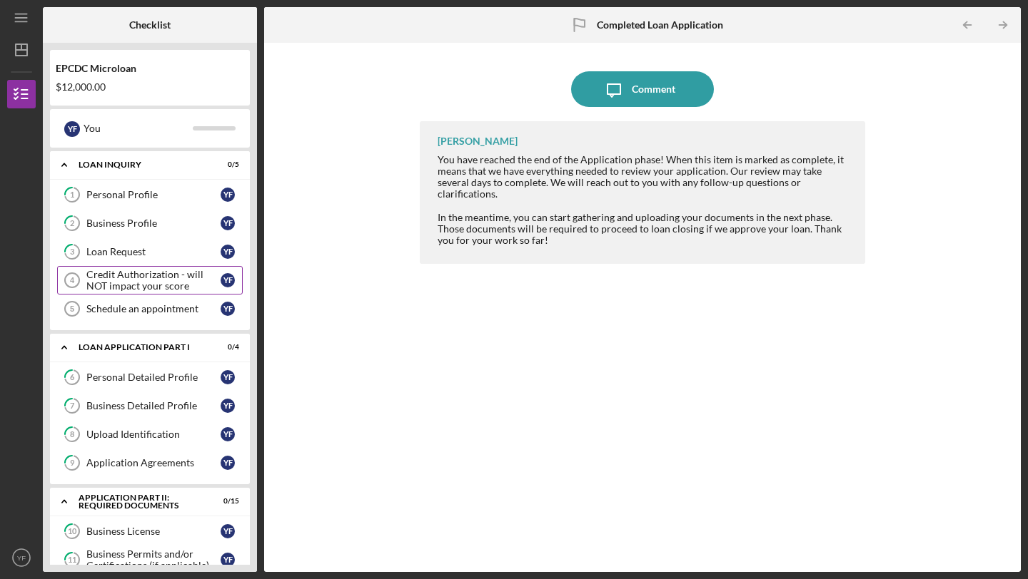
click at [168, 285] on div "Credit Authorization - will NOT impact your score" at bounding box center [153, 280] width 134 height 23
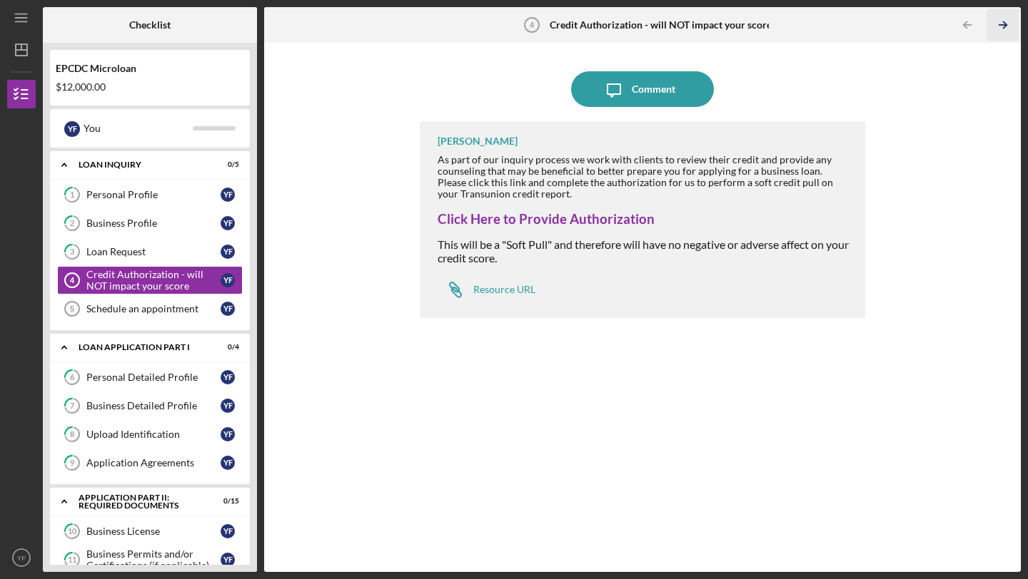
click at [1000, 31] on icon "Icon/Table Pagination Arrow" at bounding box center [1002, 25] width 32 height 32
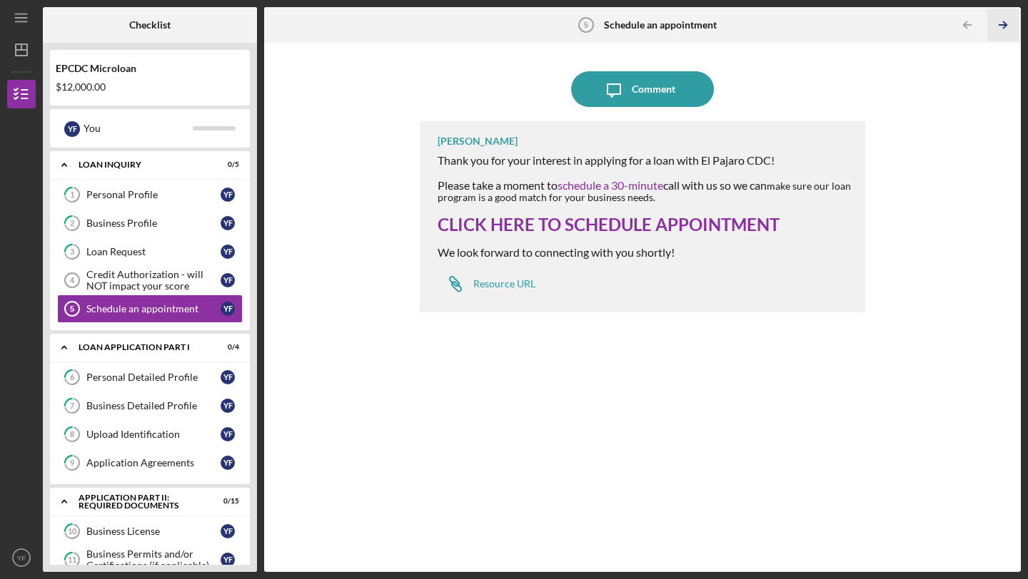
click at [1001, 30] on icon "Icon/Table Pagination Arrow" at bounding box center [1002, 25] width 32 height 32
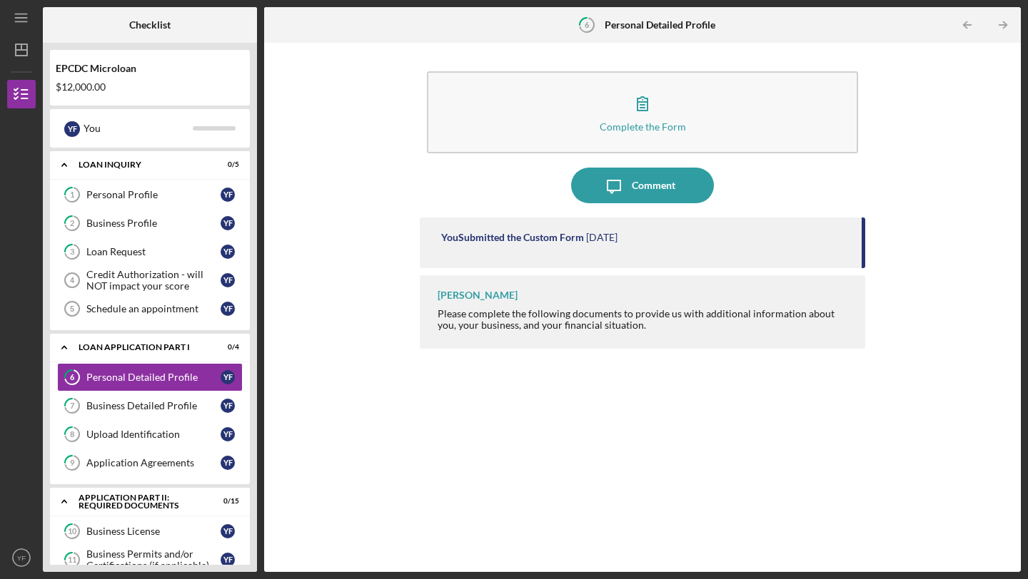
click at [1001, 30] on icon "Icon/Table Pagination Arrow" at bounding box center [1002, 25] width 32 height 32
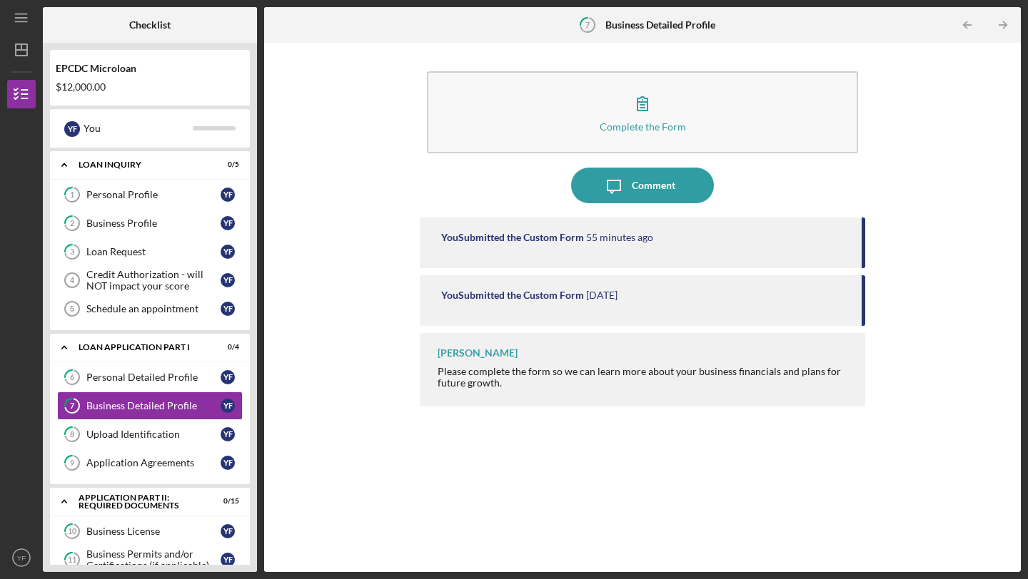
click at [1001, 30] on icon "Icon/Table Pagination Arrow" at bounding box center [1002, 25] width 32 height 32
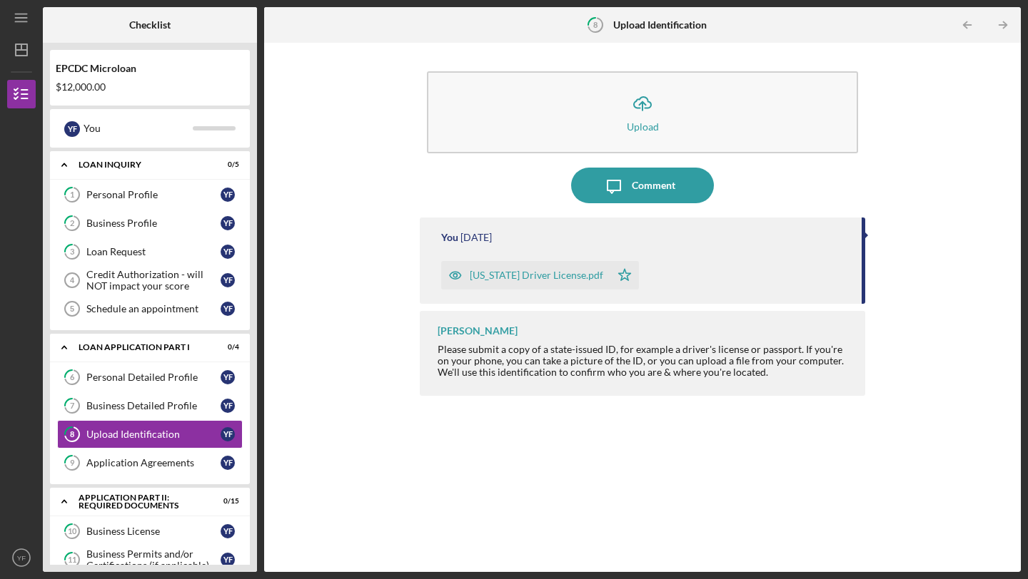
click at [1001, 30] on icon "Icon/Table Pagination Arrow" at bounding box center [1002, 25] width 32 height 32
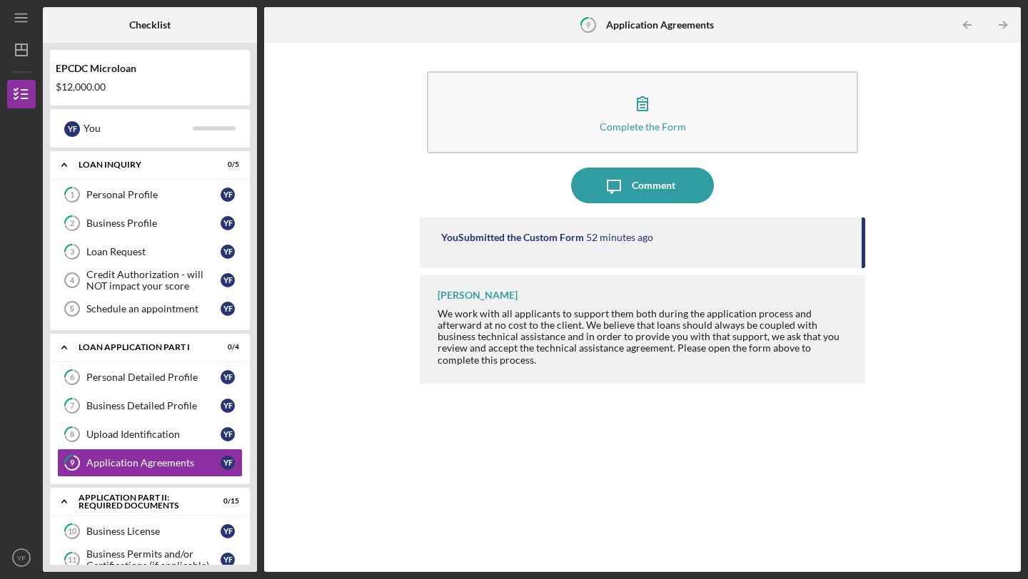
click at [1001, 30] on icon "Icon/Table Pagination Arrow" at bounding box center [1002, 25] width 32 height 32
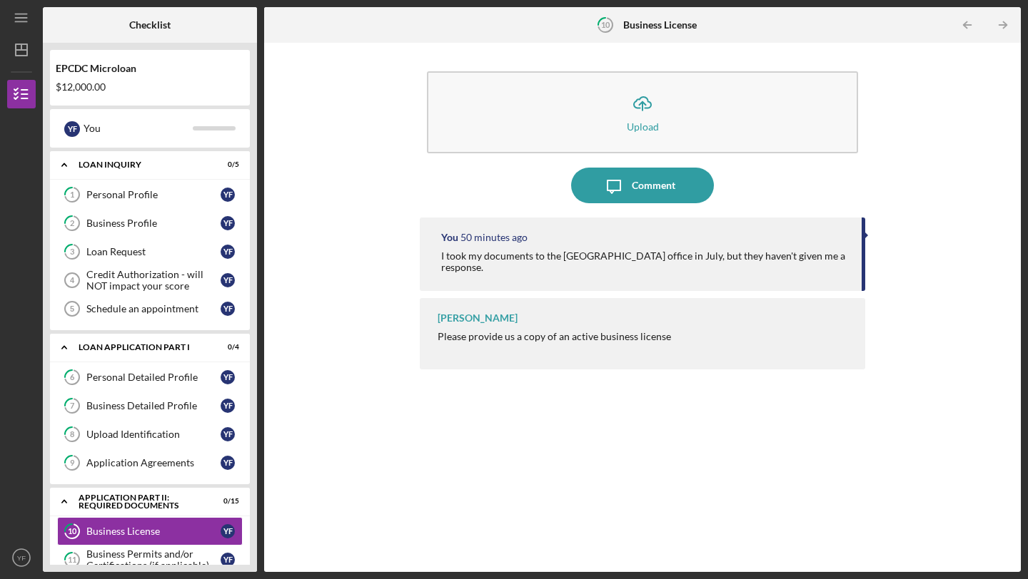
click at [1001, 30] on icon "Icon/Table Pagination Arrow" at bounding box center [1002, 25] width 32 height 32
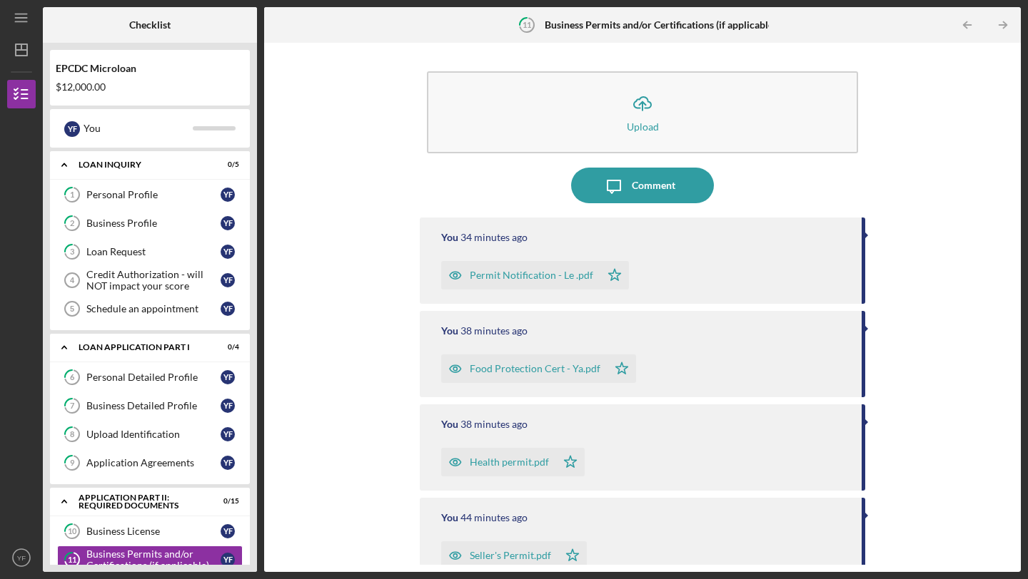
click at [1001, 30] on icon "Icon/Table Pagination Arrow" at bounding box center [1002, 25] width 32 height 32
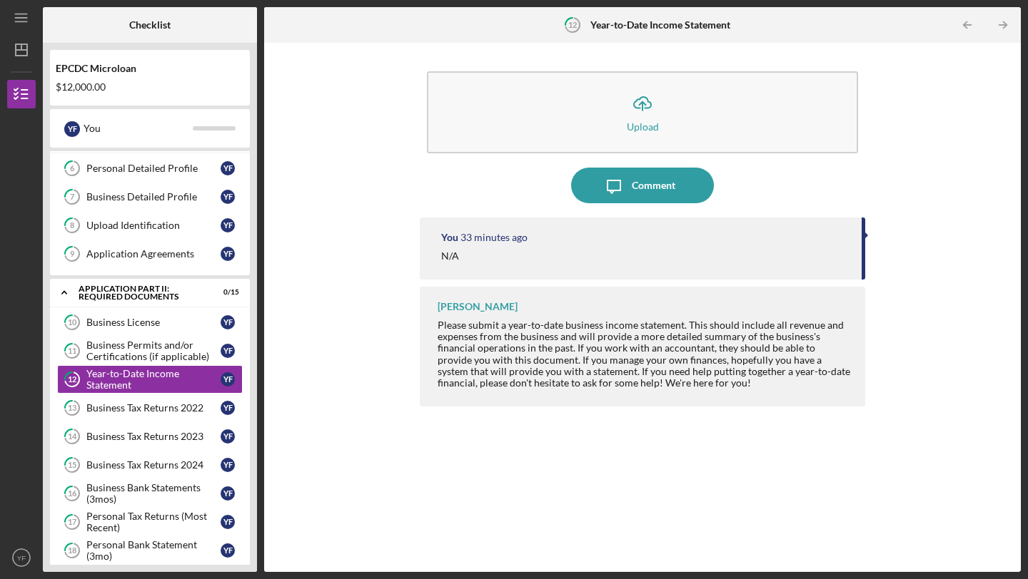
click at [1001, 30] on icon "Icon/Table Pagination Arrow" at bounding box center [1002, 25] width 32 height 32
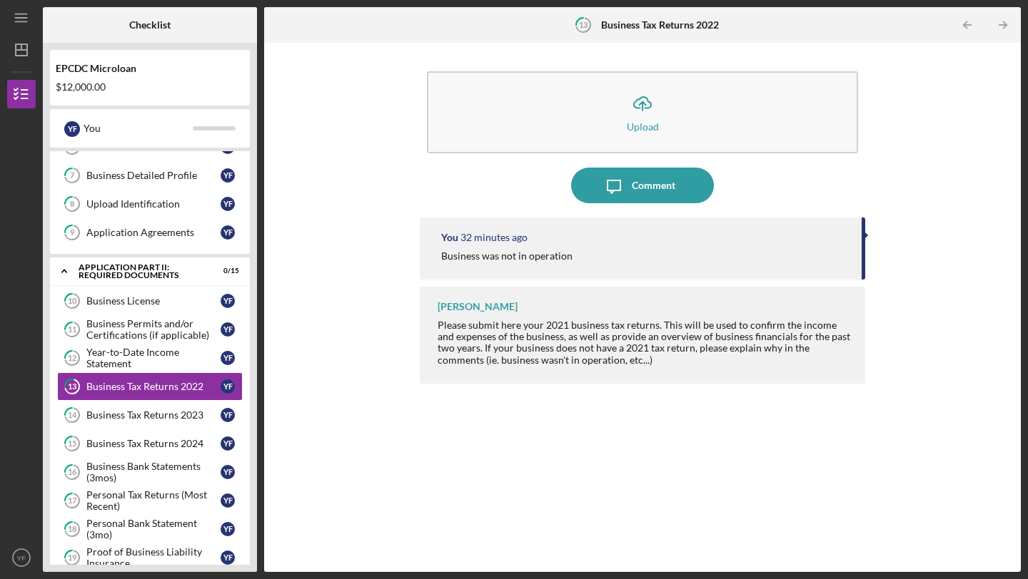
click at [1001, 30] on icon "Icon/Table Pagination Arrow" at bounding box center [1002, 25] width 32 height 32
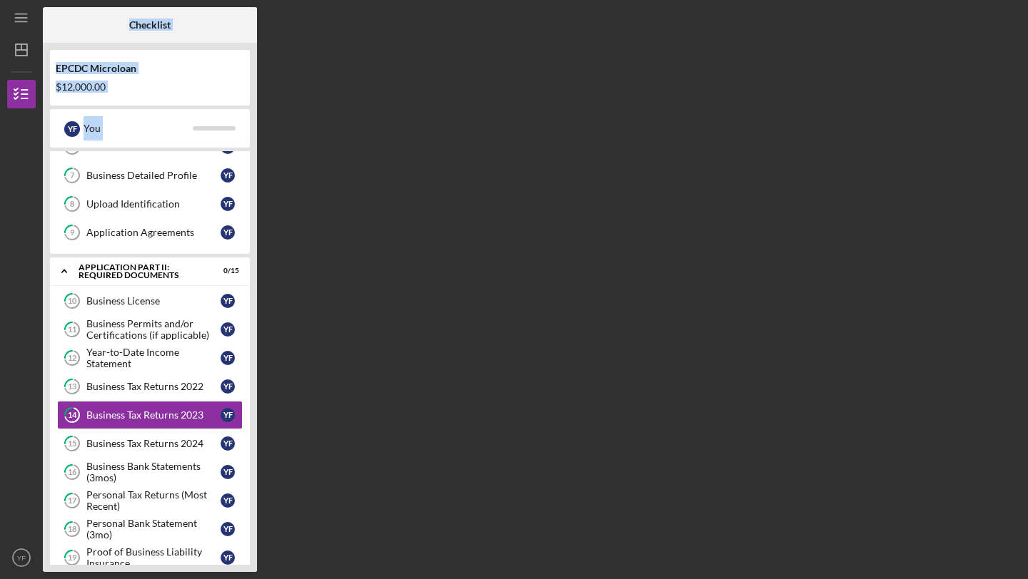
click at [1001, 30] on div "Checklist EPCDC Microloan $12,000.00 Y F You Icon/Expander Loan Inquiry 0 / 5 1…" at bounding box center [532, 289] width 978 height 565
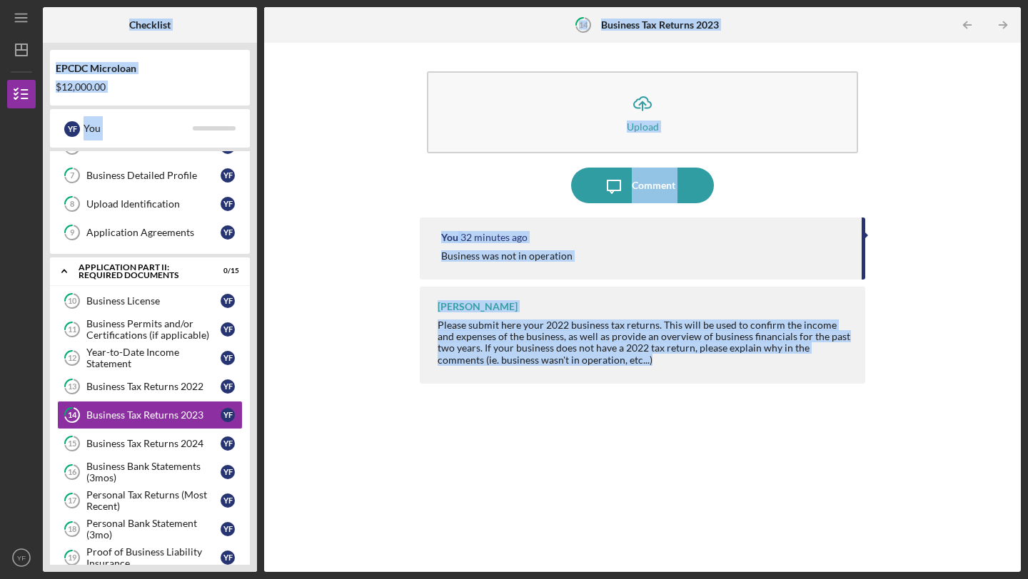
click at [1001, 30] on icon "Icon/Table Pagination Arrow" at bounding box center [1002, 25] width 32 height 32
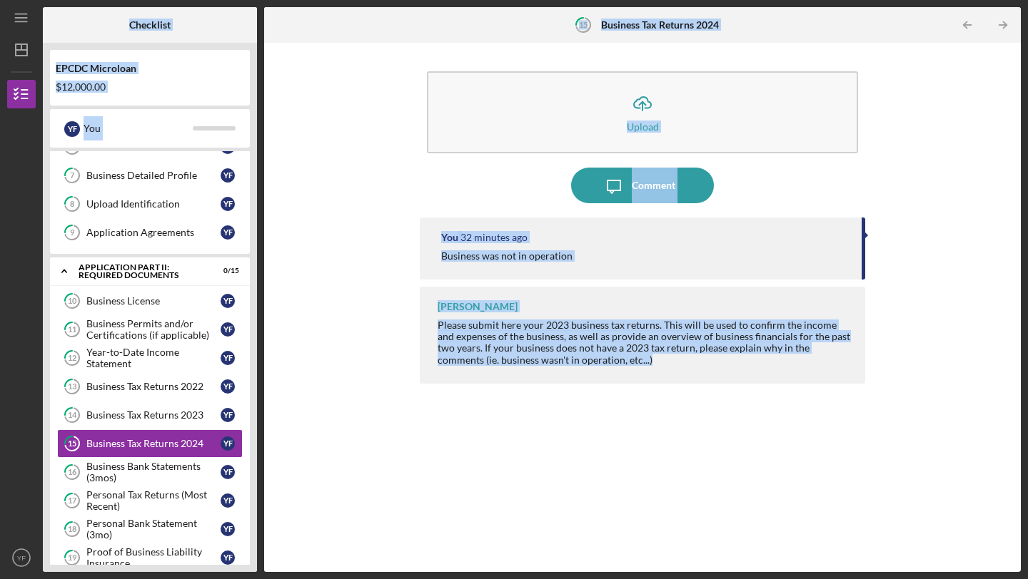
click at [1001, 30] on div "Checklist EPCDC Microloan $12,000.00 Y F You Icon/Expander Loan Inquiry 0 / 5 1…" at bounding box center [532, 289] width 978 height 565
click at [1001, 30] on icon "Icon/Table Pagination Arrow" at bounding box center [1002, 25] width 32 height 32
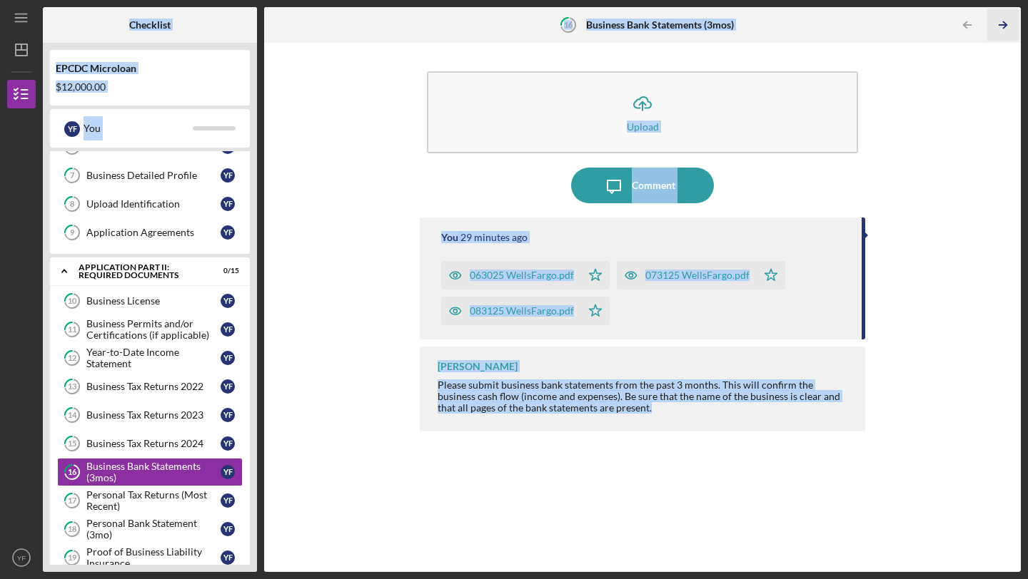
click at [1003, 30] on icon "Icon/Table Pagination Arrow" at bounding box center [1002, 25] width 32 height 32
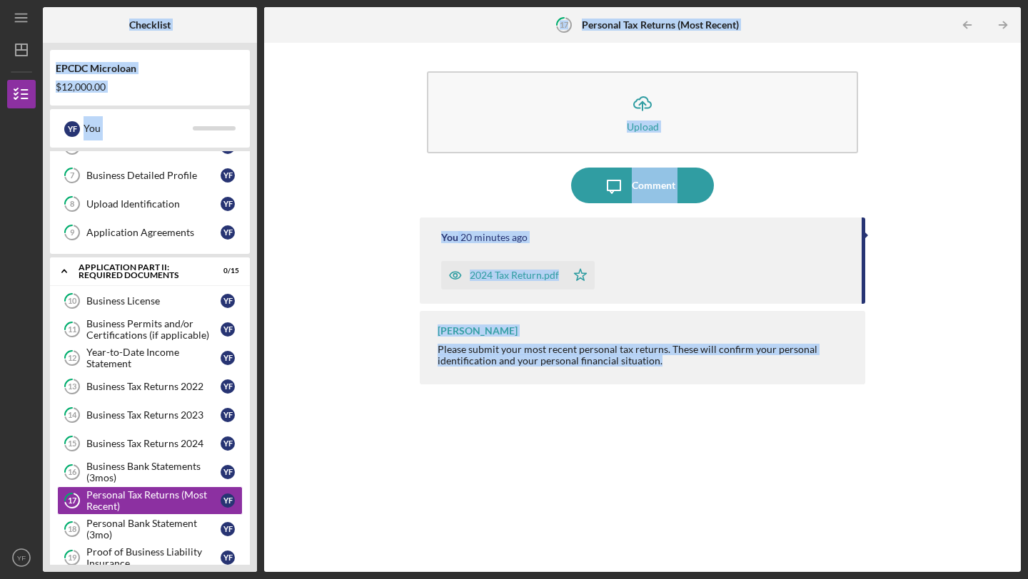
click at [1003, 30] on icon "Icon/Table Pagination Arrow" at bounding box center [1002, 25] width 32 height 32
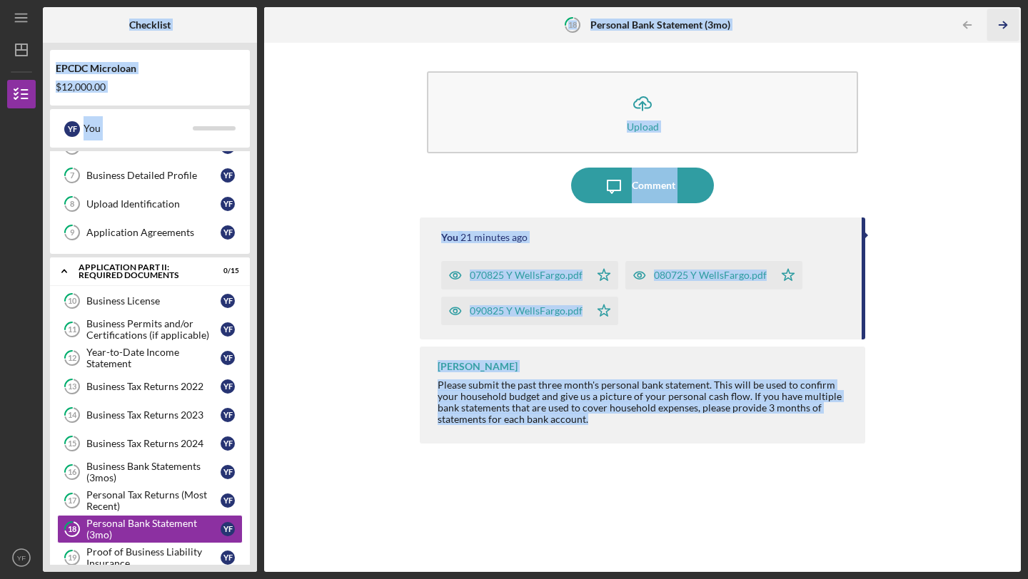
click at [1003, 31] on icon "Icon/Table Pagination Arrow" at bounding box center [1002, 25] width 32 height 32
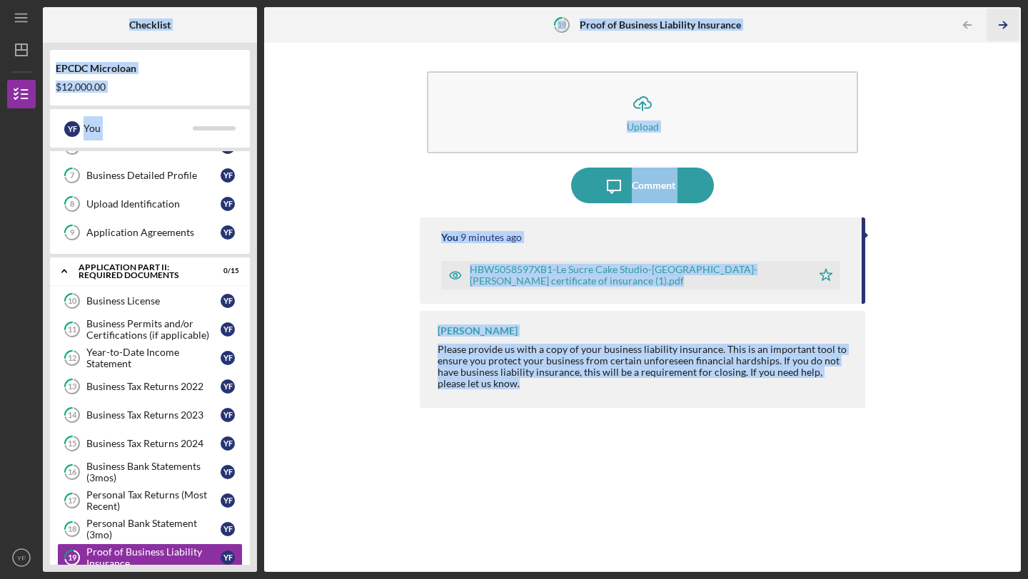
click at [1003, 31] on icon "Icon/Table Pagination Arrow" at bounding box center [1002, 25] width 32 height 32
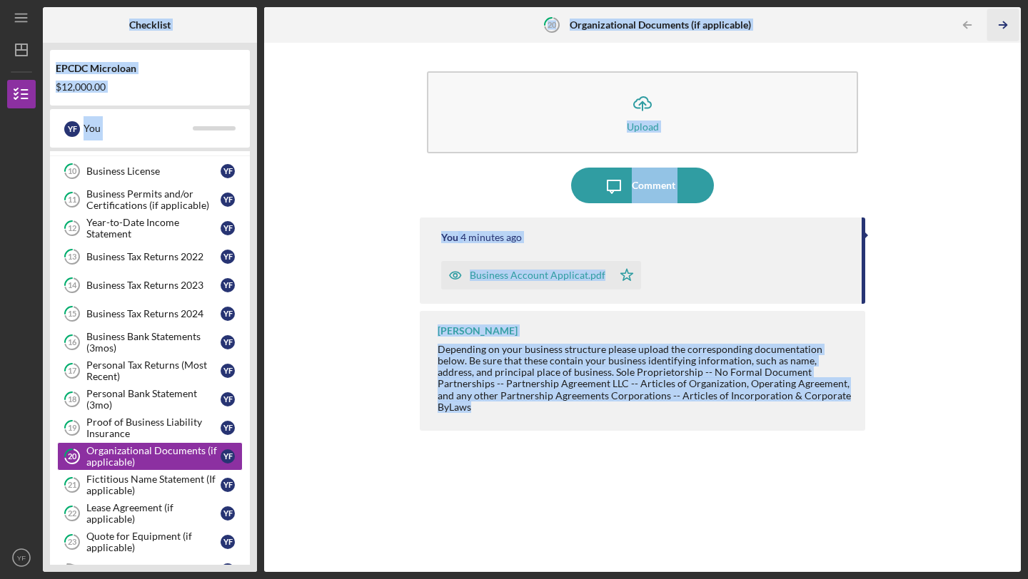
scroll to position [427, 0]
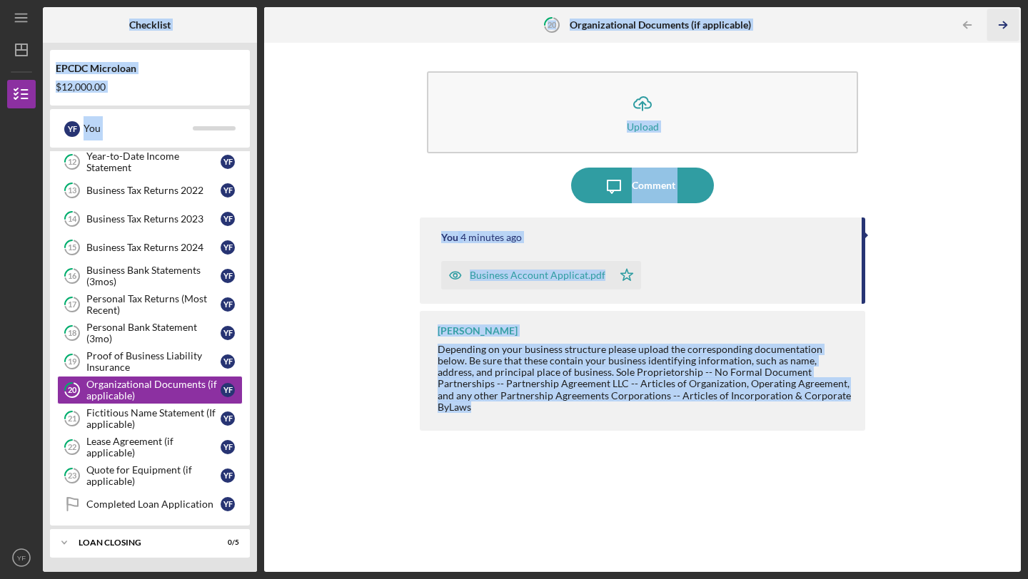
click at [1003, 31] on icon "Icon/Table Pagination Arrow" at bounding box center [1002, 25] width 32 height 32
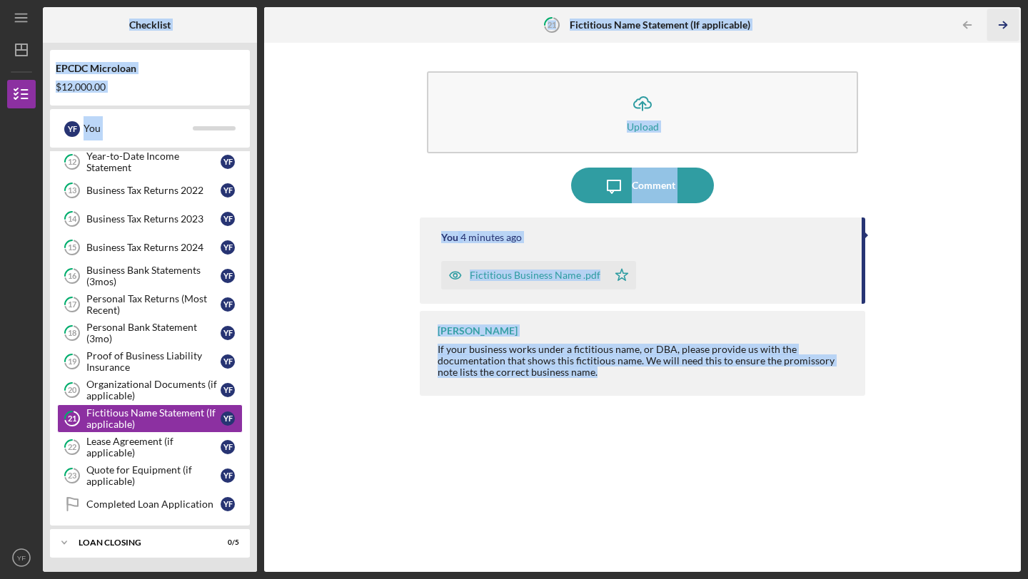
click at [1003, 31] on icon "Icon/Table Pagination Arrow" at bounding box center [1002, 25] width 32 height 32
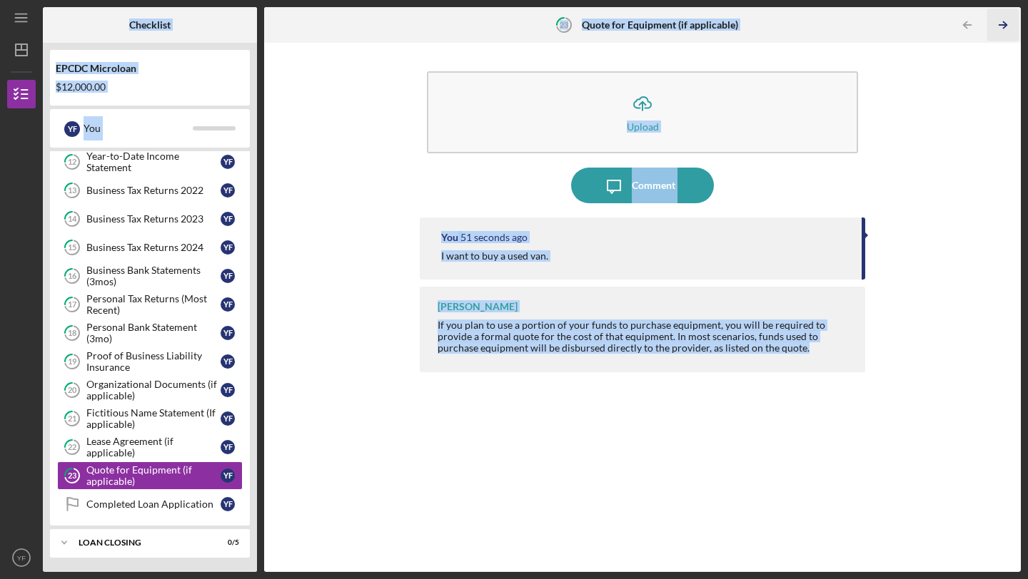
click at [1003, 31] on icon "Icon/Table Pagination Arrow" at bounding box center [1002, 25] width 32 height 32
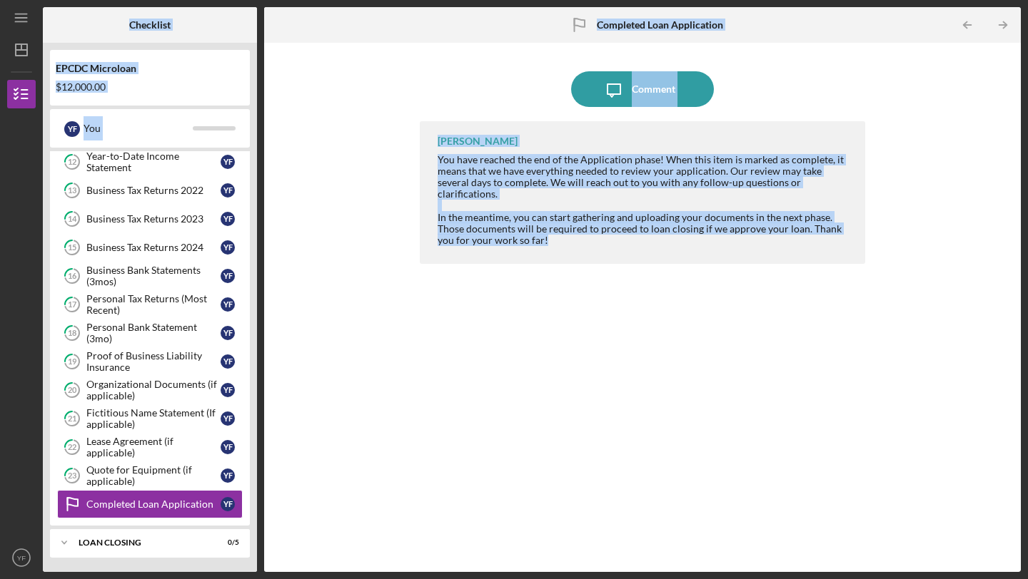
click at [691, 311] on div "[PERSON_NAME] You have reached the end of the Application phase! When this item…" at bounding box center [642, 336] width 445 height 430
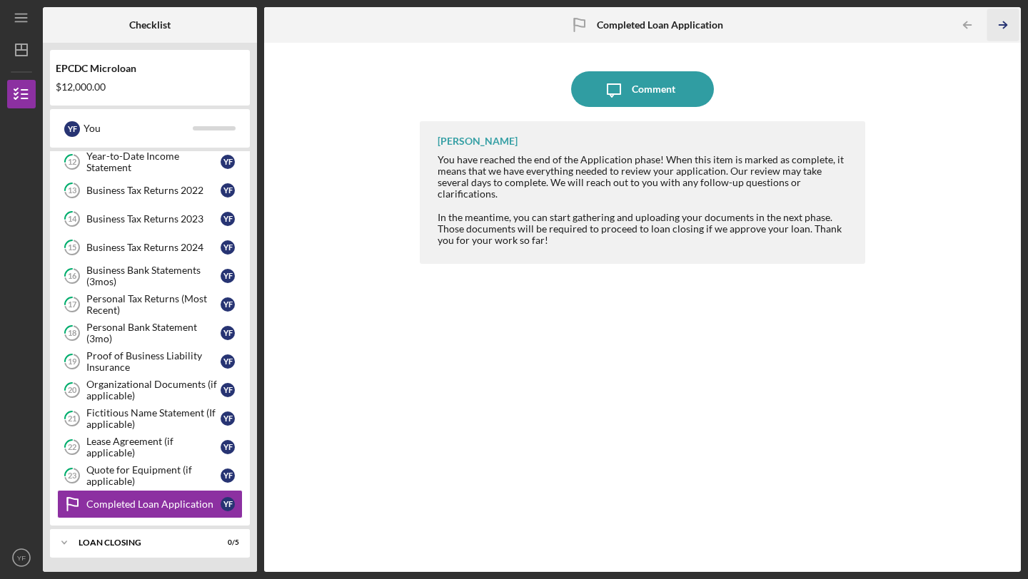
click at [1009, 26] on icon "Icon/Table Pagination Arrow" at bounding box center [1002, 25] width 32 height 32
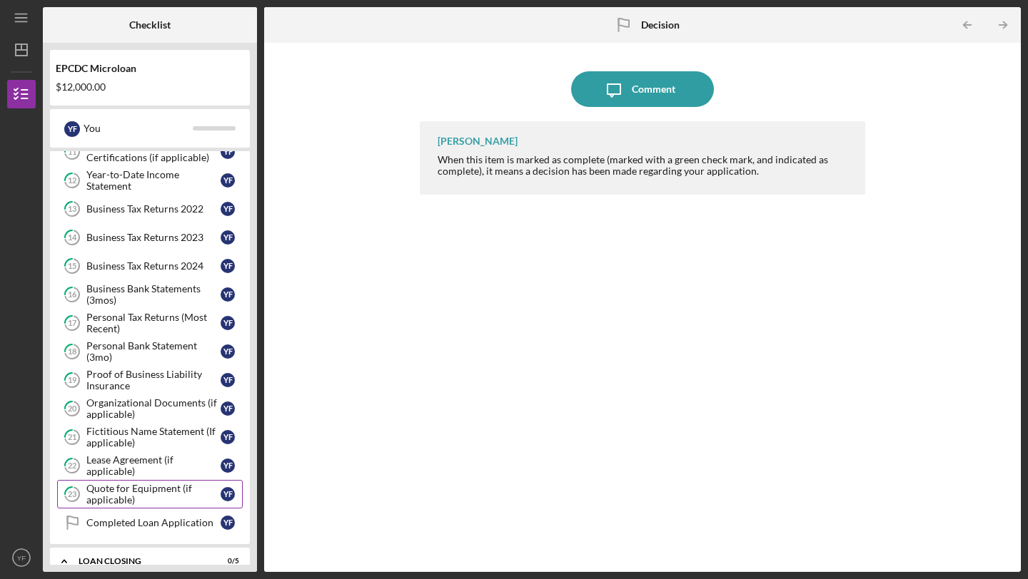
scroll to position [577, 0]
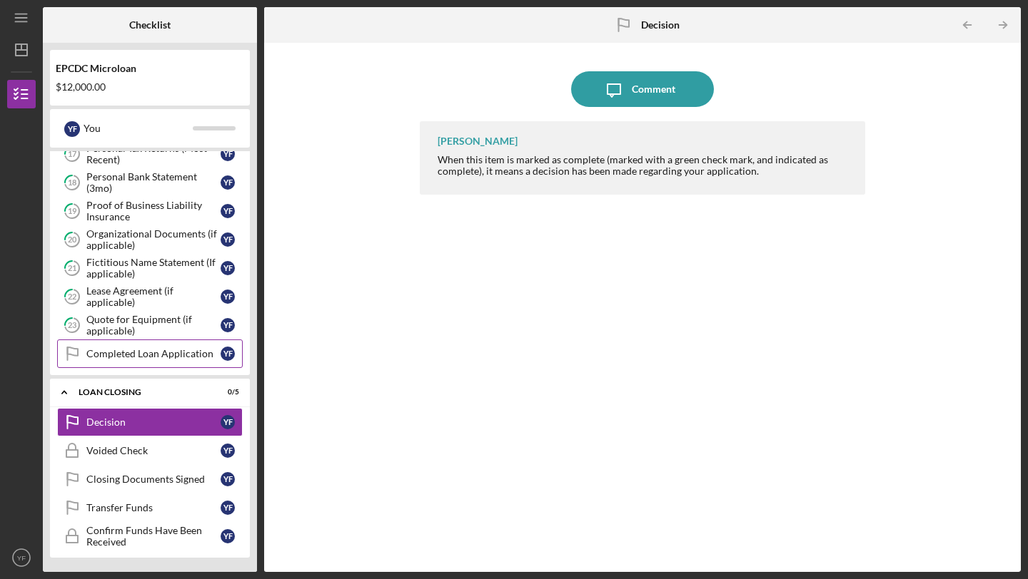
click at [126, 358] on div "Completed Loan Application" at bounding box center [153, 353] width 134 height 11
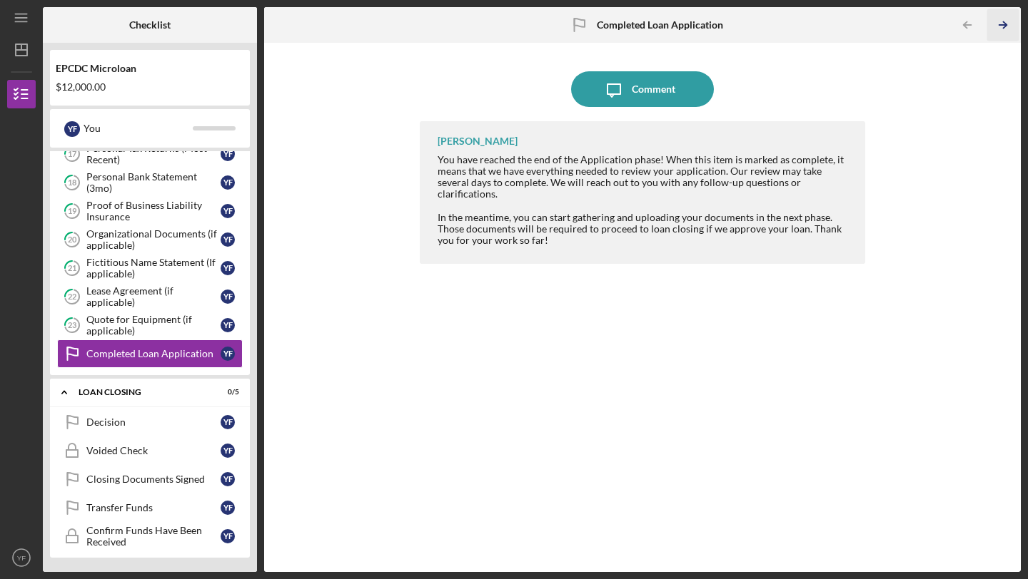
click at [1009, 28] on icon "Icon/Table Pagination Arrow" at bounding box center [1002, 25] width 32 height 32
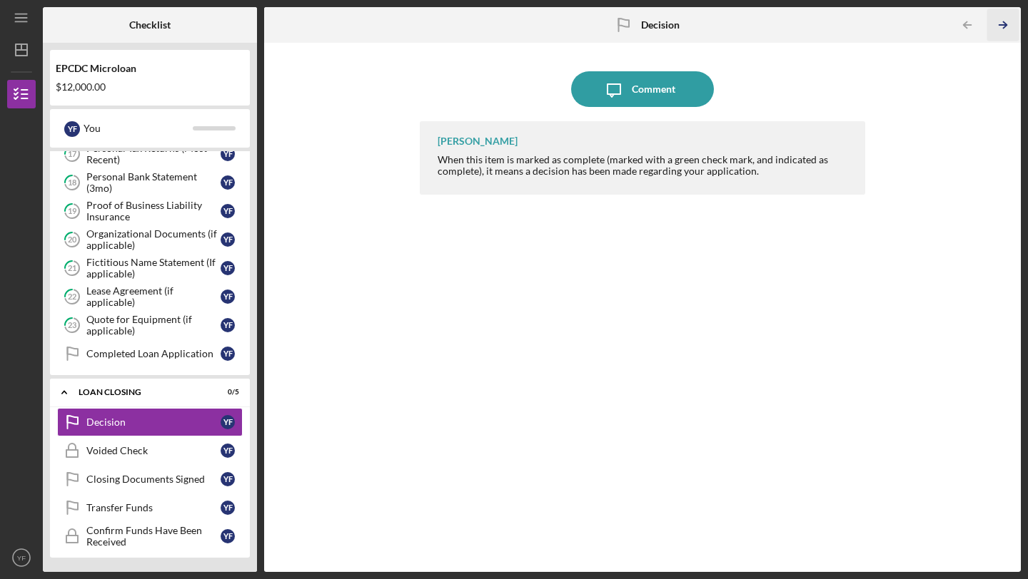
click at [1009, 28] on icon "Icon/Table Pagination Arrow" at bounding box center [1002, 25] width 32 height 32
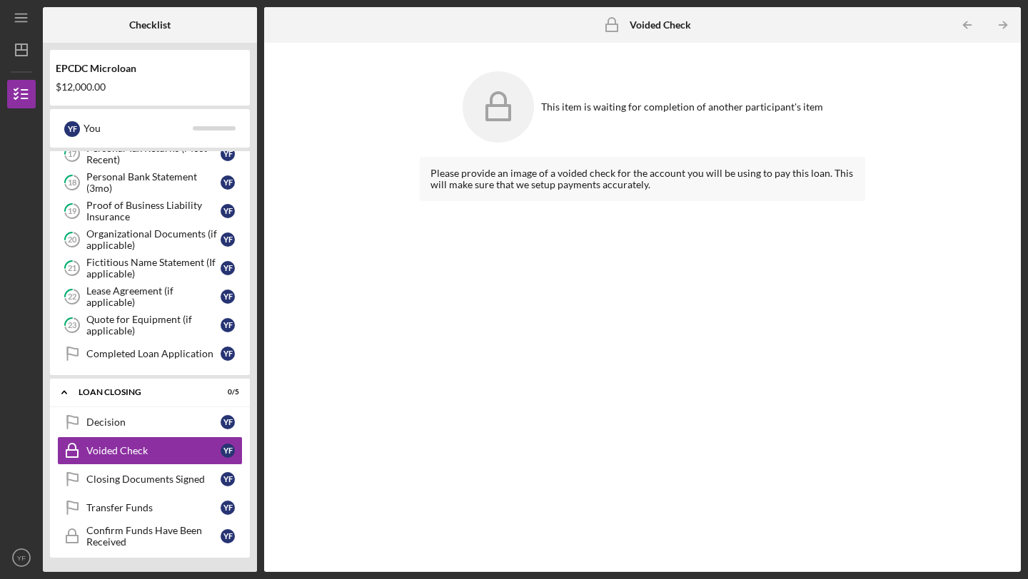
click at [1009, 28] on icon "Icon/Table Pagination Arrow" at bounding box center [1002, 25] width 32 height 32
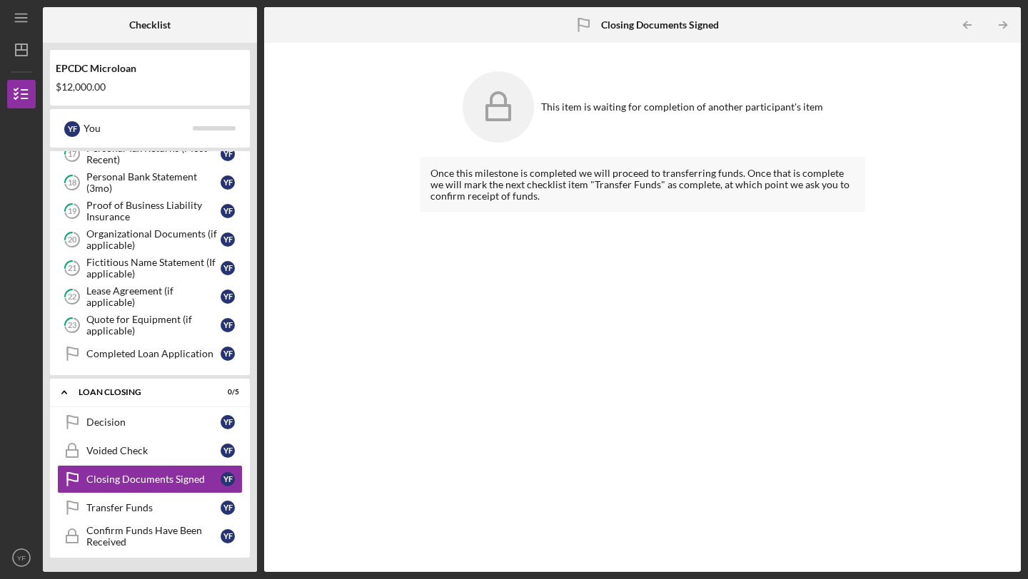
click at [1009, 28] on icon "Icon/Table Pagination Arrow" at bounding box center [1002, 25] width 32 height 32
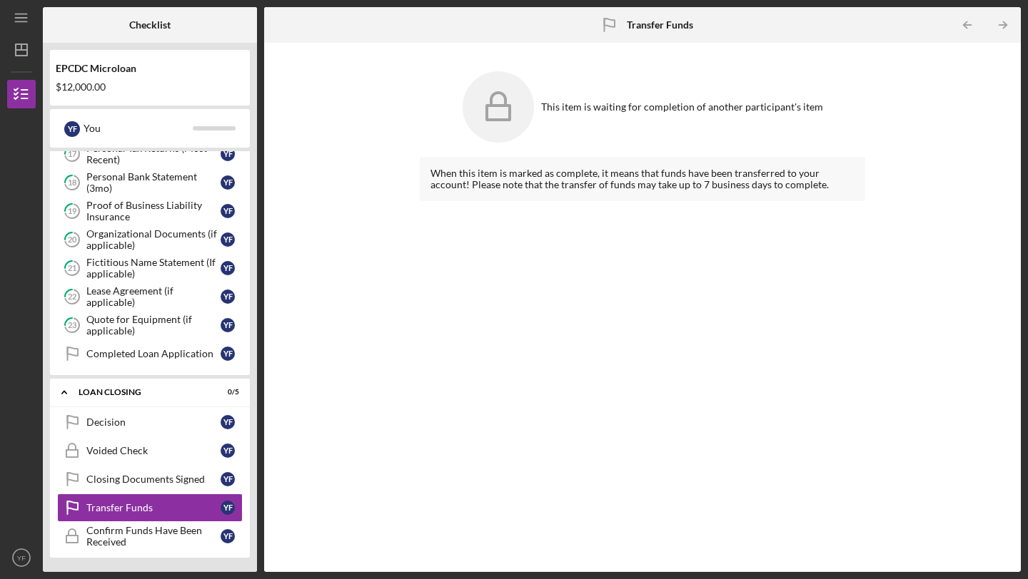
click at [1009, 28] on icon "Icon/Table Pagination Arrow" at bounding box center [1002, 25] width 32 height 32
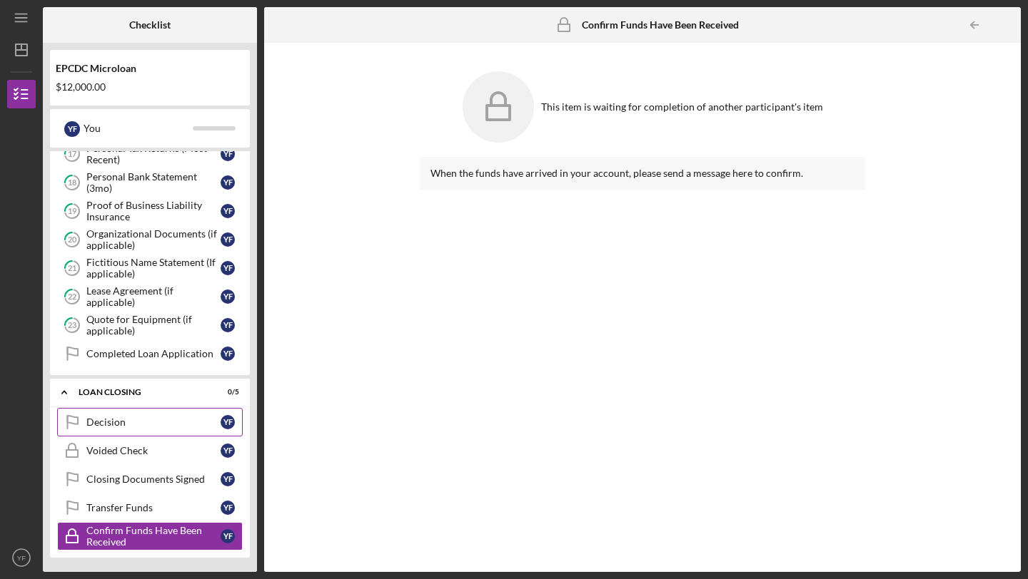
click at [111, 425] on div "Decision" at bounding box center [153, 422] width 134 height 11
